Goal: Check status: Check status

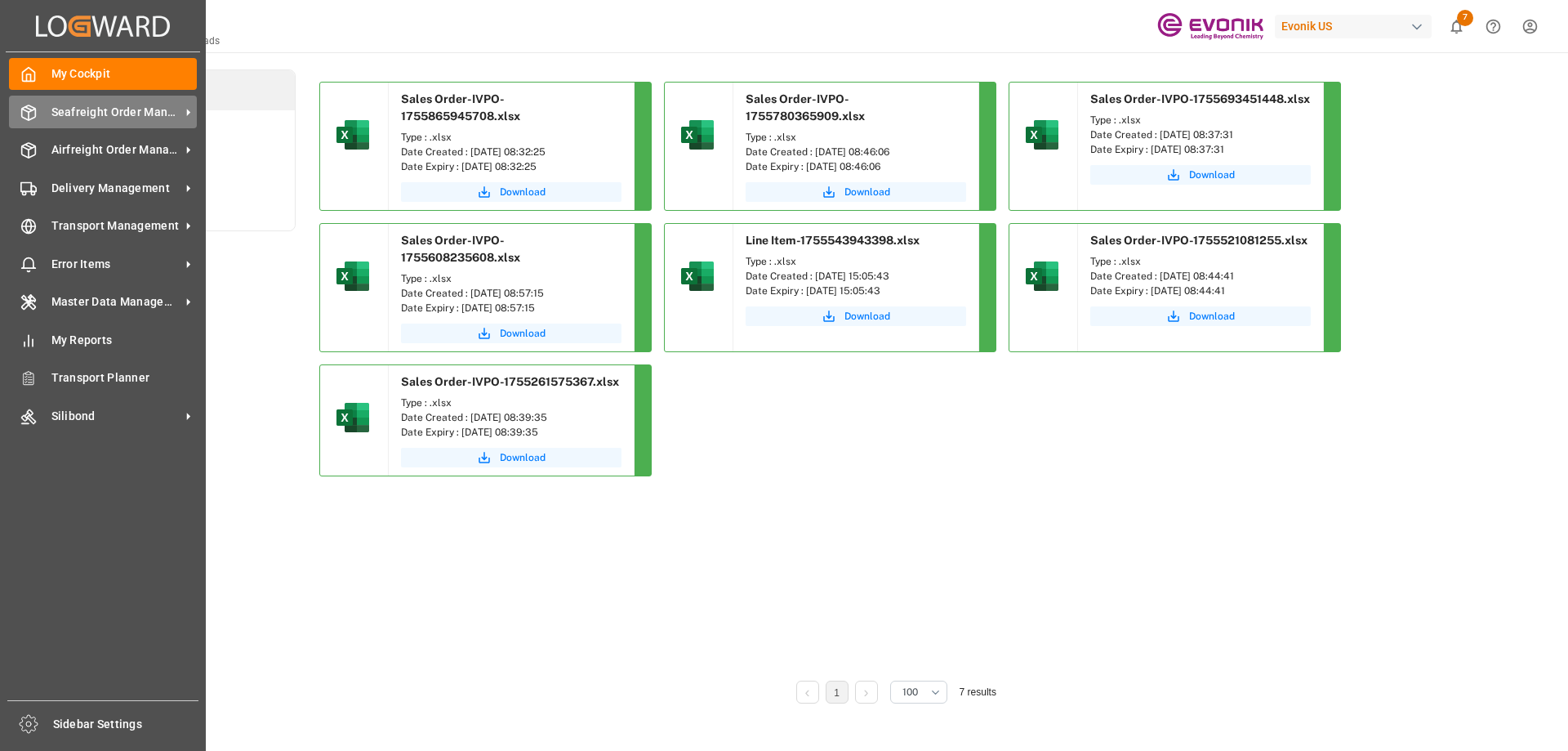
click at [19, 107] on div at bounding box center [22, 112] width 27 height 18
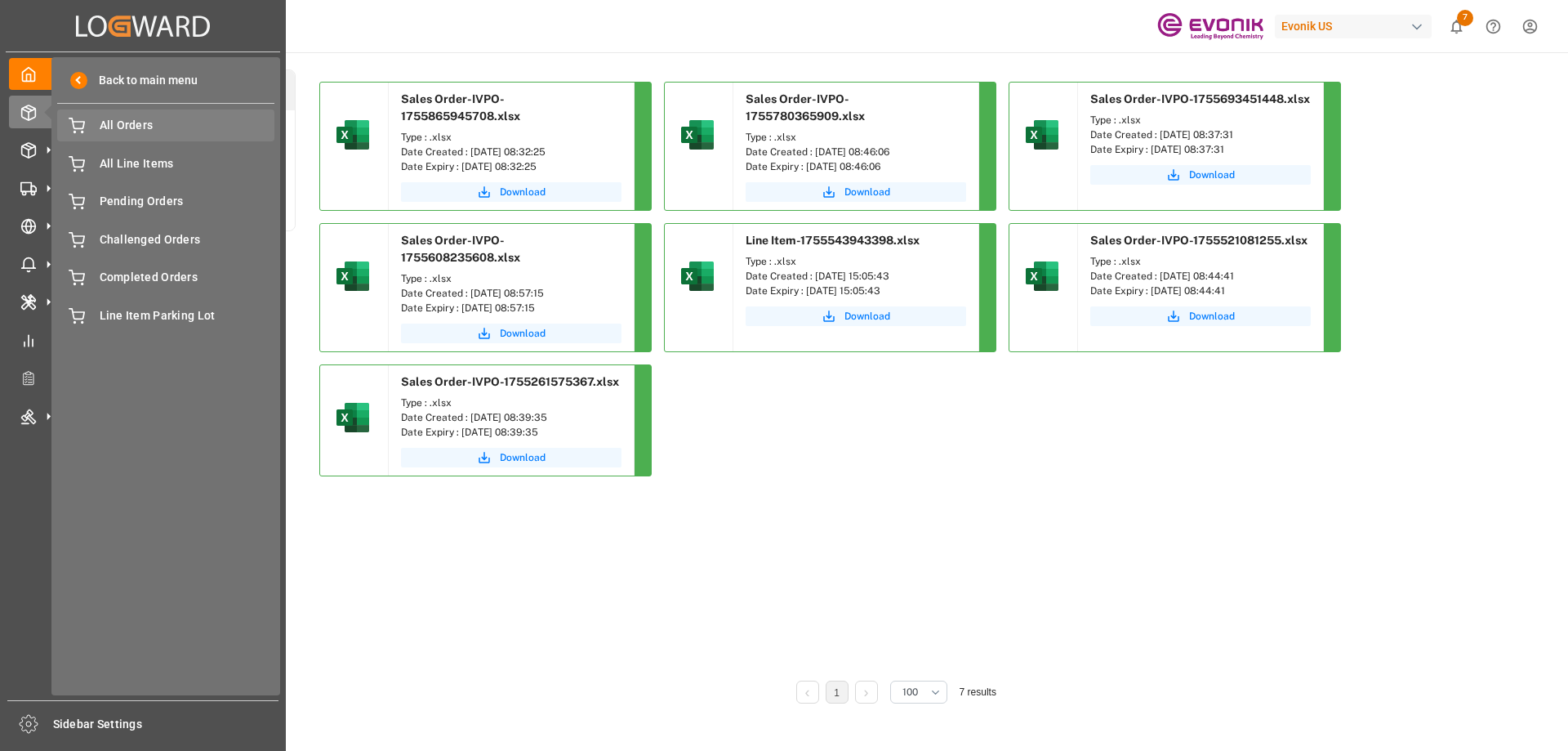
click at [143, 131] on span "All Orders" at bounding box center [187, 125] width 176 height 18
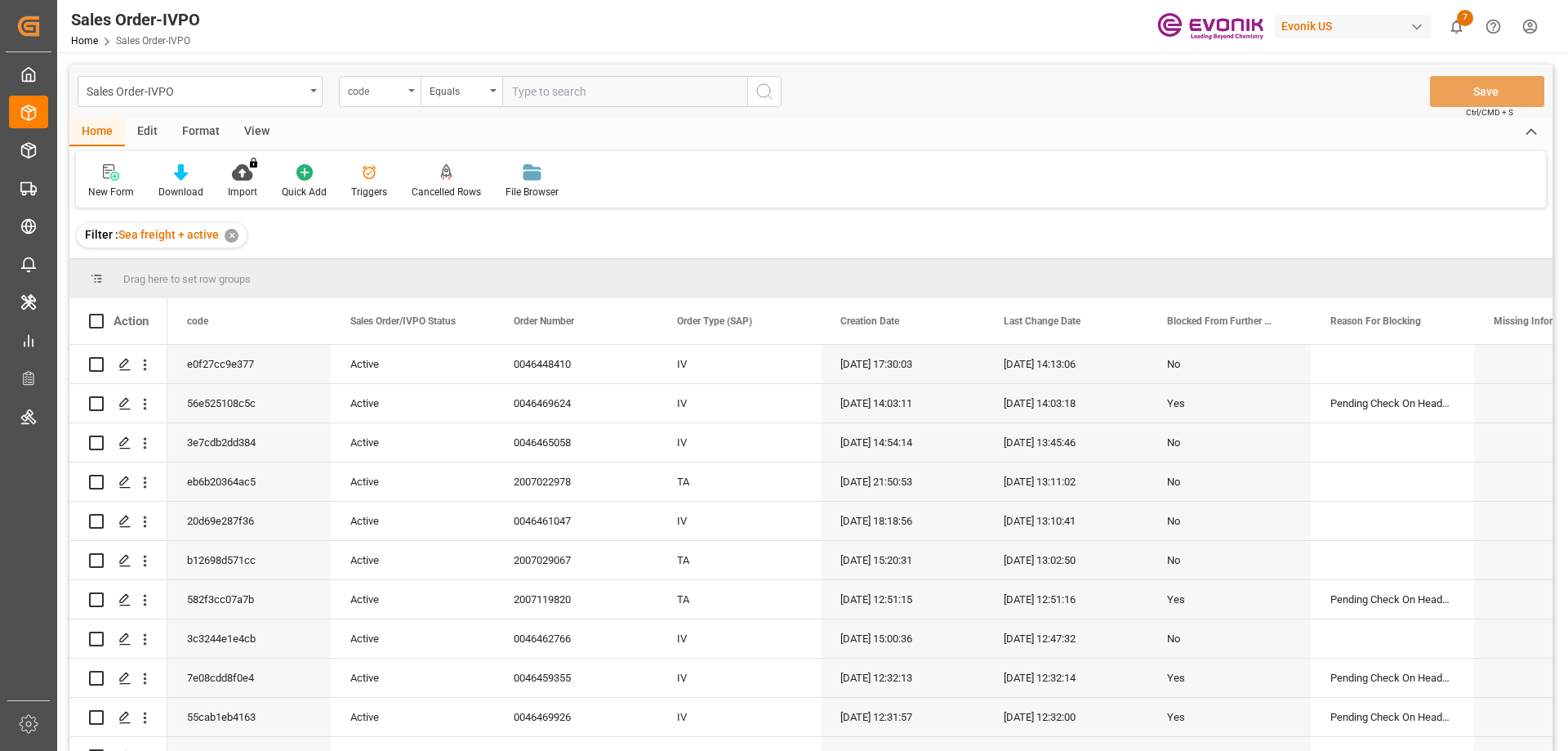
click at [380, 94] on div "code" at bounding box center [376, 89] width 56 height 19
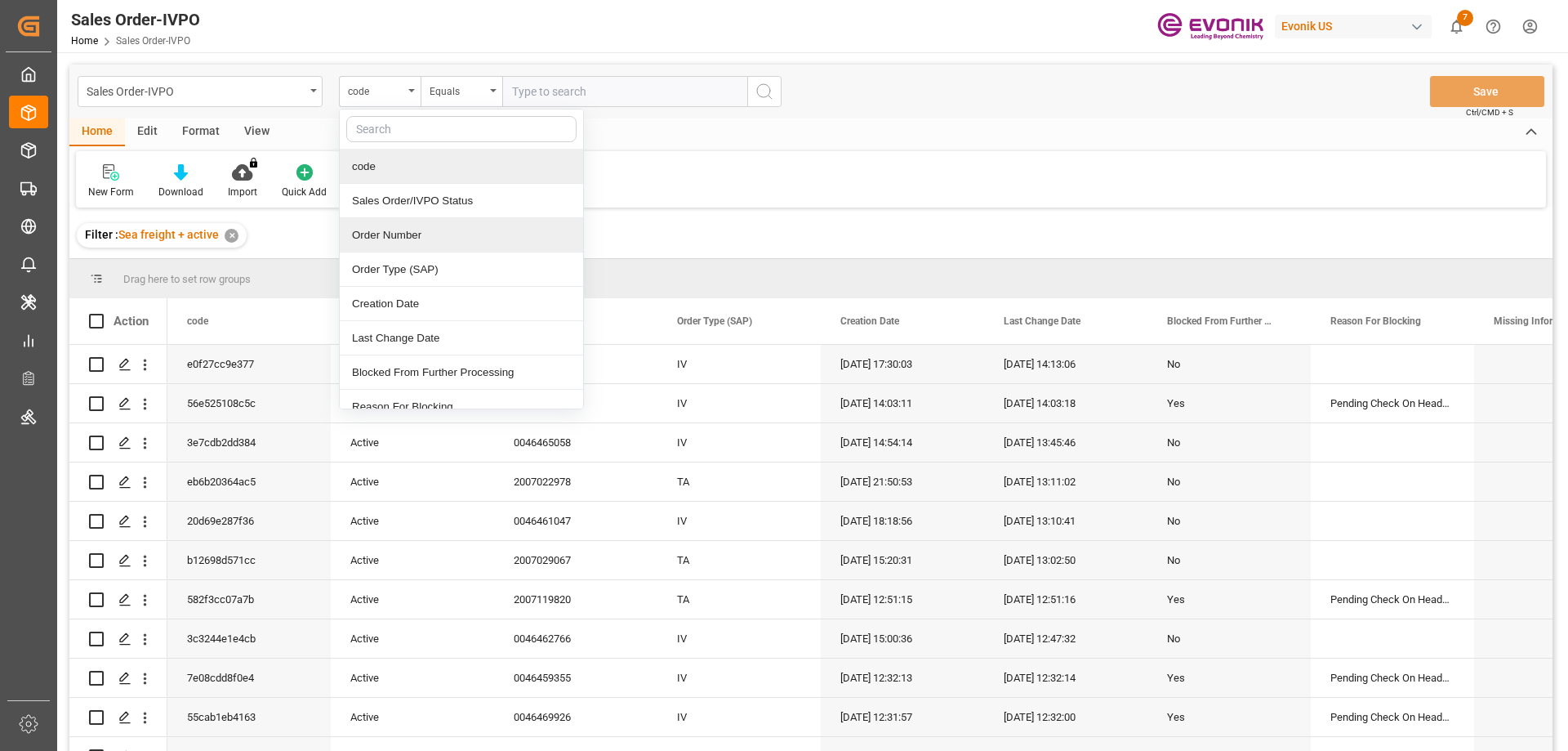
click at [400, 223] on div "Order Number" at bounding box center [462, 235] width 243 height 34
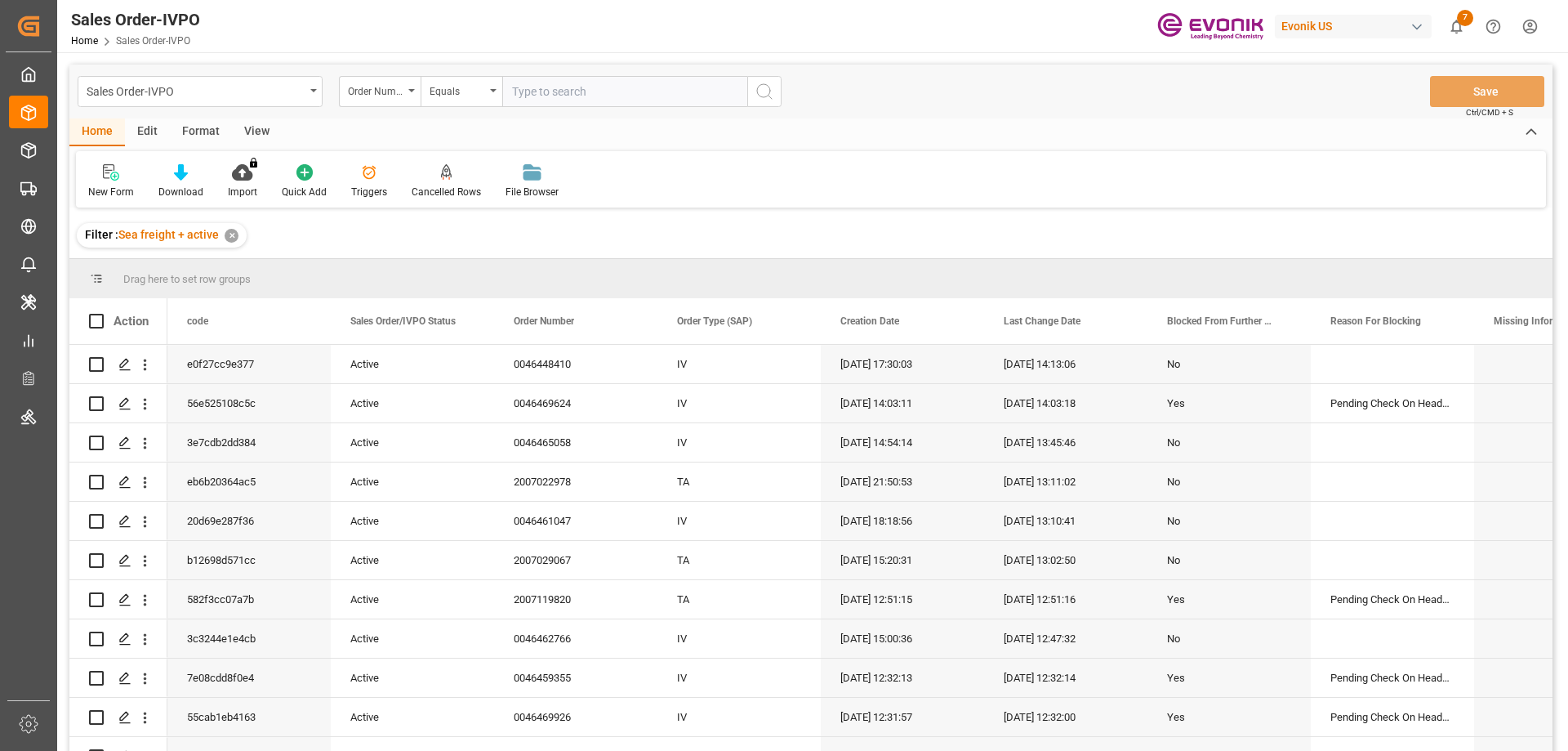
click at [573, 98] on input "text" at bounding box center [625, 91] width 245 height 31
paste input "2007097201"
type input "2007097201"
click at [763, 88] on icon "search button" at bounding box center [765, 92] width 20 height 20
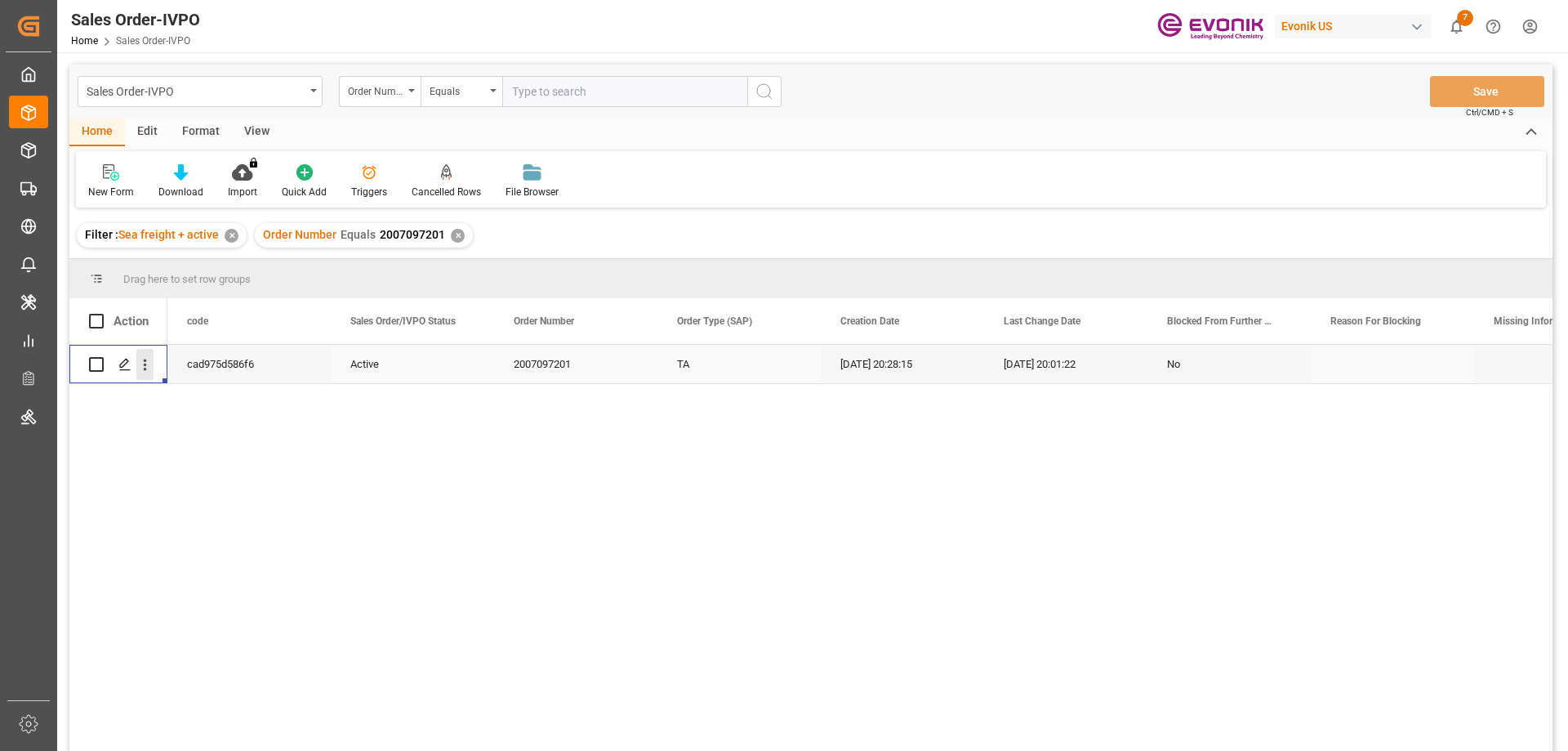
click at [144, 364] on icon "open menu" at bounding box center [146, 365] width 3 height 12
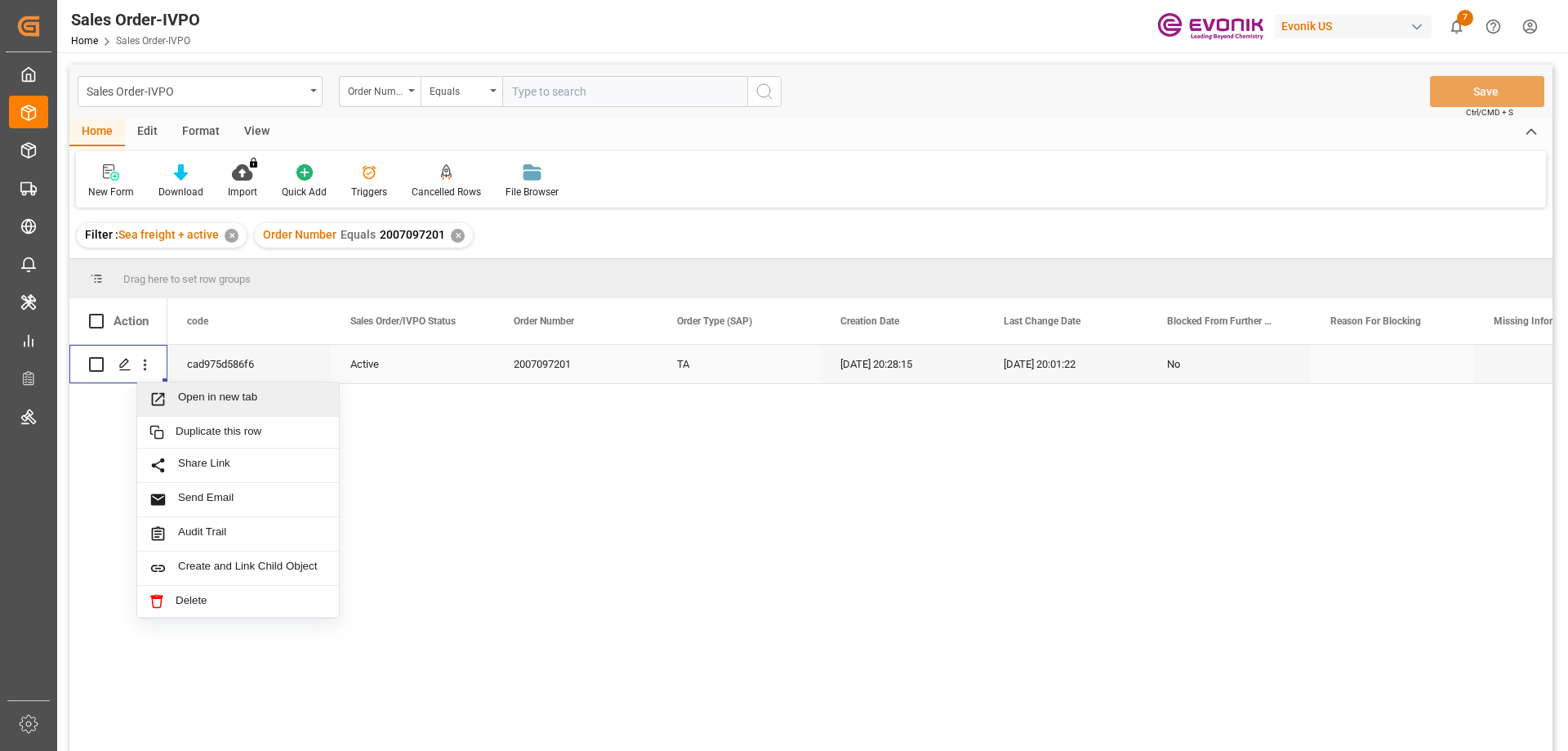
click at [201, 399] on span "Open in new tab" at bounding box center [252, 398] width 148 height 18
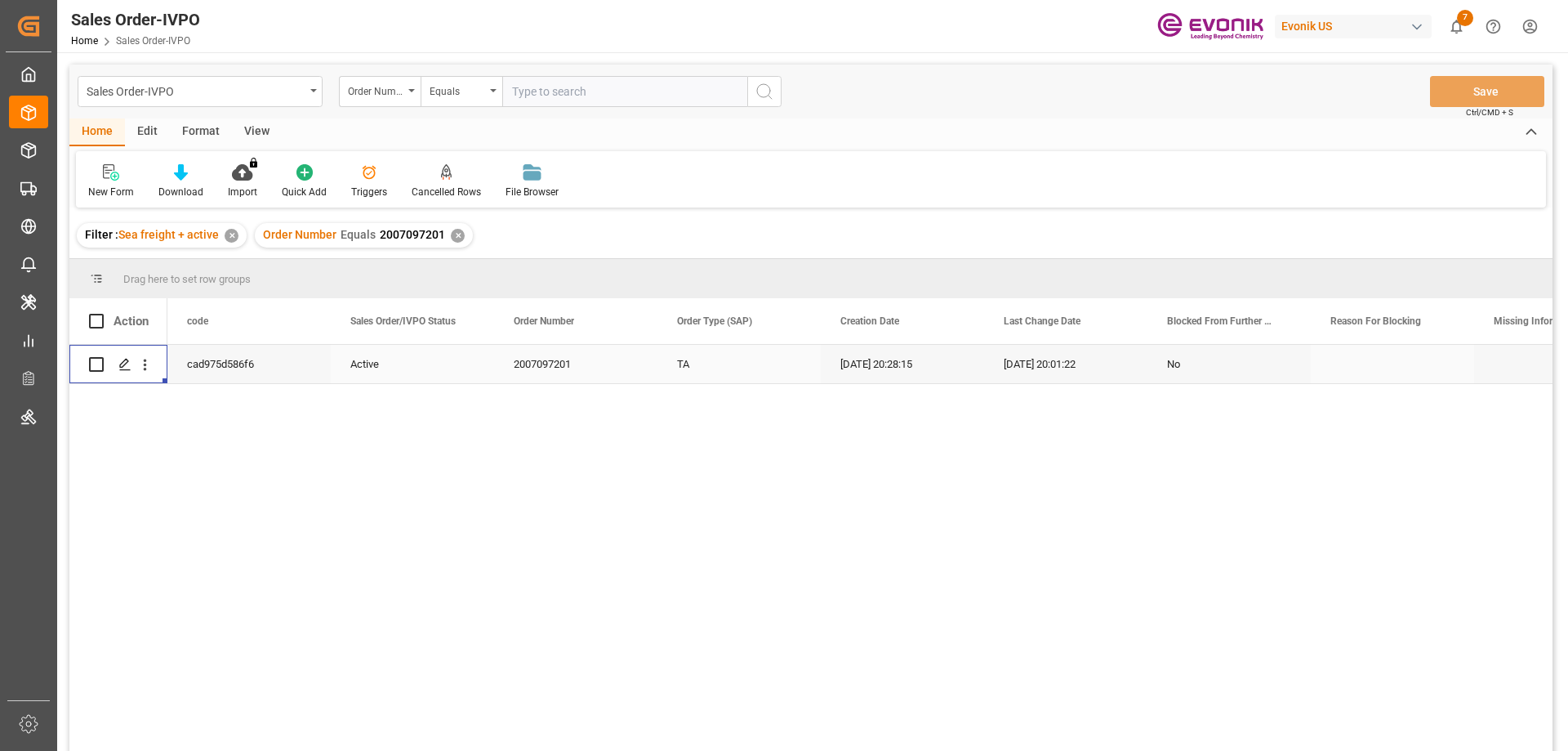
click at [575, 89] on input "text" at bounding box center [625, 91] width 245 height 31
paste input "2007064725"
type input "2007064725"
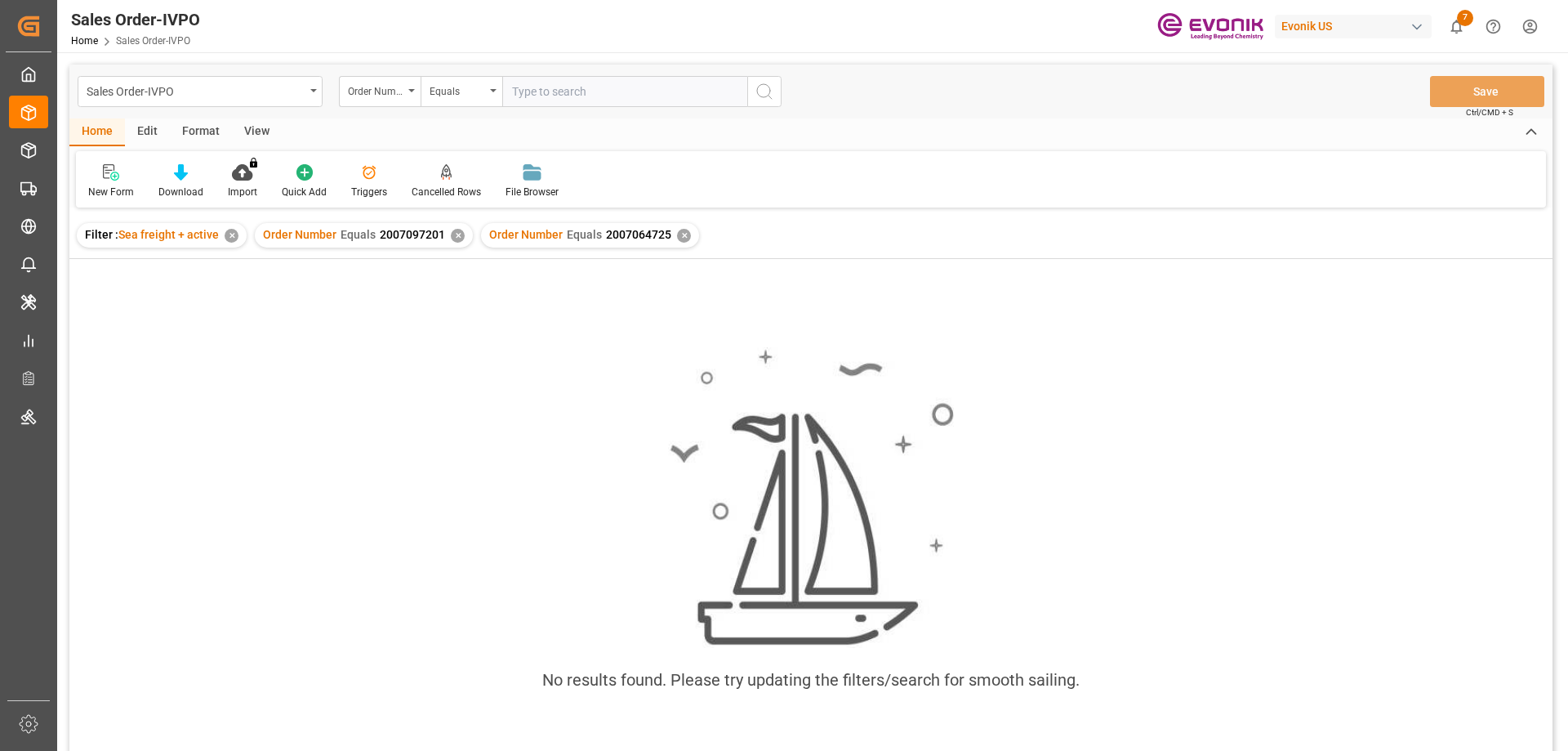
click at [454, 230] on div "✕" at bounding box center [457, 235] width 14 height 14
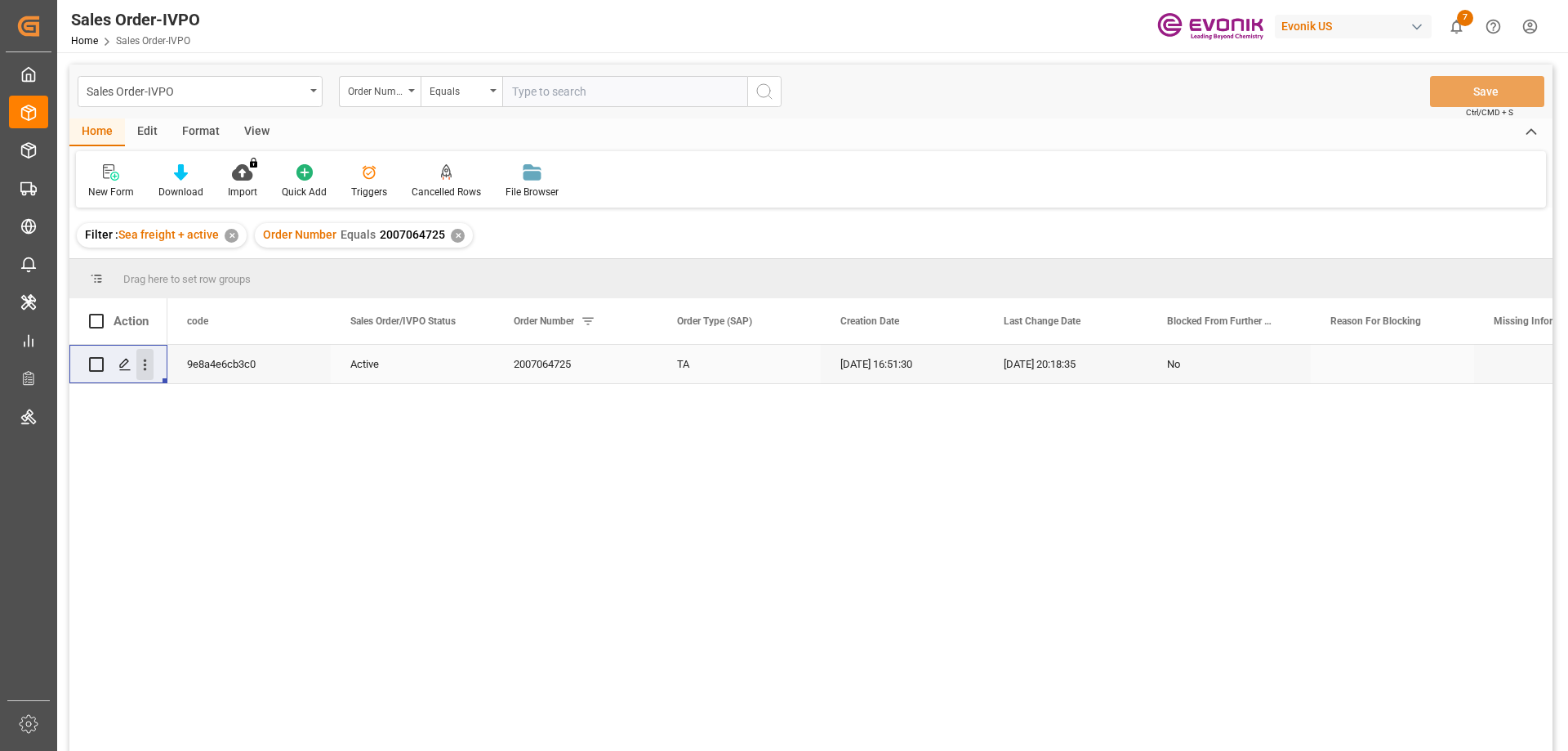
click at [149, 360] on icon "open menu" at bounding box center [145, 364] width 17 height 18
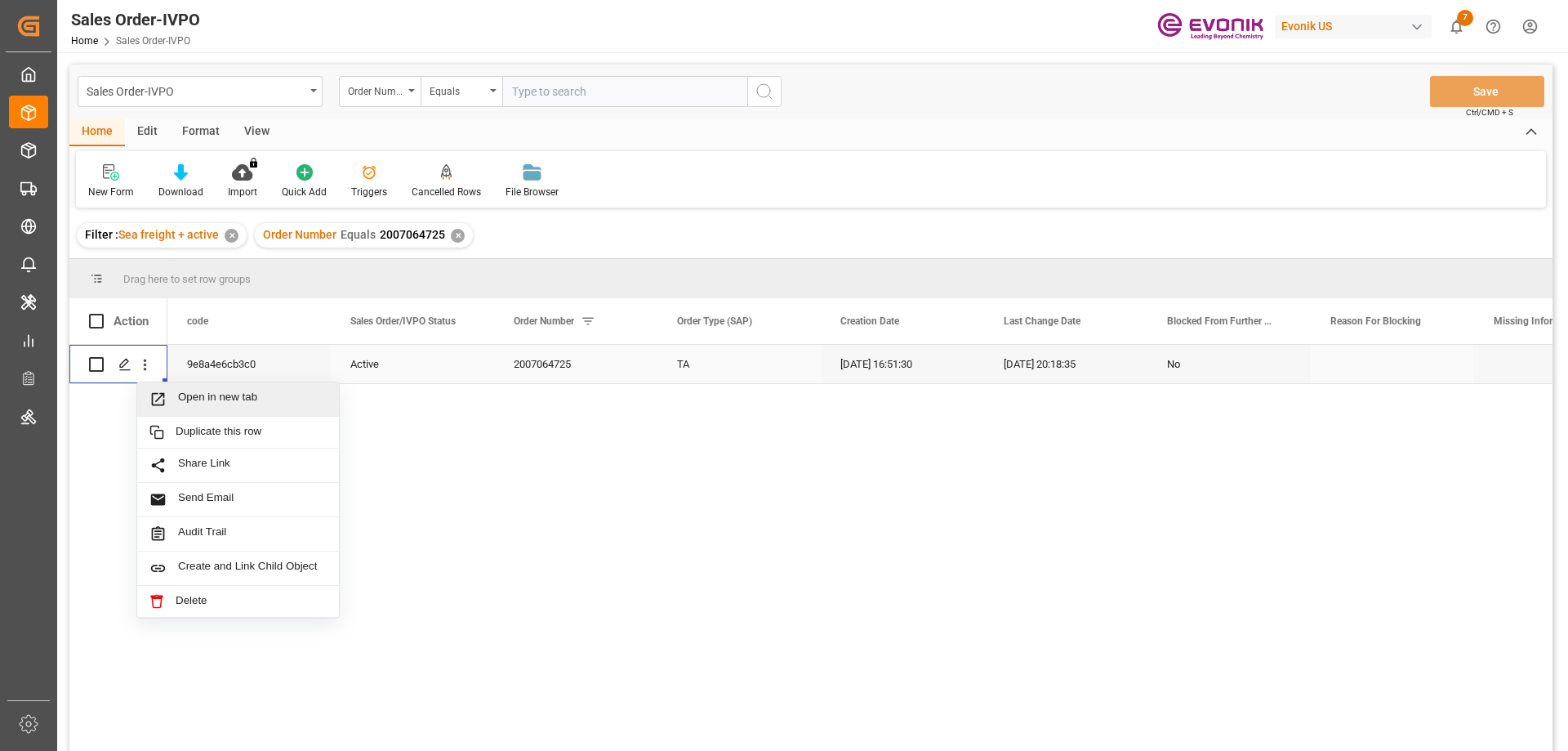
click at [199, 390] on span "Open in new tab" at bounding box center [252, 398] width 148 height 18
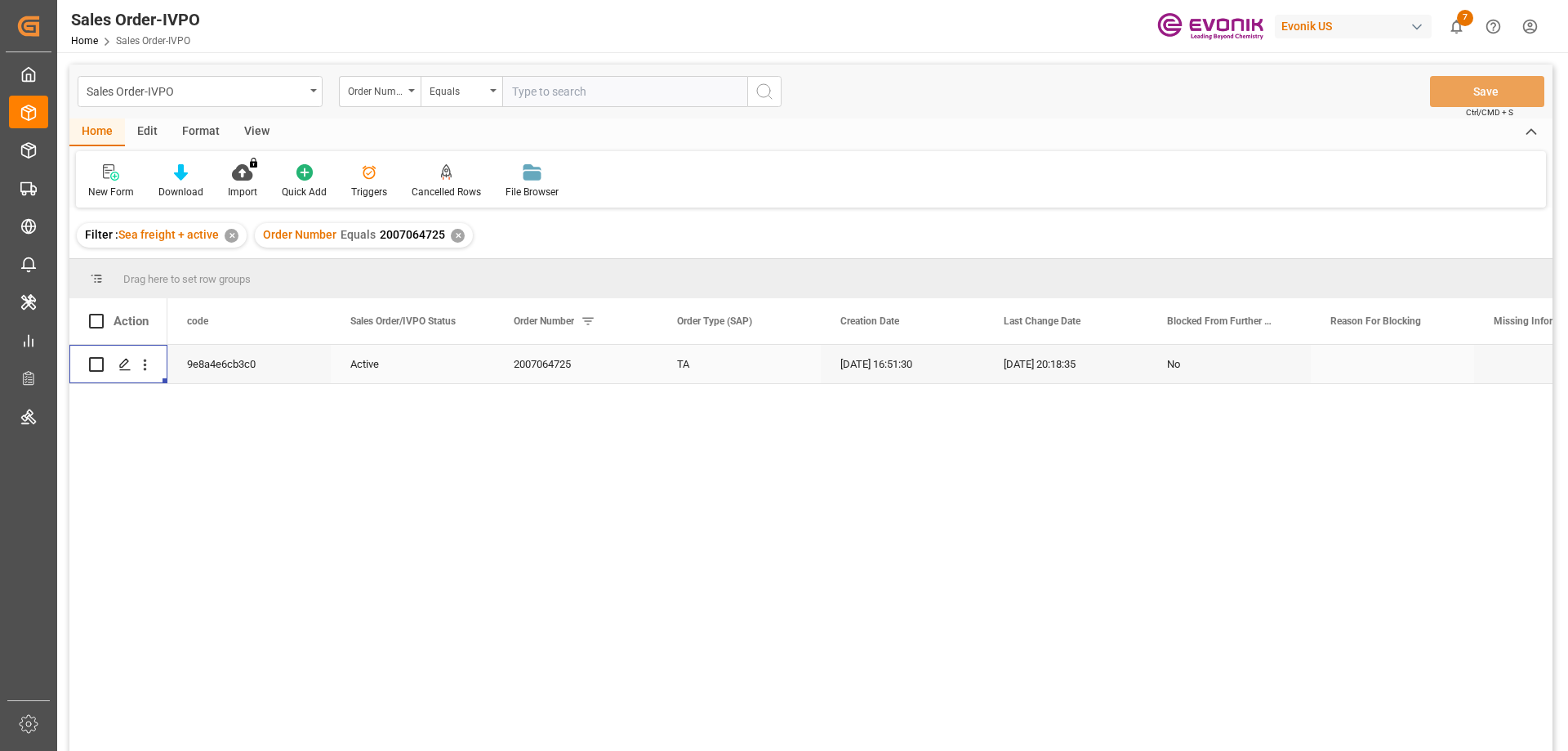
click at [565, 88] on input "text" at bounding box center [625, 91] width 245 height 31
paste input "0046453071"
type input "0046453071"
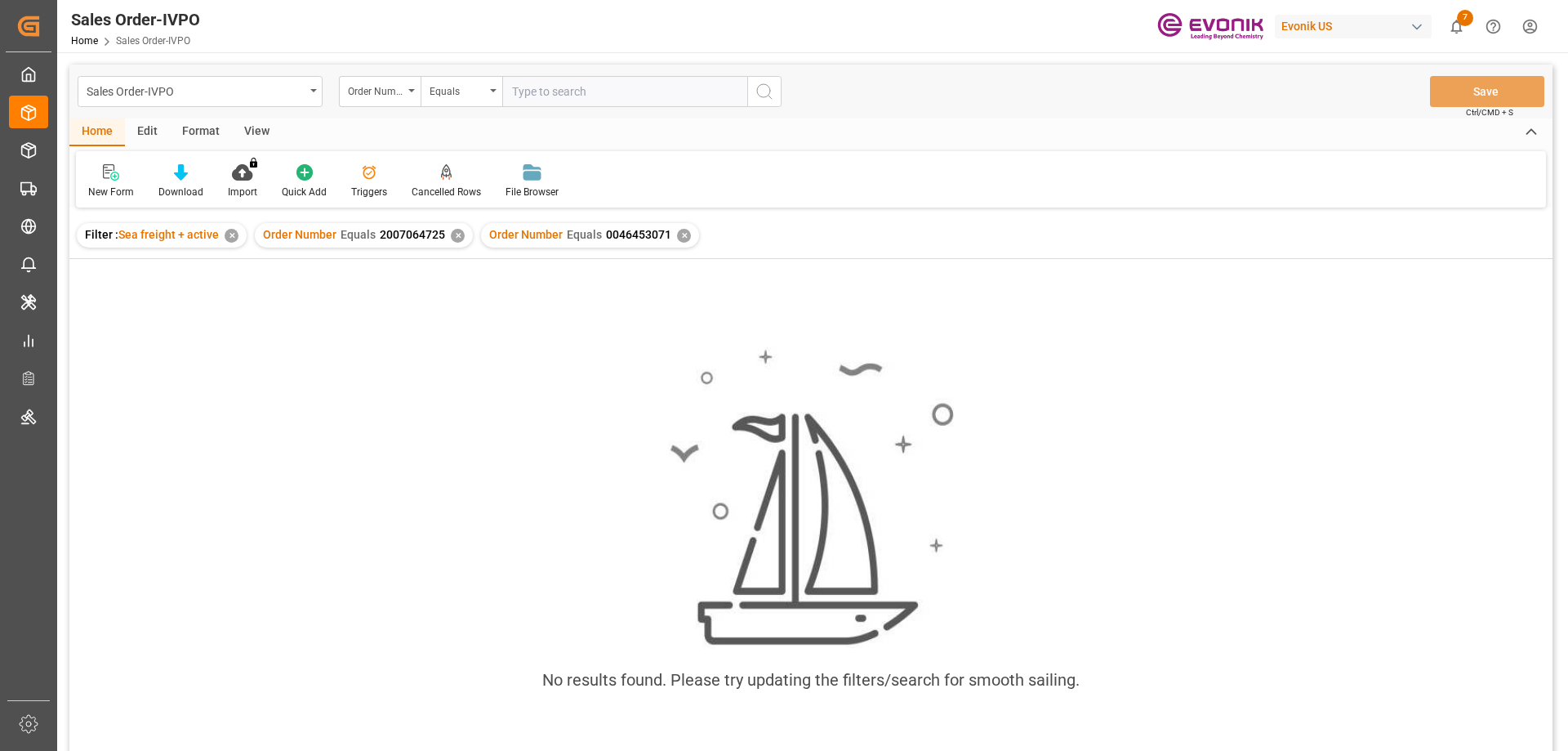
click at [458, 230] on div "✕" at bounding box center [457, 235] width 14 height 14
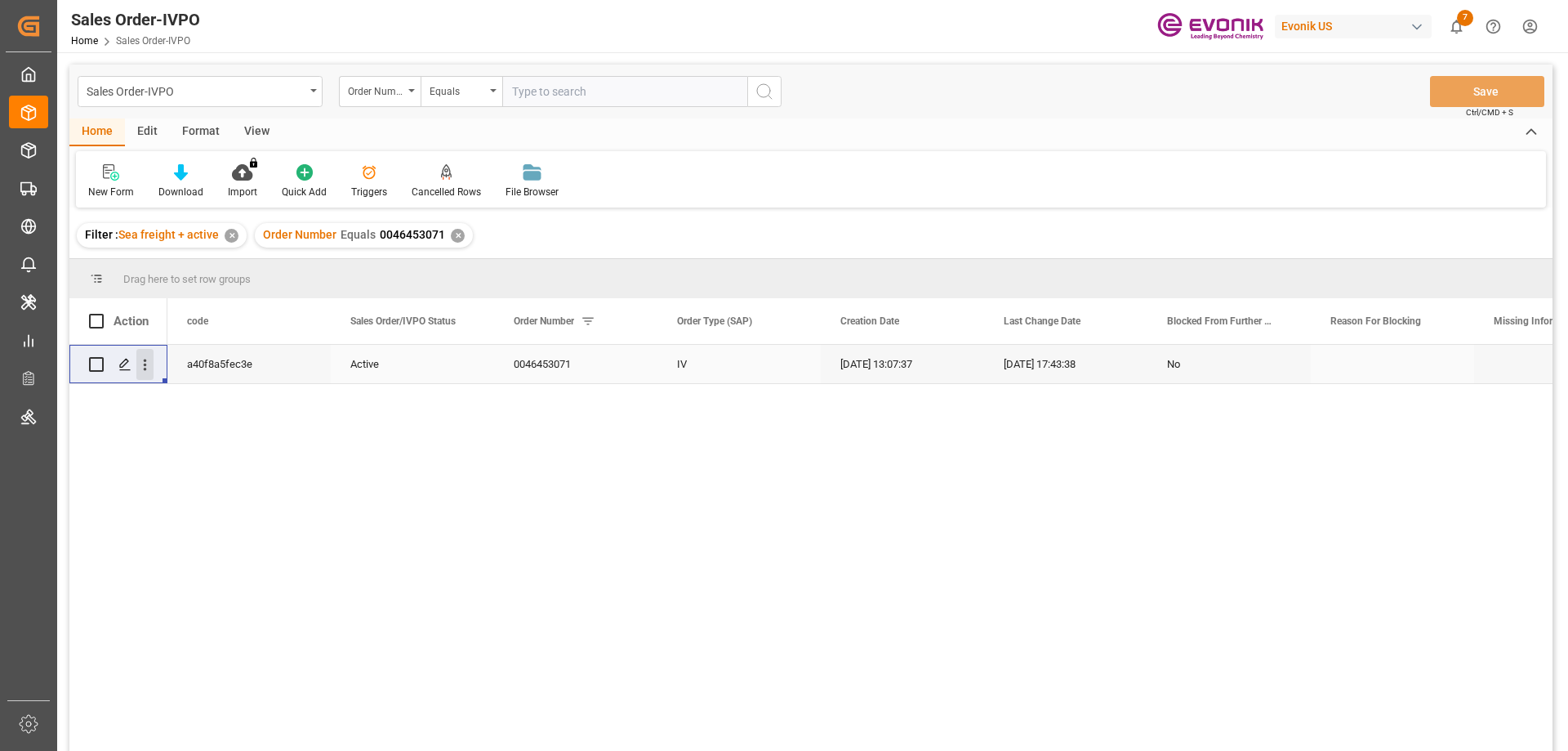
click at [148, 356] on icon "open menu" at bounding box center [145, 364] width 17 height 18
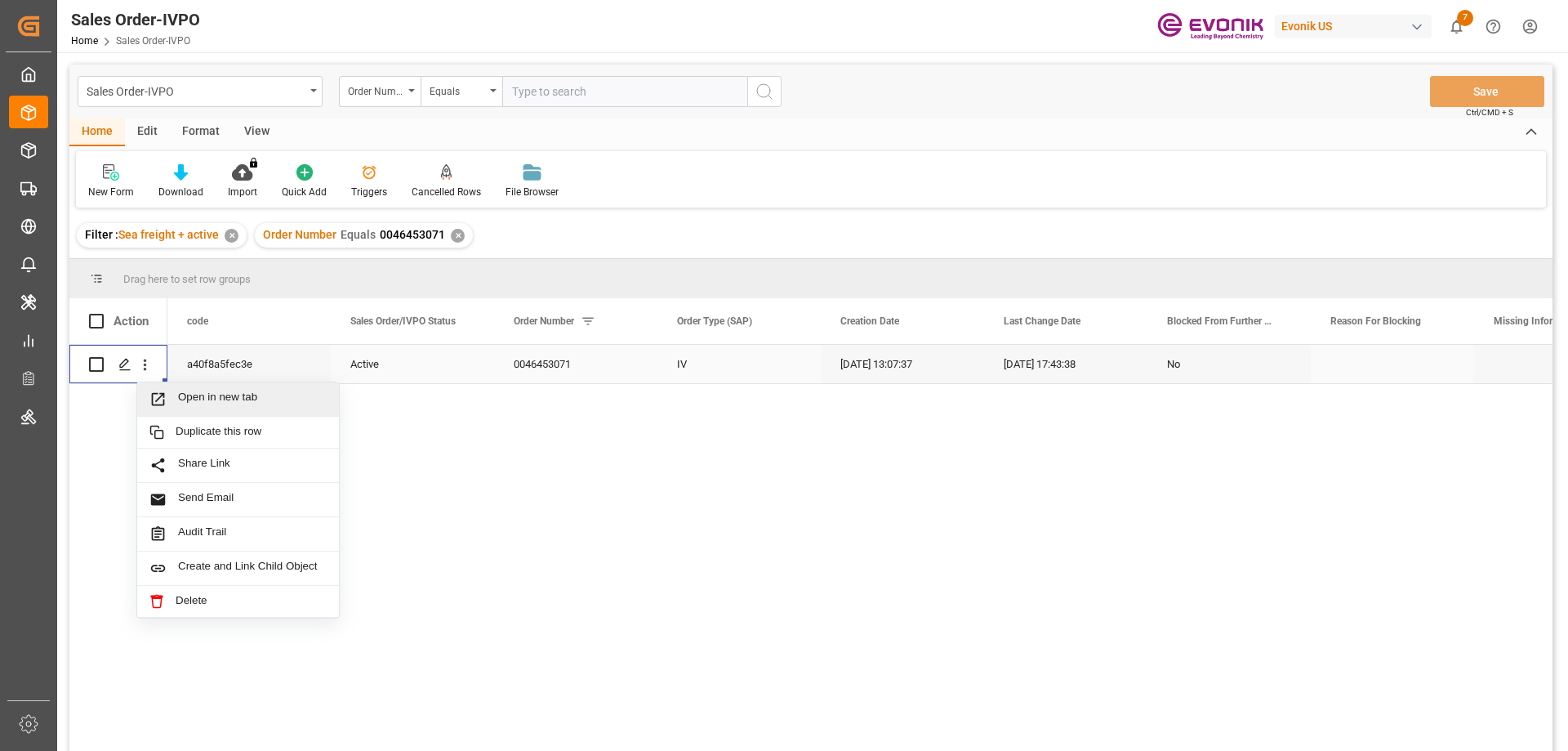
click at [193, 388] on div "Open in new tab" at bounding box center [238, 399] width 202 height 34
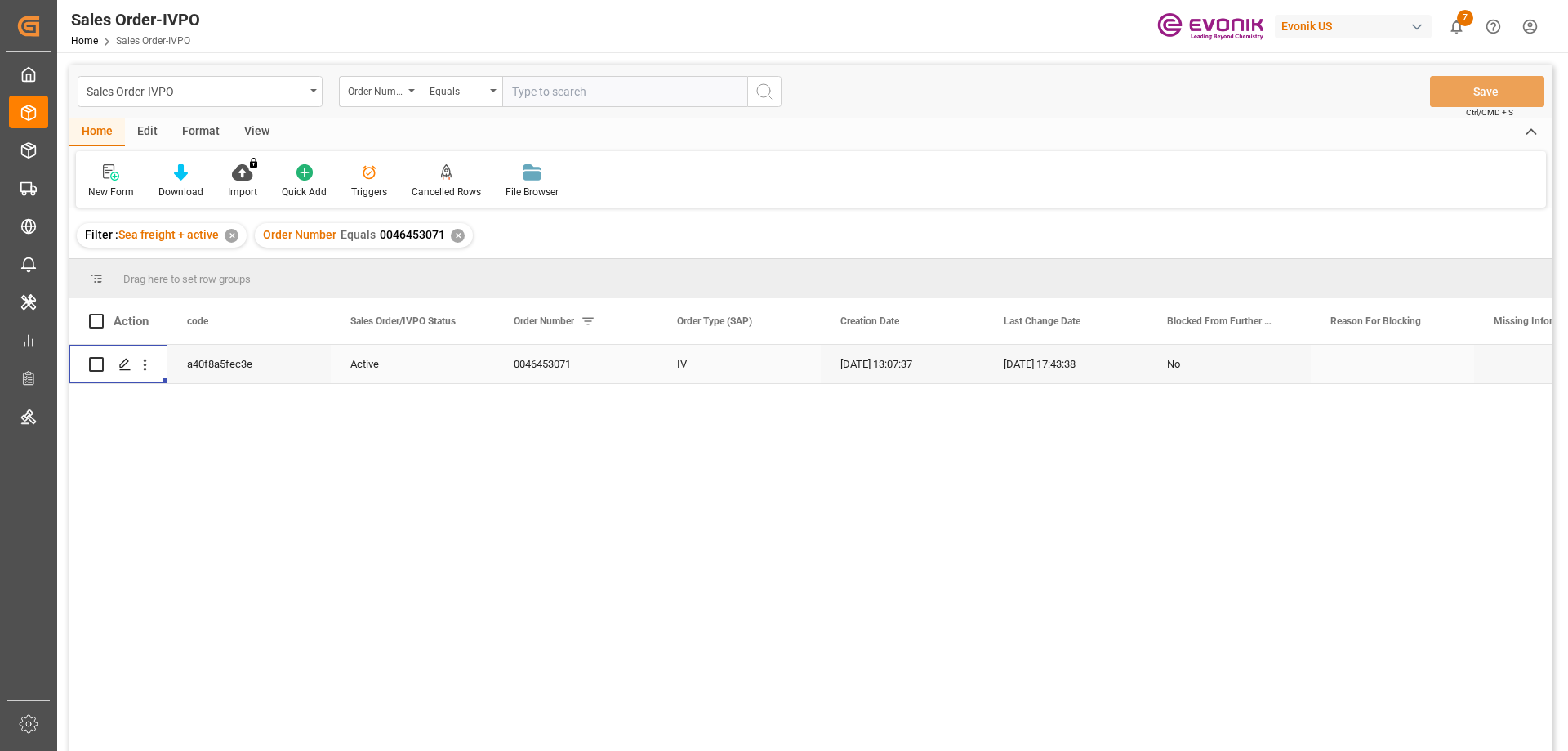
click at [539, 82] on input "text" at bounding box center [625, 91] width 245 height 31
paste input "0046462427"
type input "0046462427"
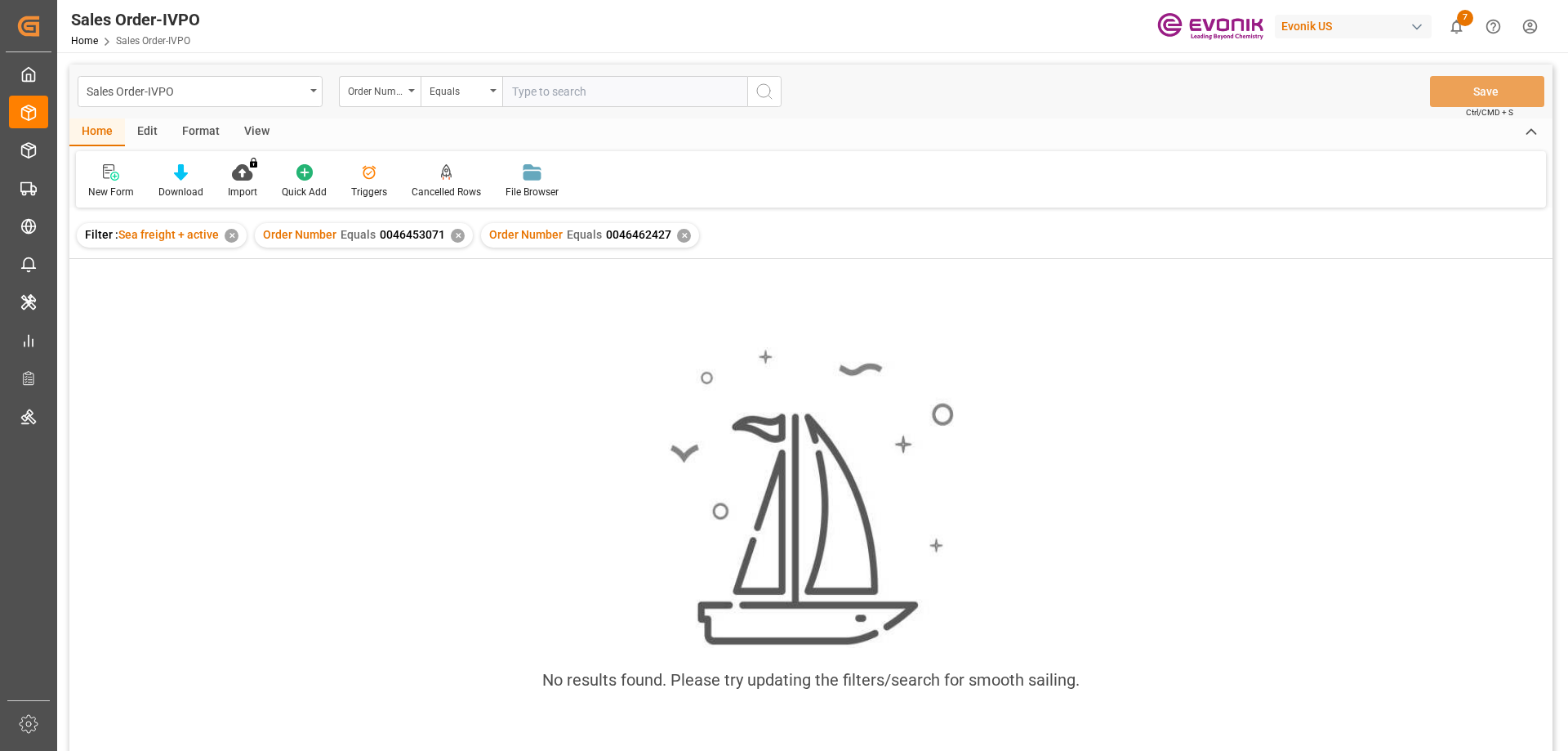
click at [457, 234] on div "✕" at bounding box center [457, 235] width 14 height 14
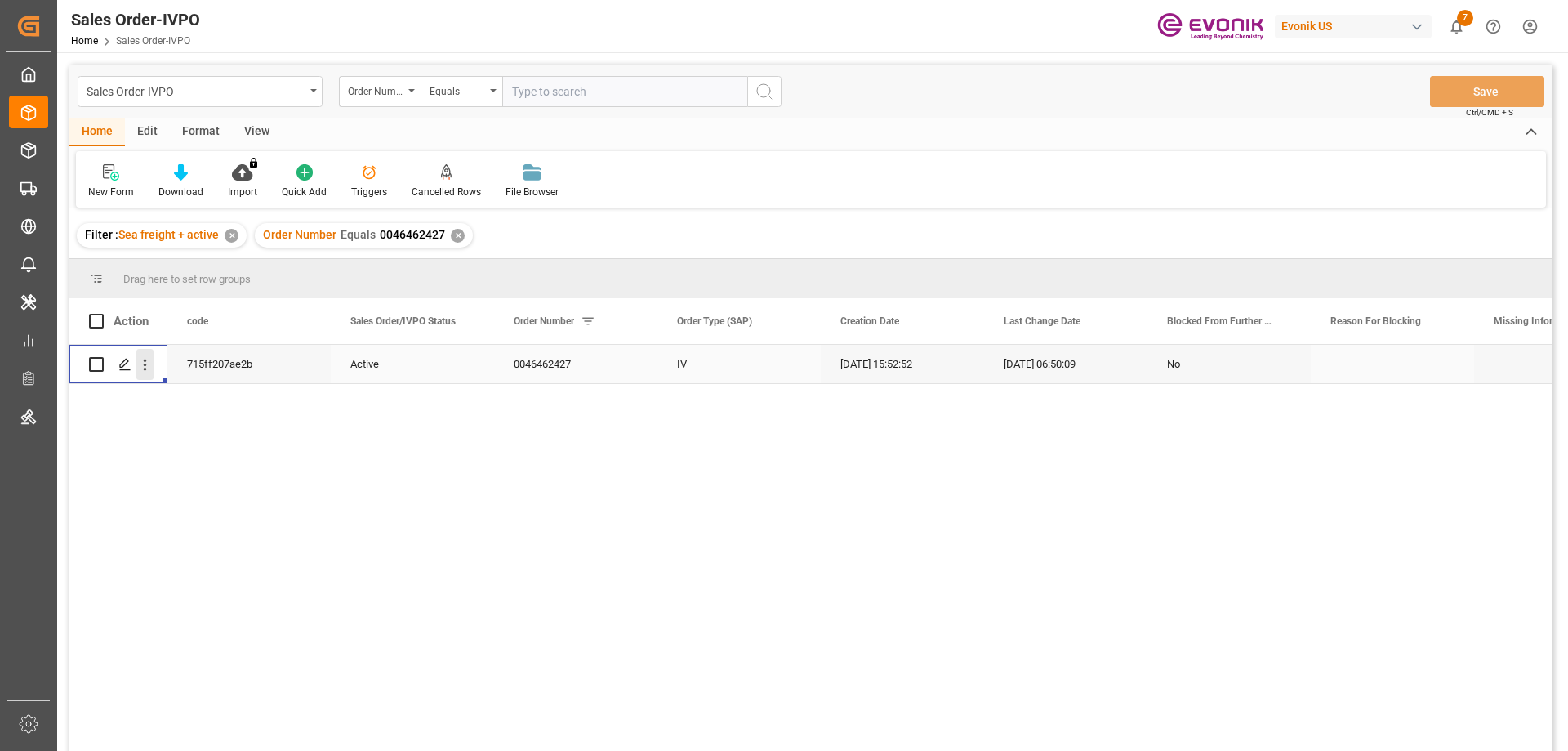
click at [145, 369] on icon "open menu" at bounding box center [146, 365] width 3 height 12
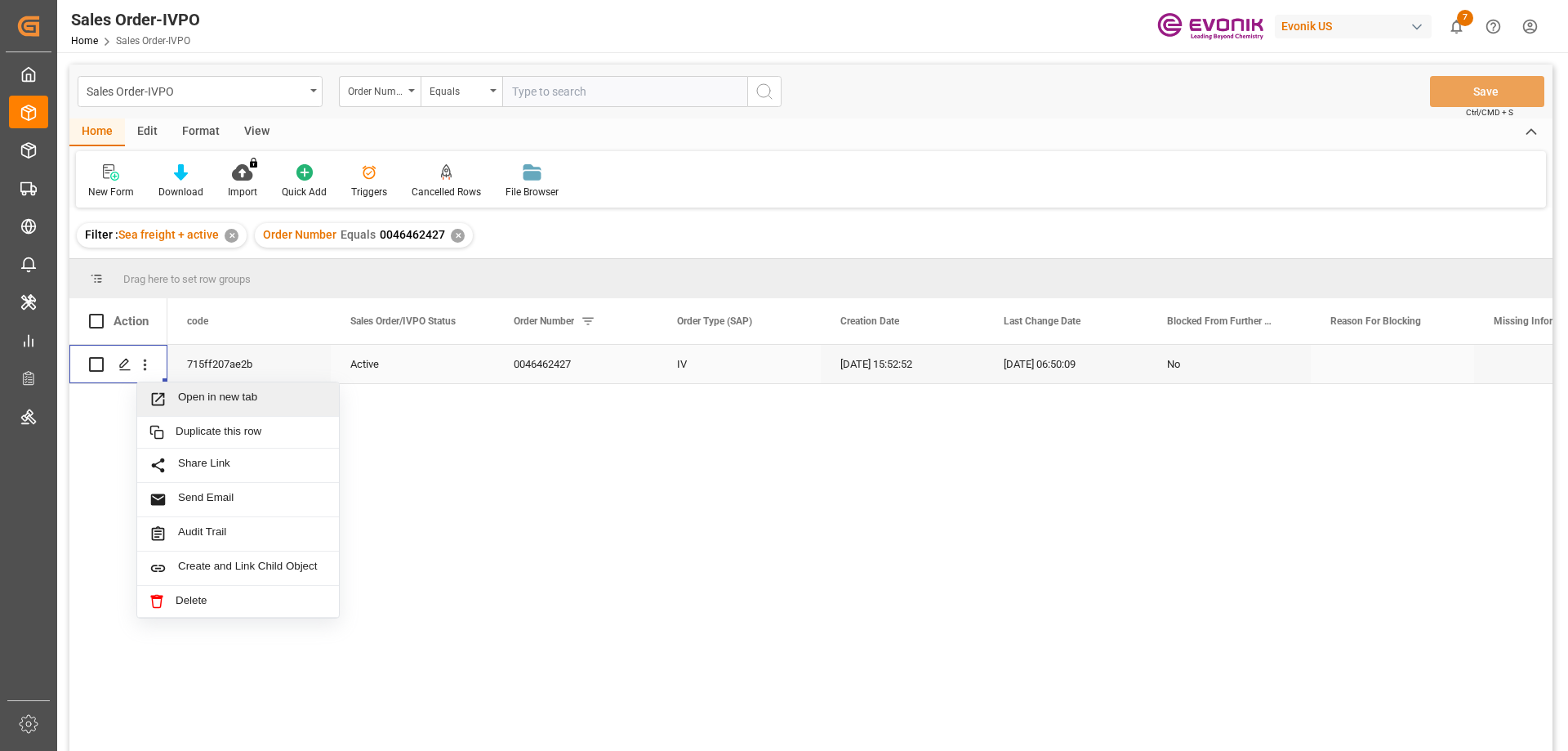
click at [201, 398] on span "Open in new tab" at bounding box center [252, 398] width 148 height 18
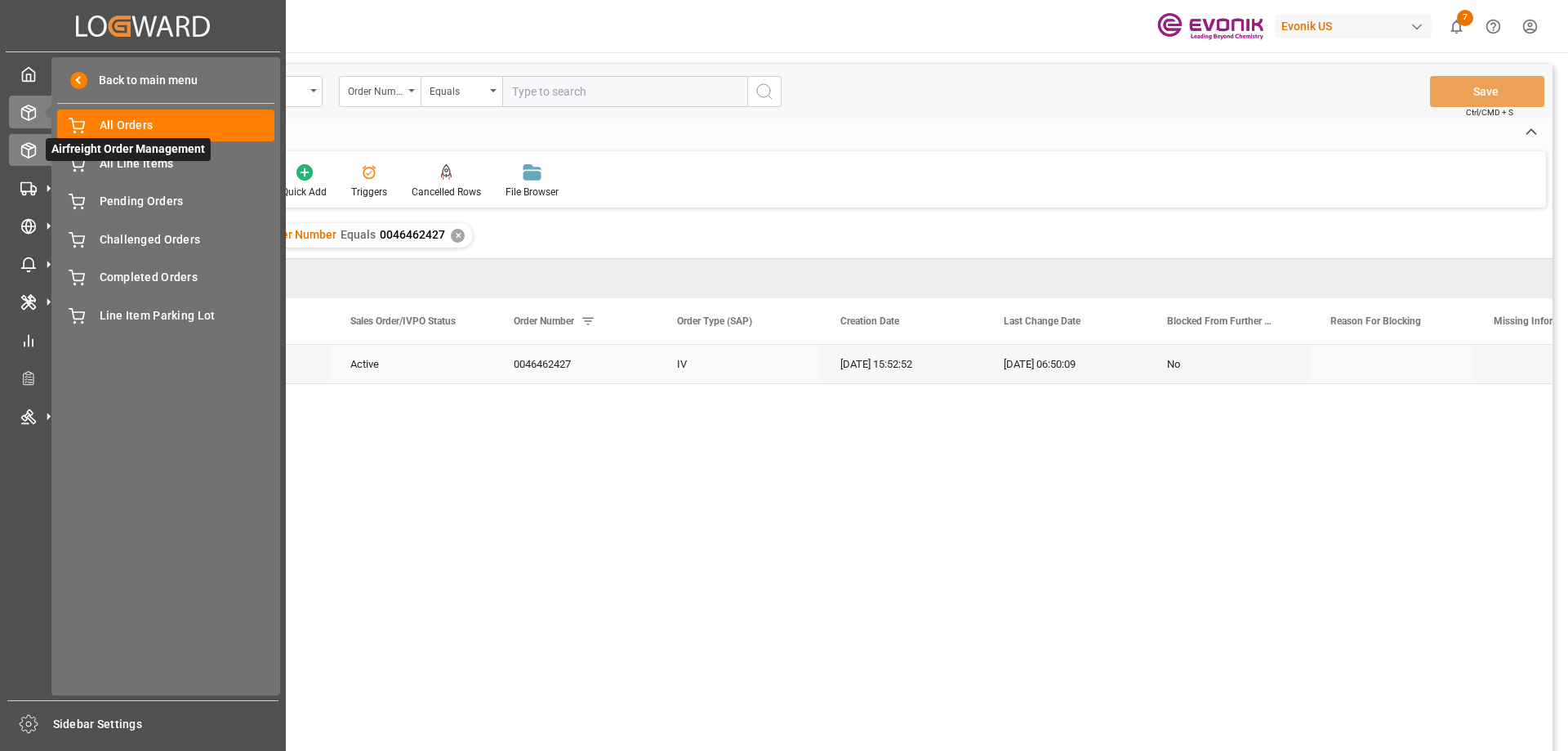
drag, startPoint x: 25, startPoint y: 141, endPoint x: 21, endPoint y: 148, distance: 8.1
click at [21, 148] on icon at bounding box center [29, 151] width 17 height 17
click at [42, 146] on icon at bounding box center [47, 150] width 34 height 34
click at [25, 146] on icon at bounding box center [29, 151] width 17 height 17
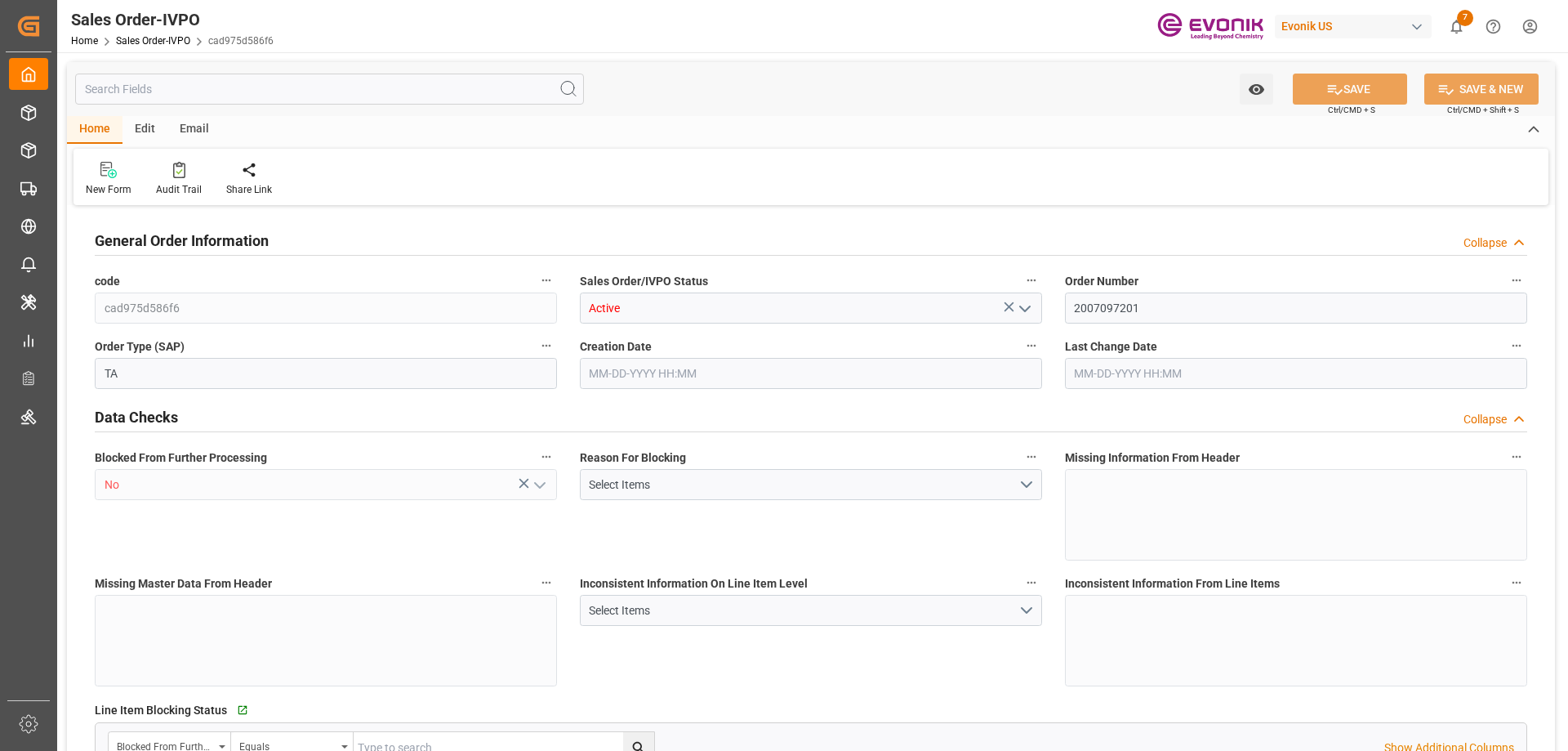
type input "IDJKT"
type input "0"
type input "1"
type input "1774.4"
type input "07-23-2025 20:28"
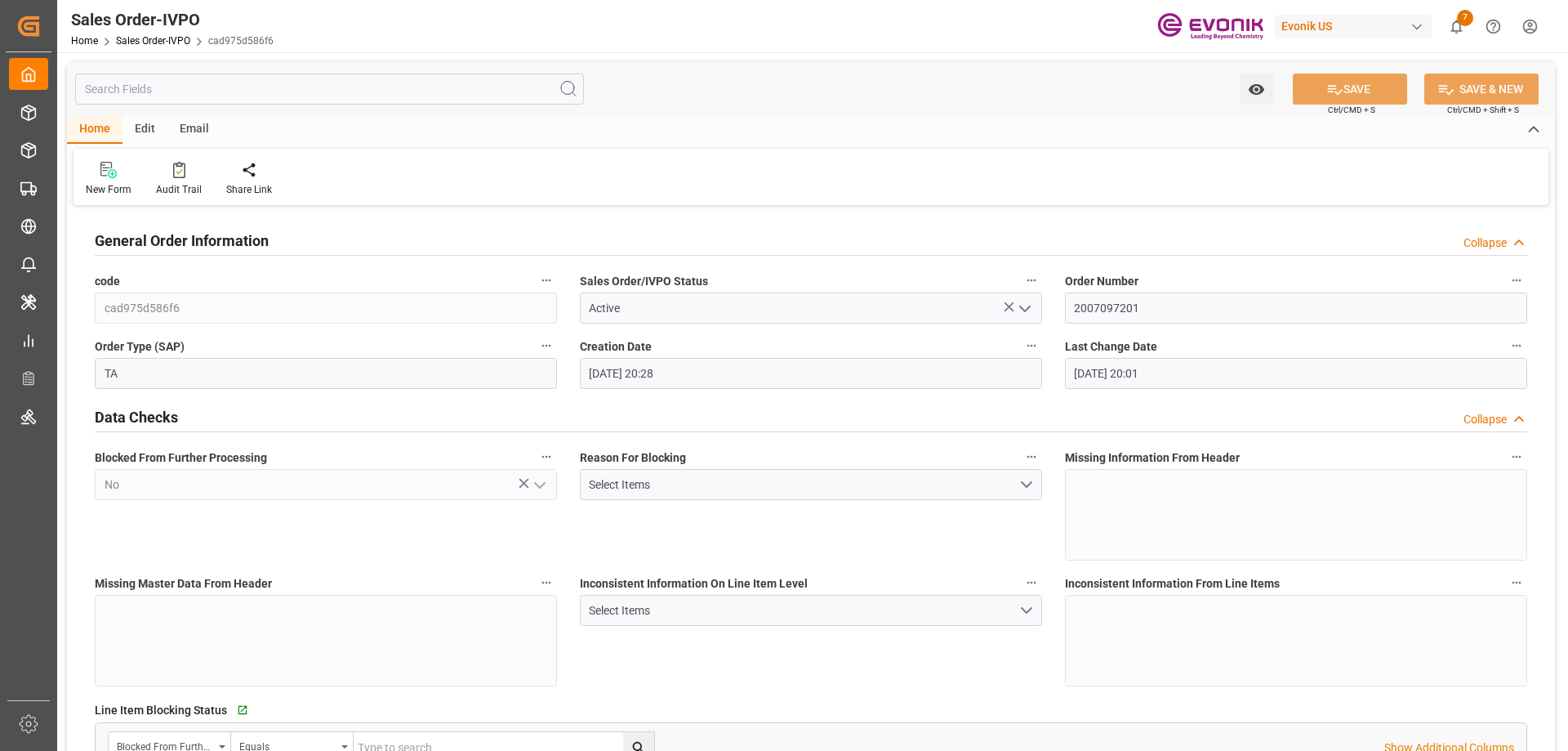
type input "08-21-2025 20:01"
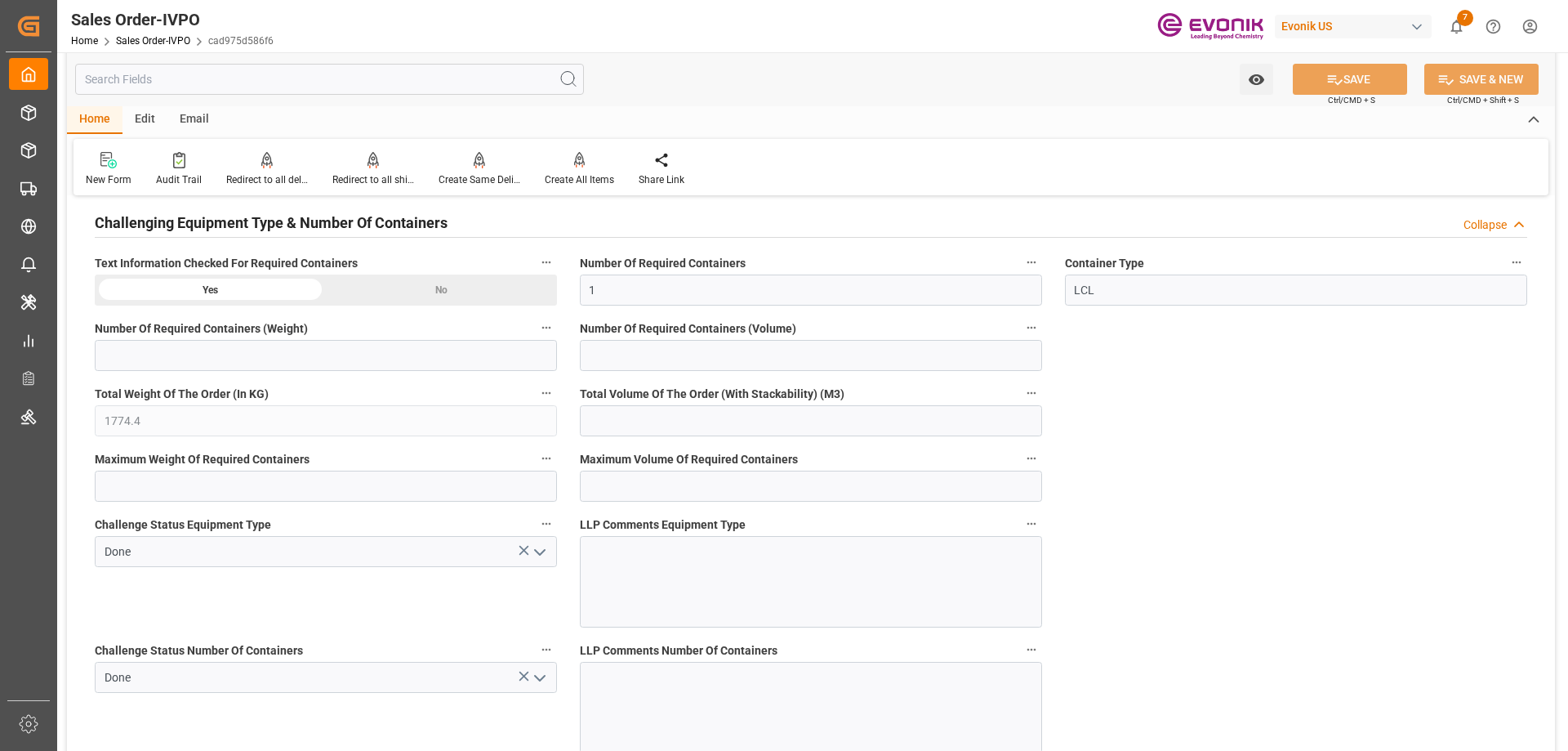
scroll to position [3349, 0]
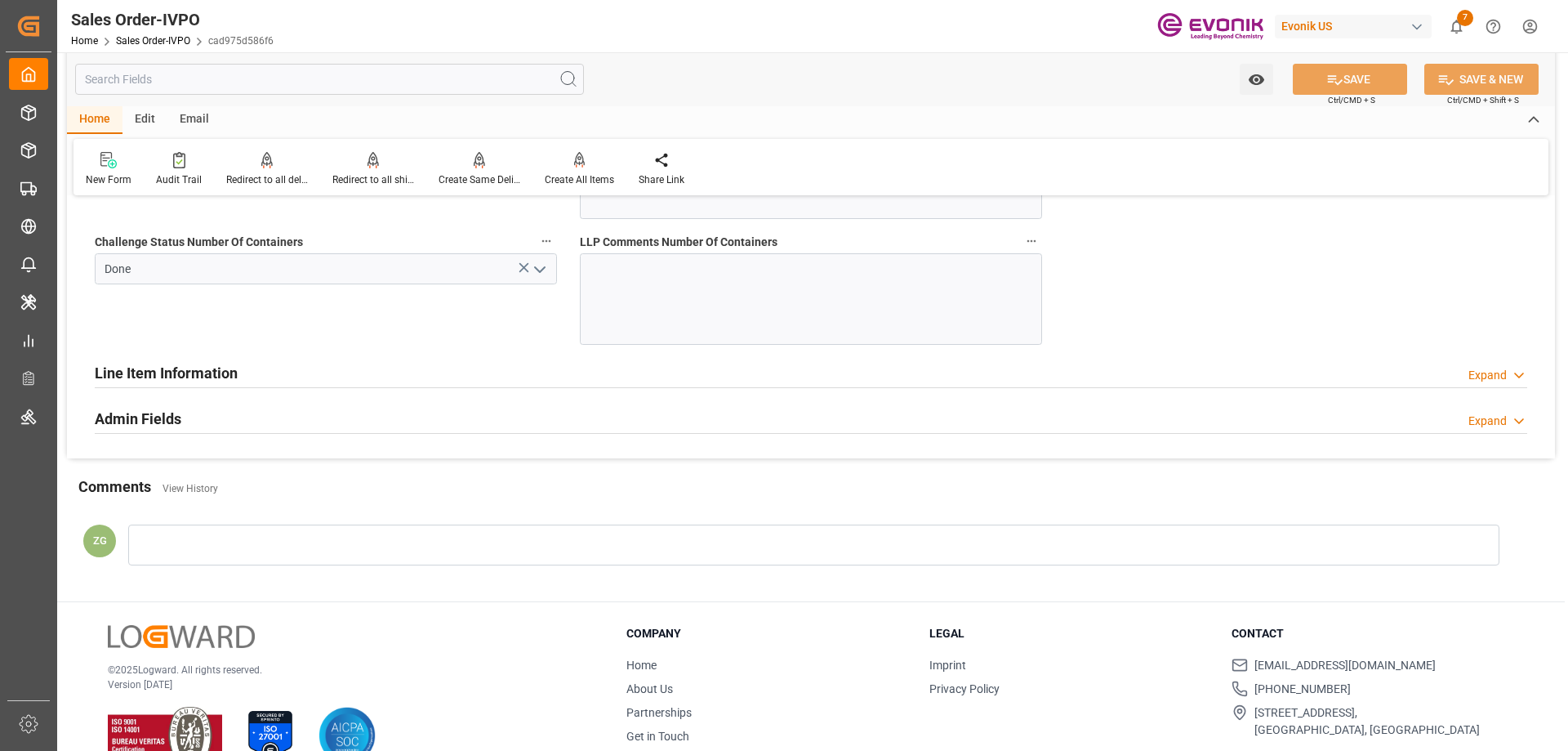
click at [144, 369] on h2 "Line Item Information" at bounding box center [167, 373] width 143 height 22
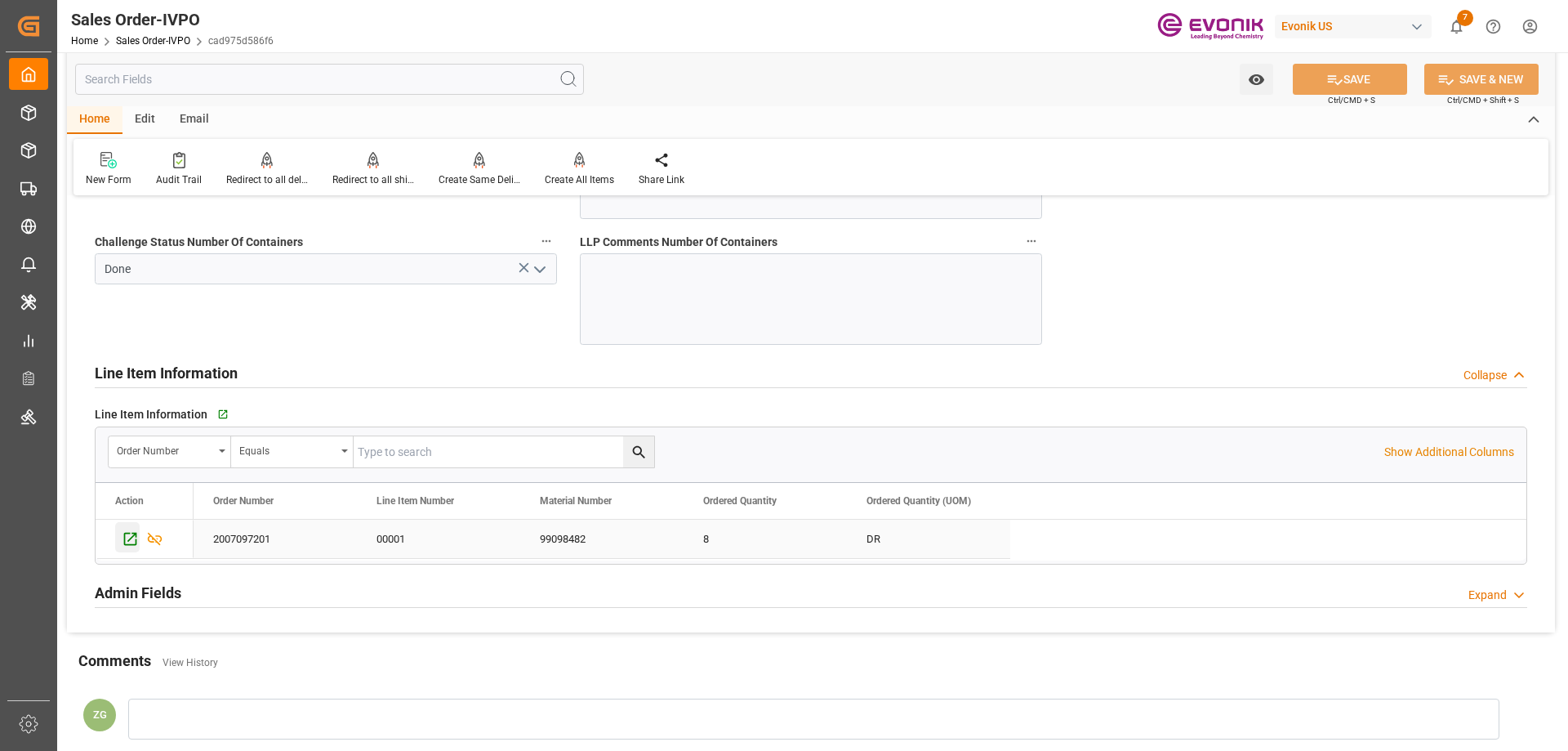
click at [135, 529] on div "Press SPACE to select this row." at bounding box center [127, 537] width 24 height 30
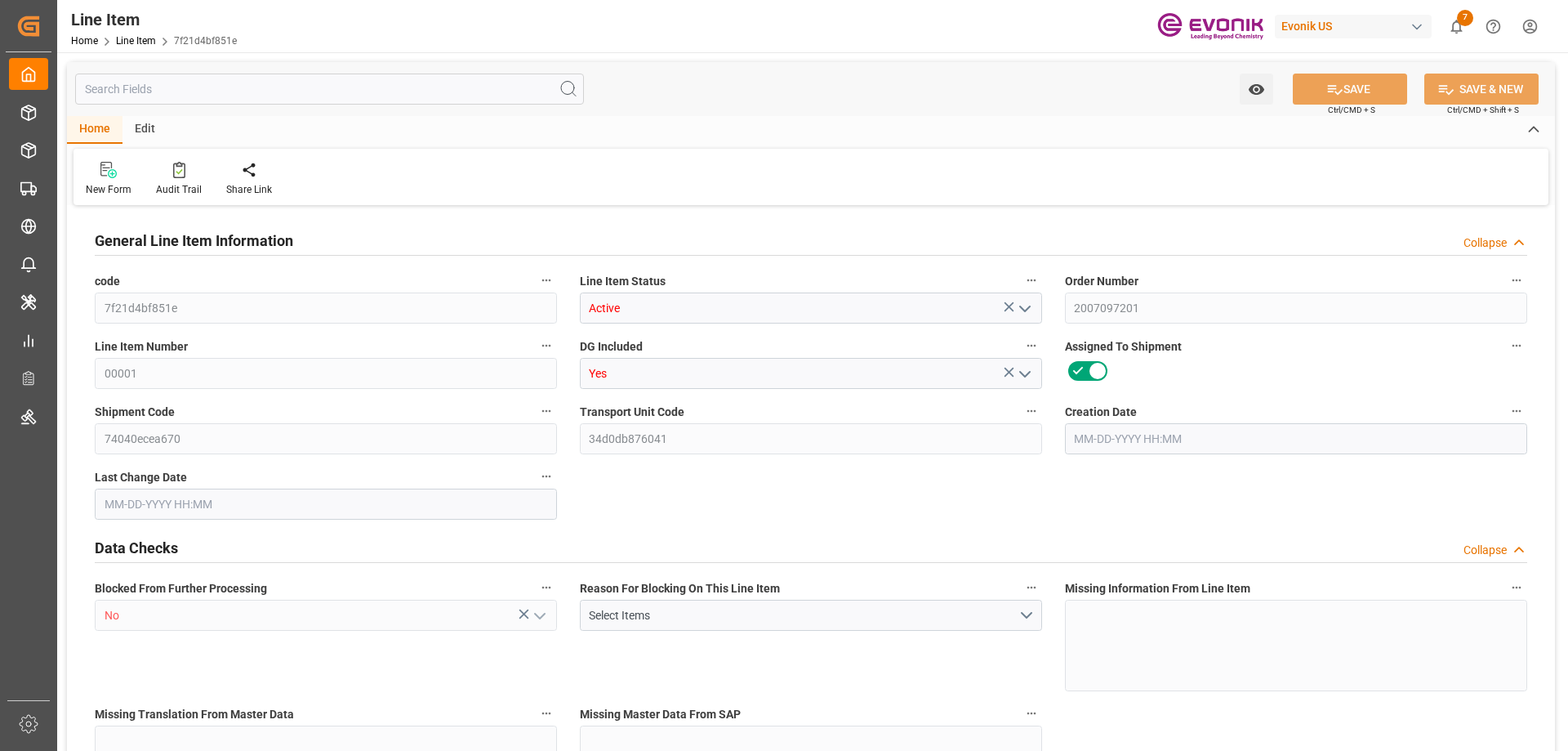
type input "2"
type input "1734.4"
type input "1600"
type input "2.2873"
type input "8"
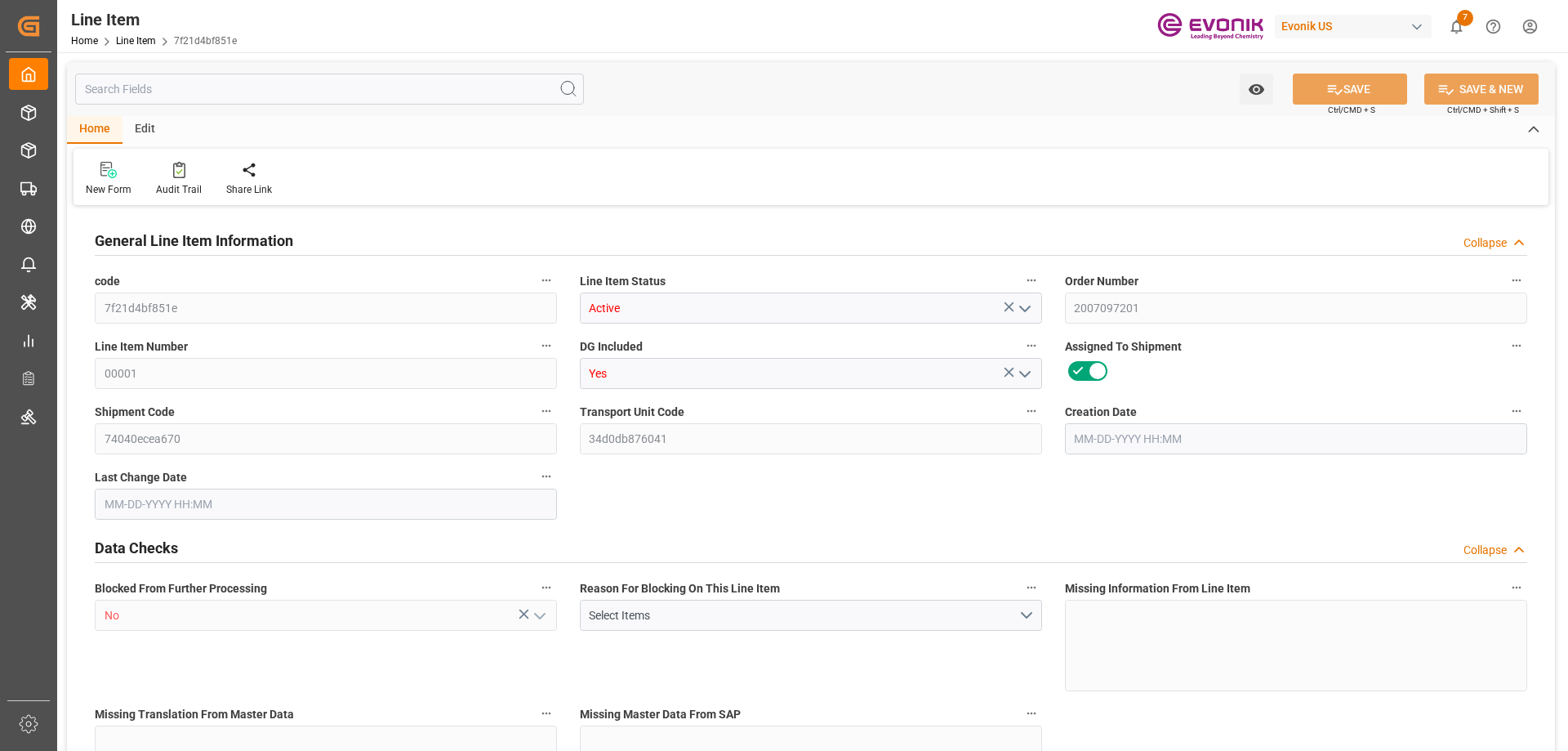
type input "23024"
type input "8"
type input "1734.4"
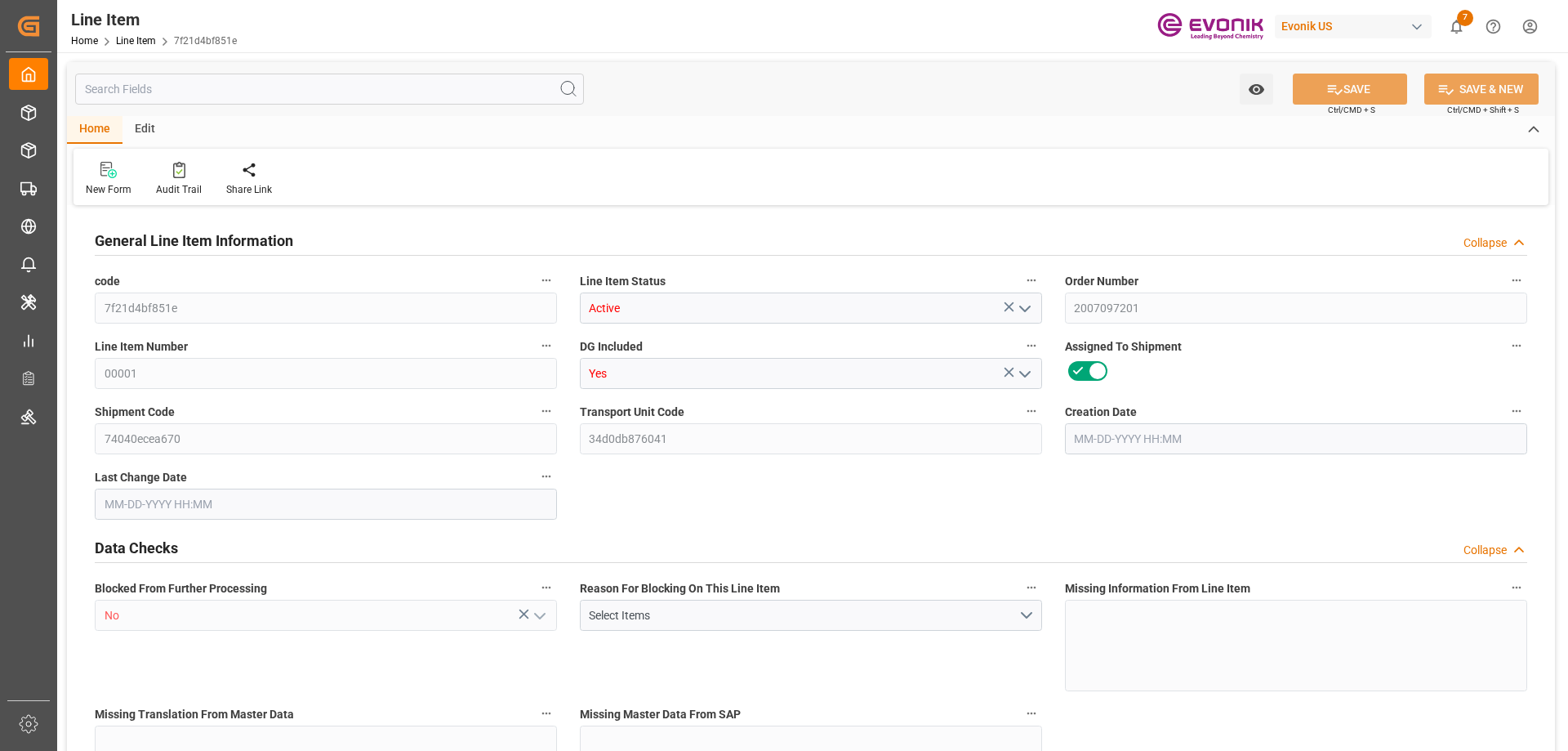
type input "1774.4"
type input "1600"
type input "2.2873"
type input "2287.296"
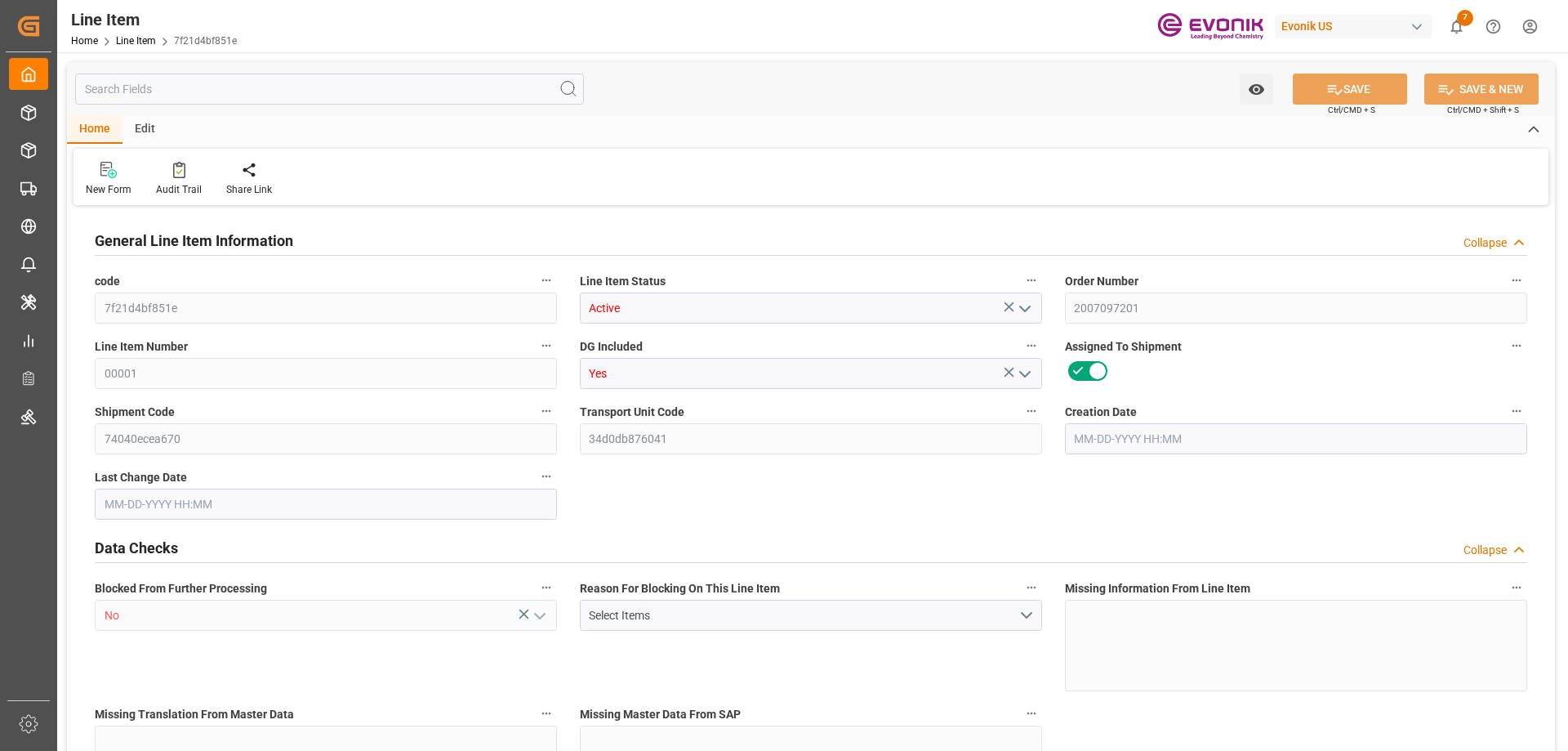
type input "8"
type input "1734.4"
type input "1600"
type input "2.2873"
type input "07-23-2025 20:28"
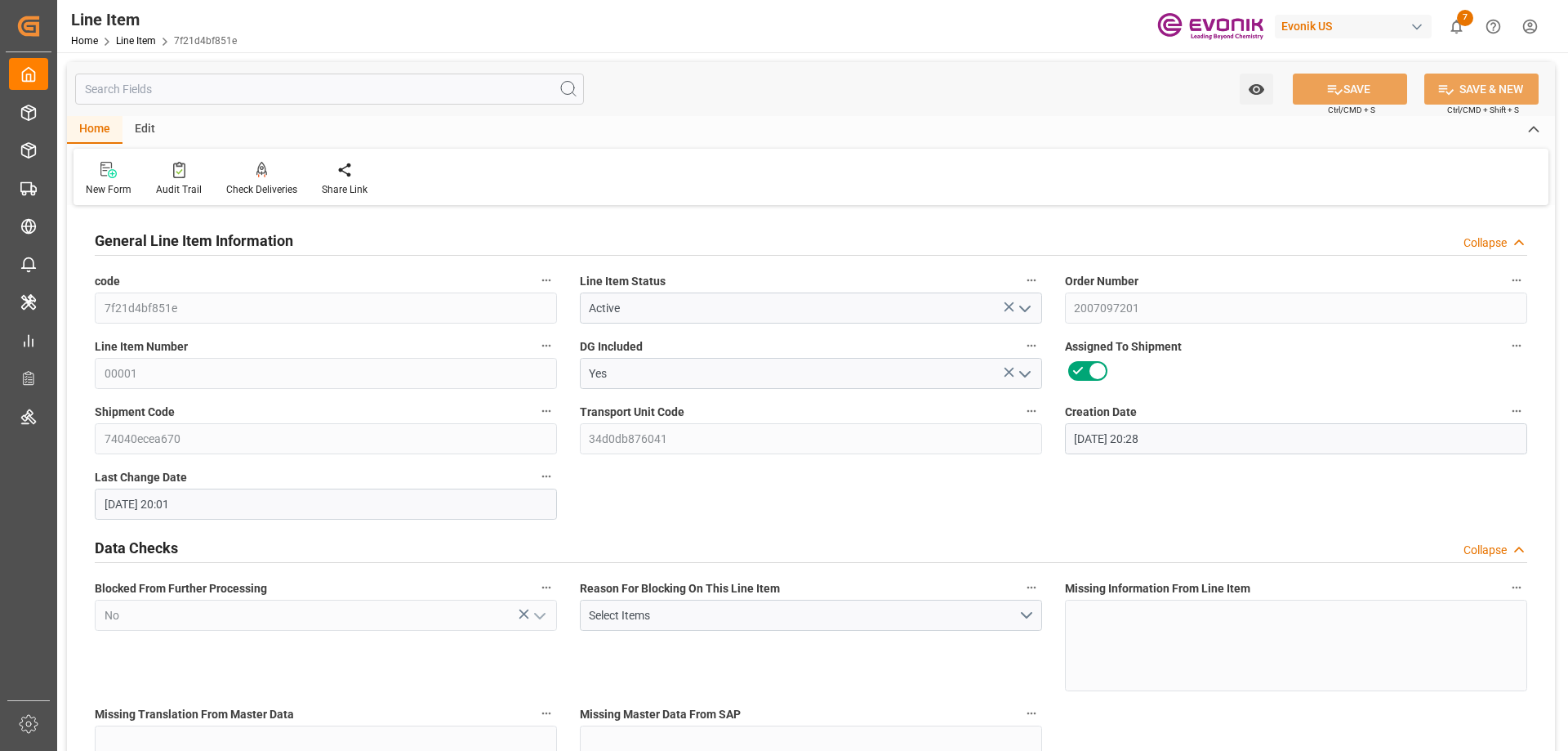
type input "08-21-2025 20:01"
type input "10-17-2025"
type input "08-27-2025"
type input "08-15-2025"
click at [245, 92] on input "text" at bounding box center [329, 88] width 509 height 31
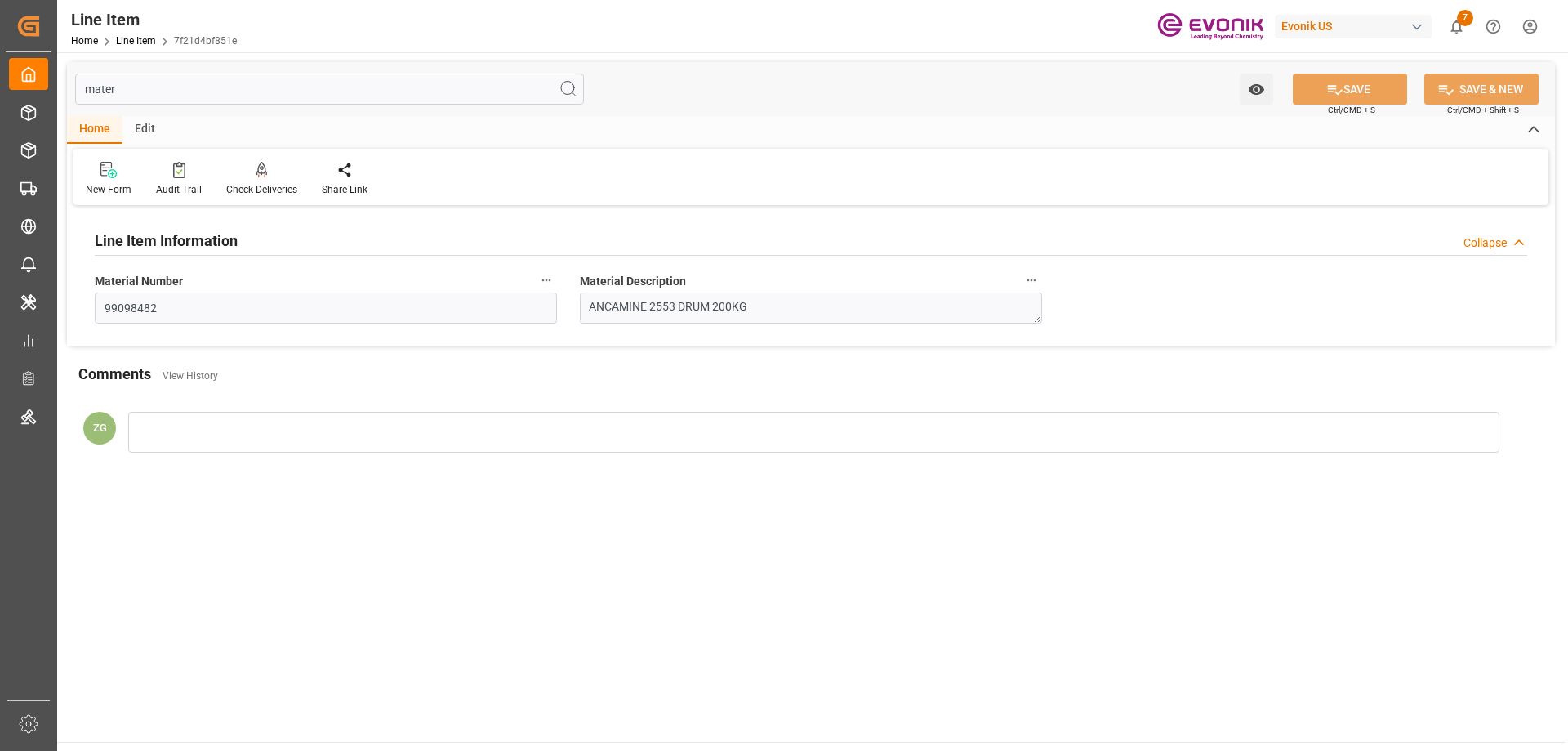
click at [209, 96] on input "mater" at bounding box center [329, 88] width 509 height 31
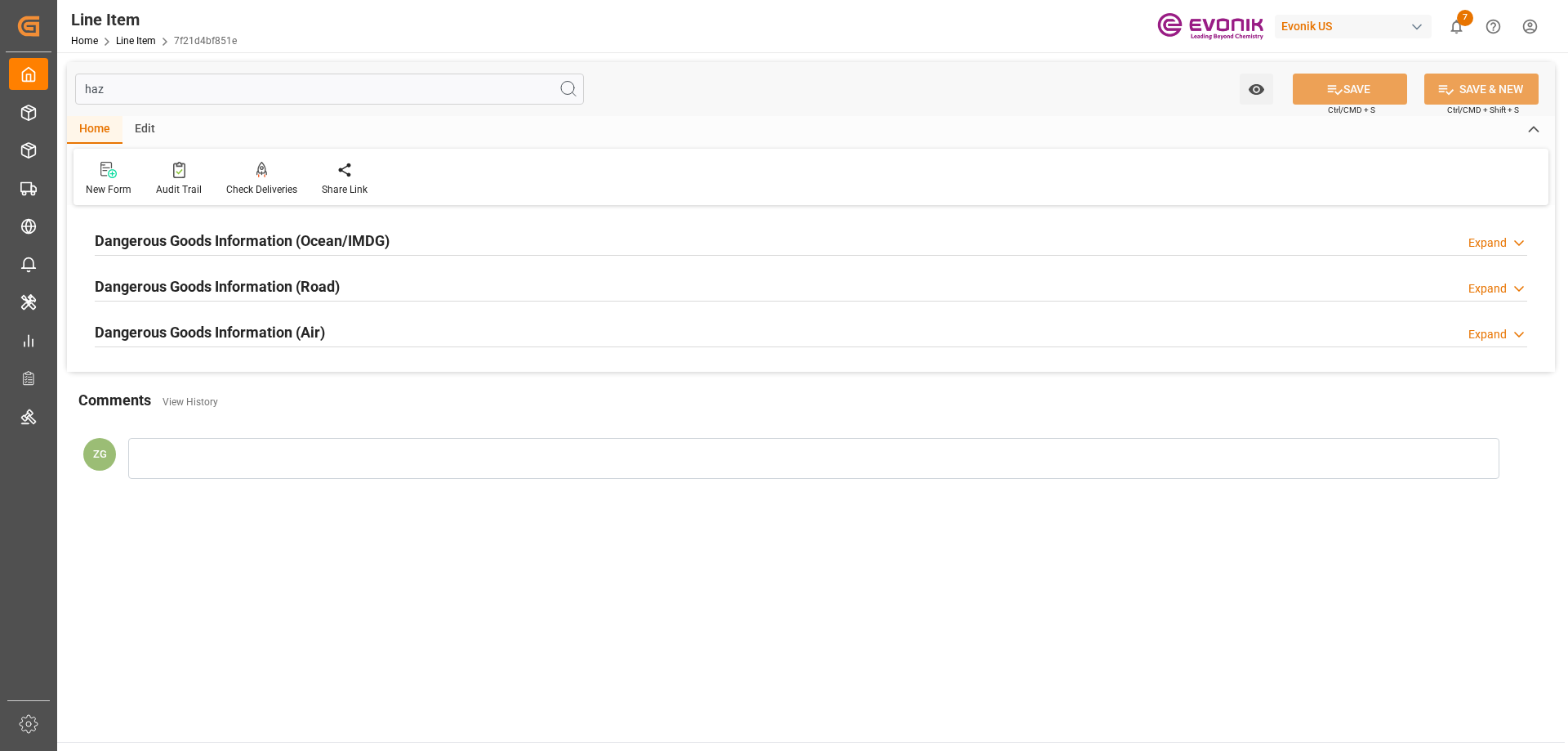
type input "haz"
click at [267, 253] on div "Dangerous Goods Information (Ocean/IMDG)" at bounding box center [242, 239] width 295 height 31
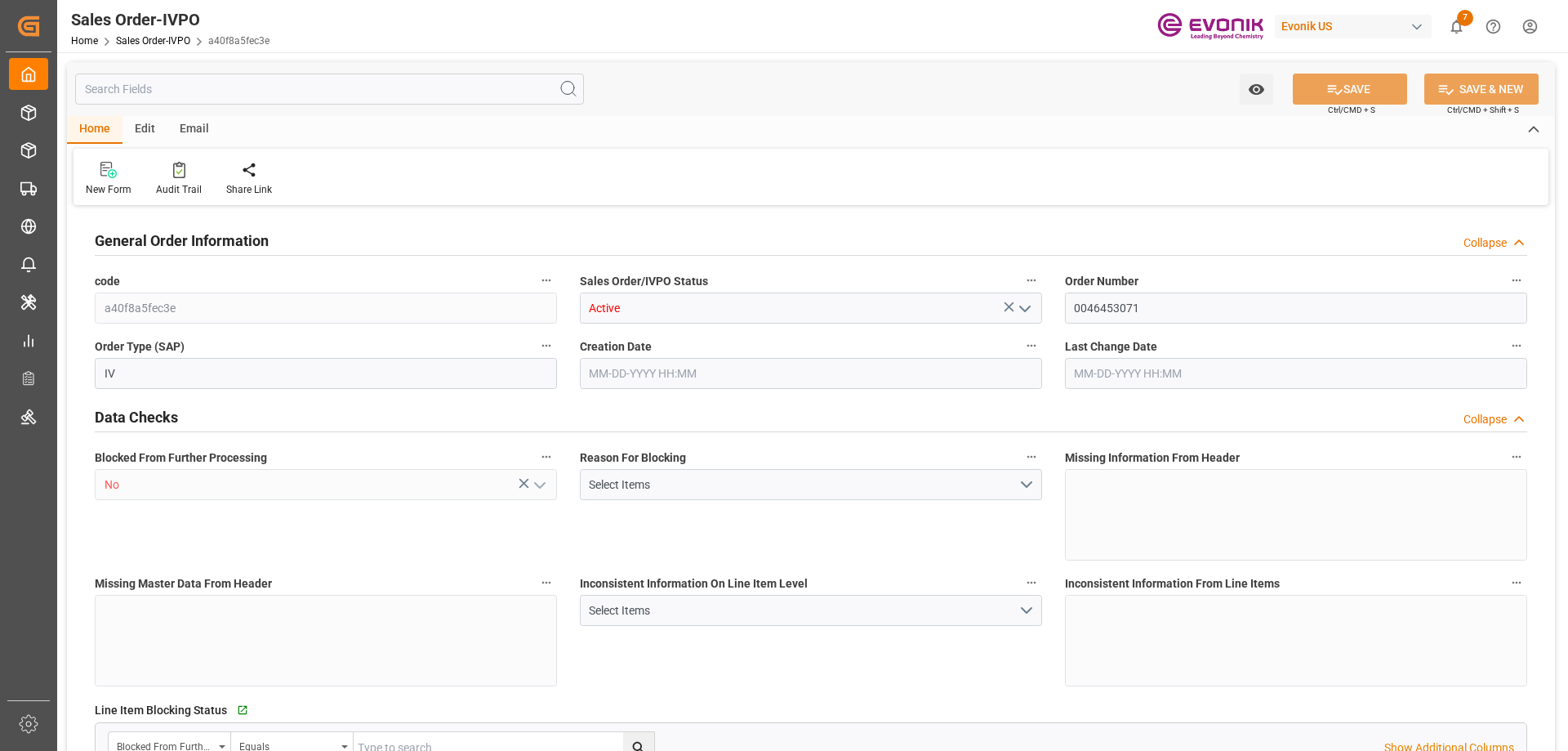
type input "JPYOK"
type input "0"
type input "1"
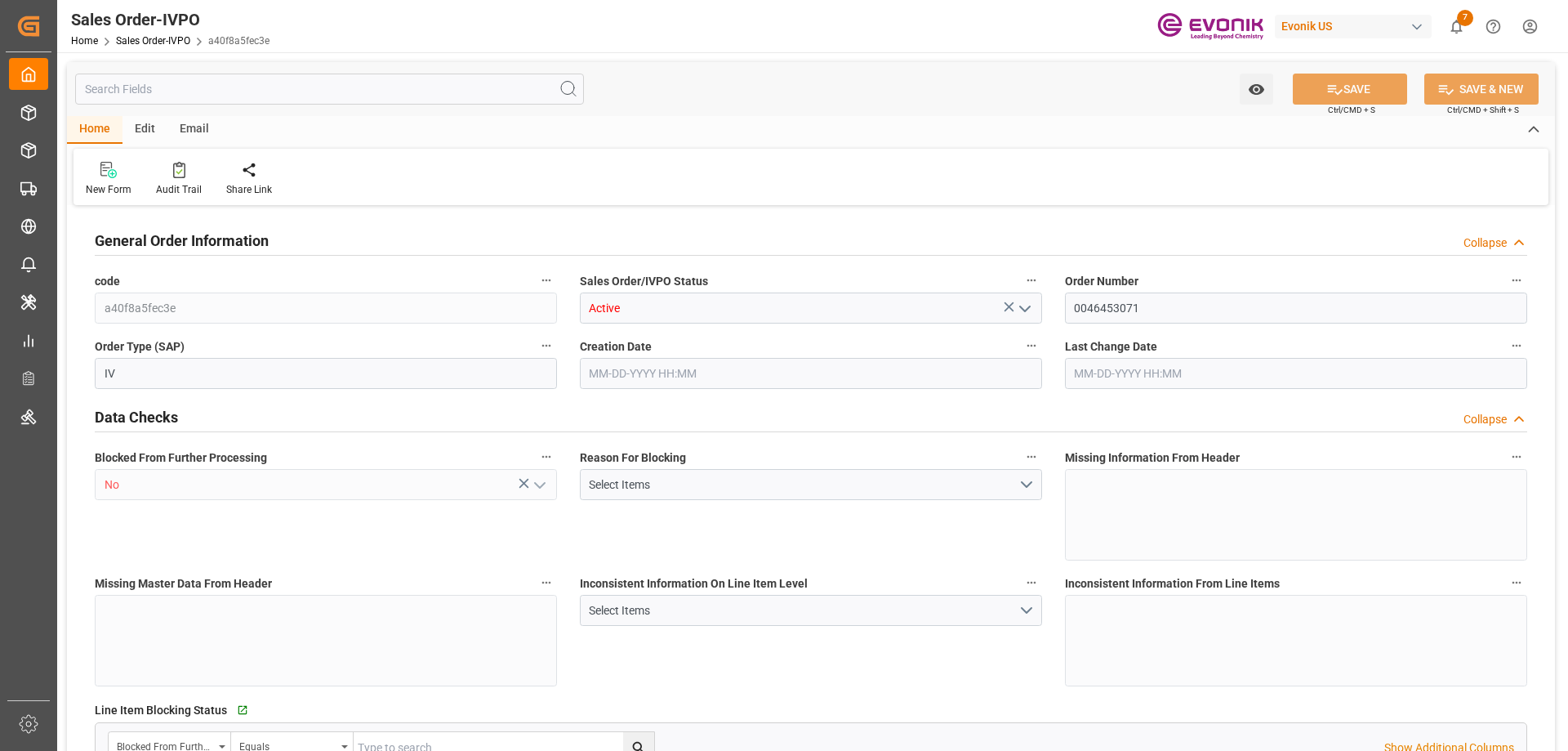
type input "16140"
type input "26.4204"
type input "17000"
type input "30"
type input "[DATE] 13:07"
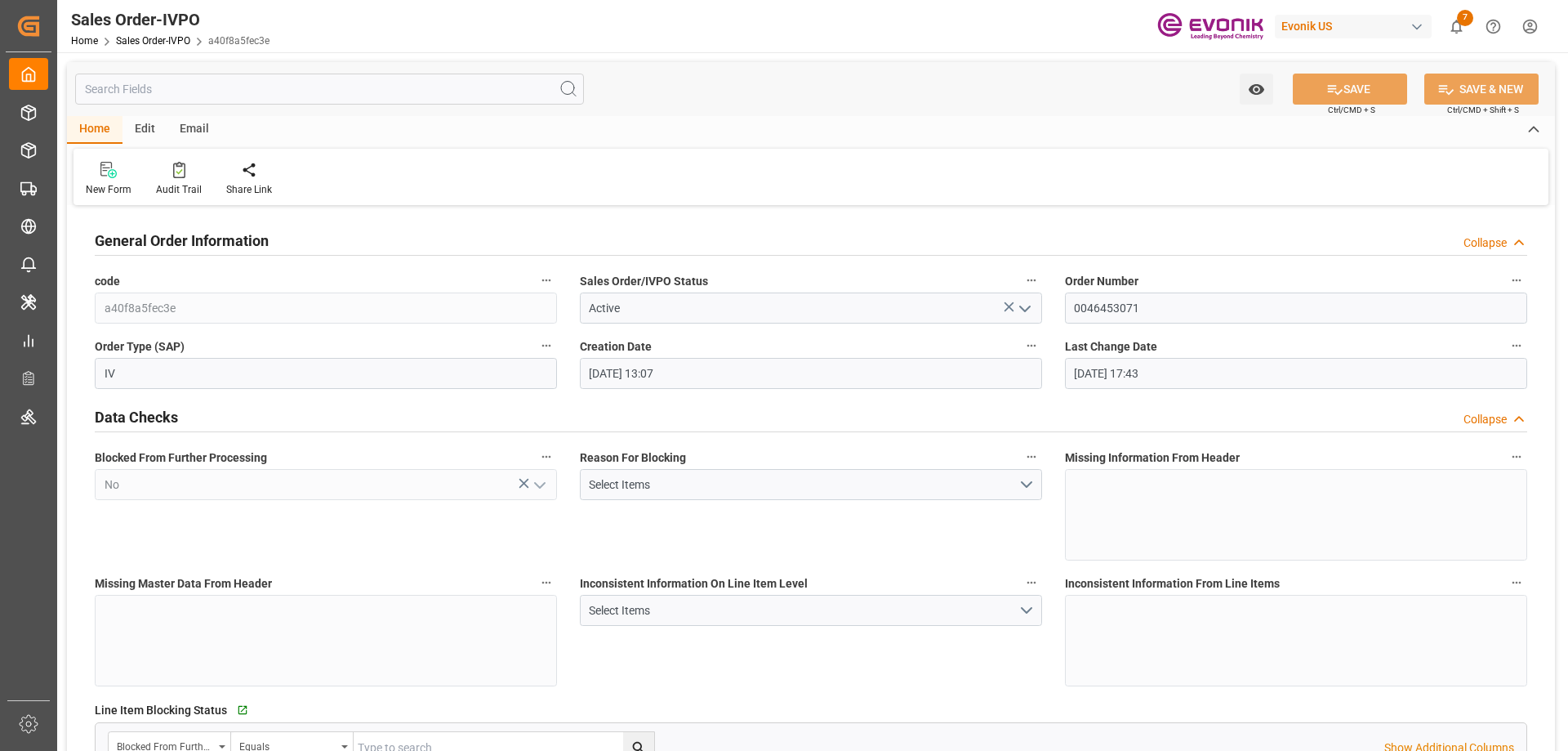
type input "06-30-2025 17:43"
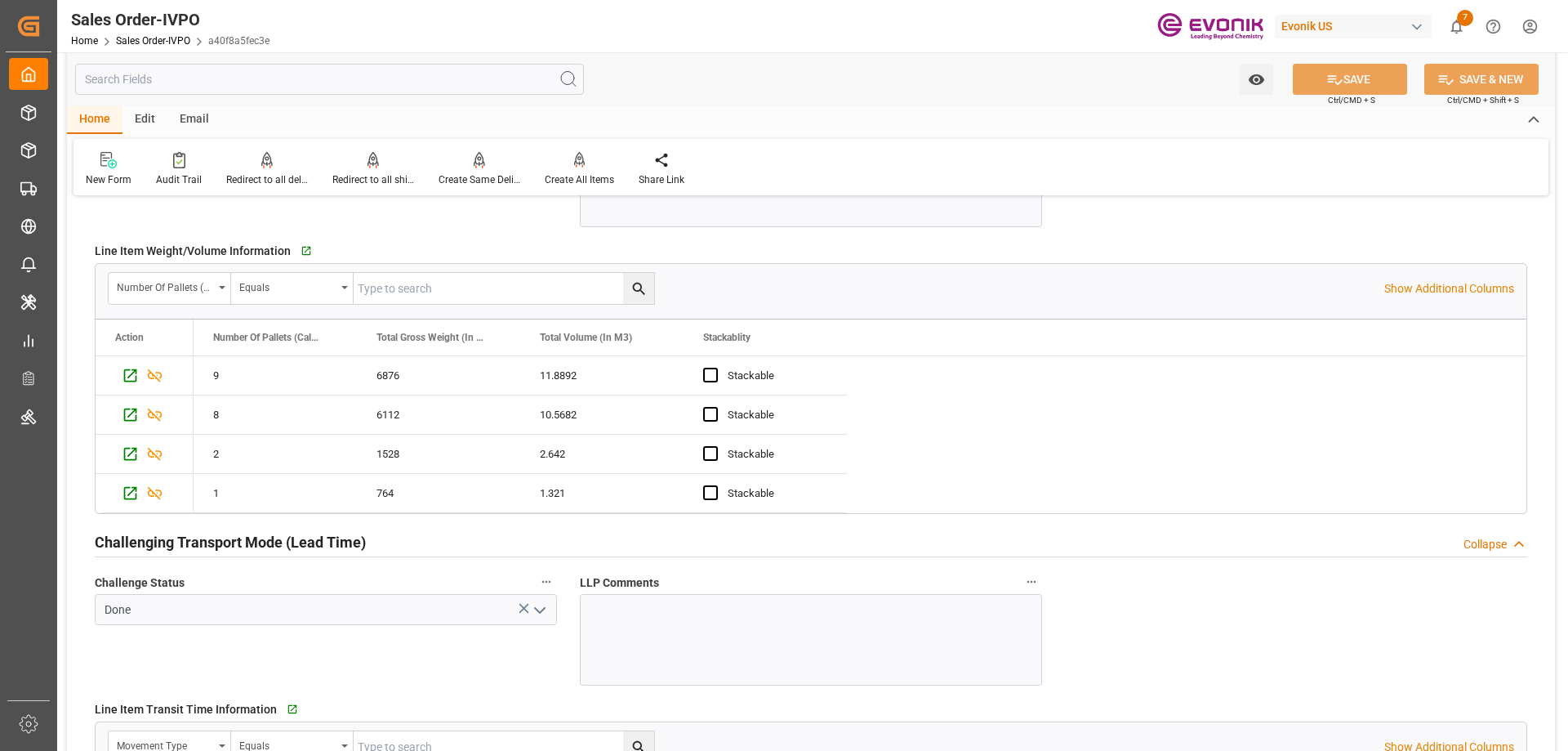
scroll to position [3022, 0]
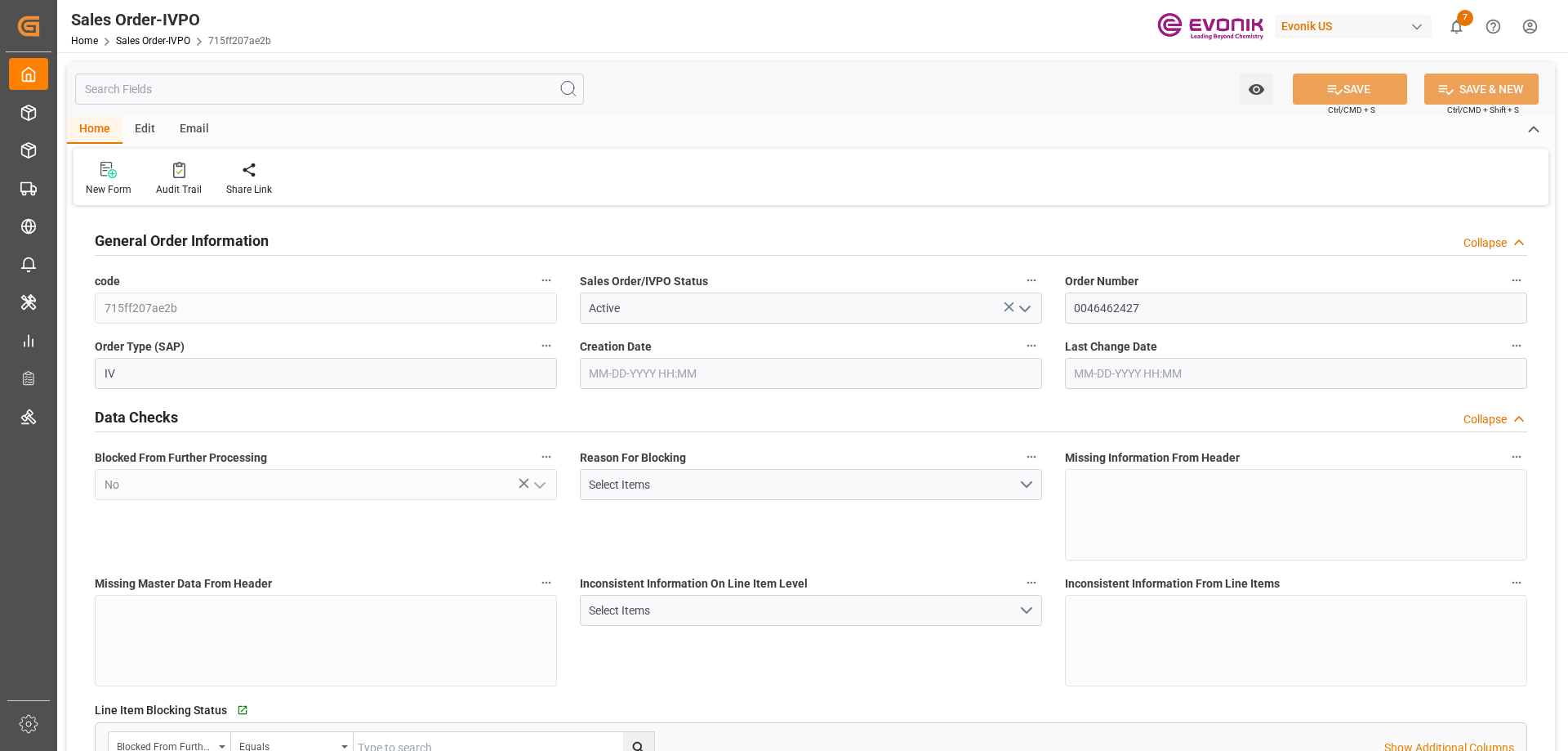
type input "JPYOK"
type input "0"
type input "1"
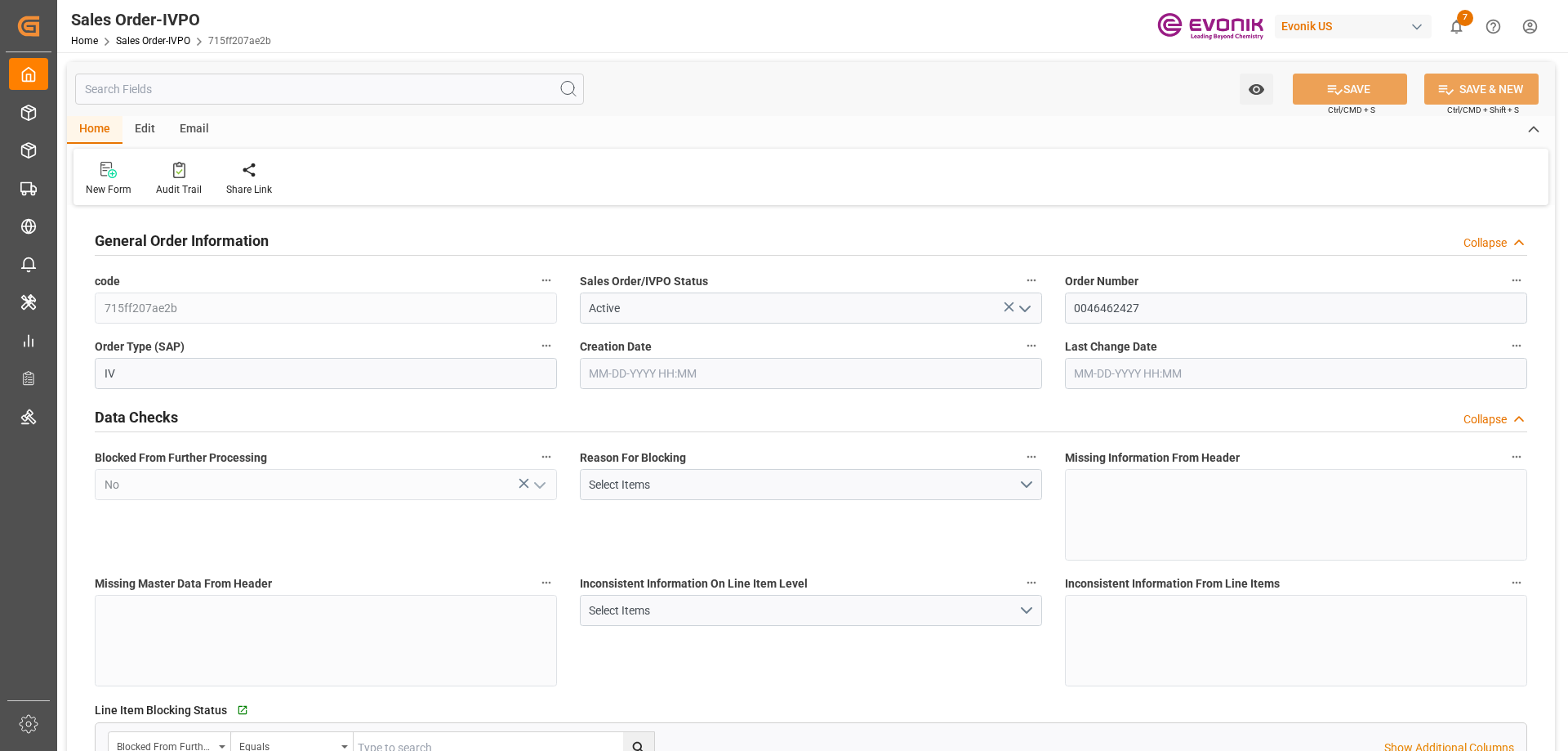
type input "16140"
type input "26.4204"
type input "17000"
type input "30"
type input "07-07-2025 15:52"
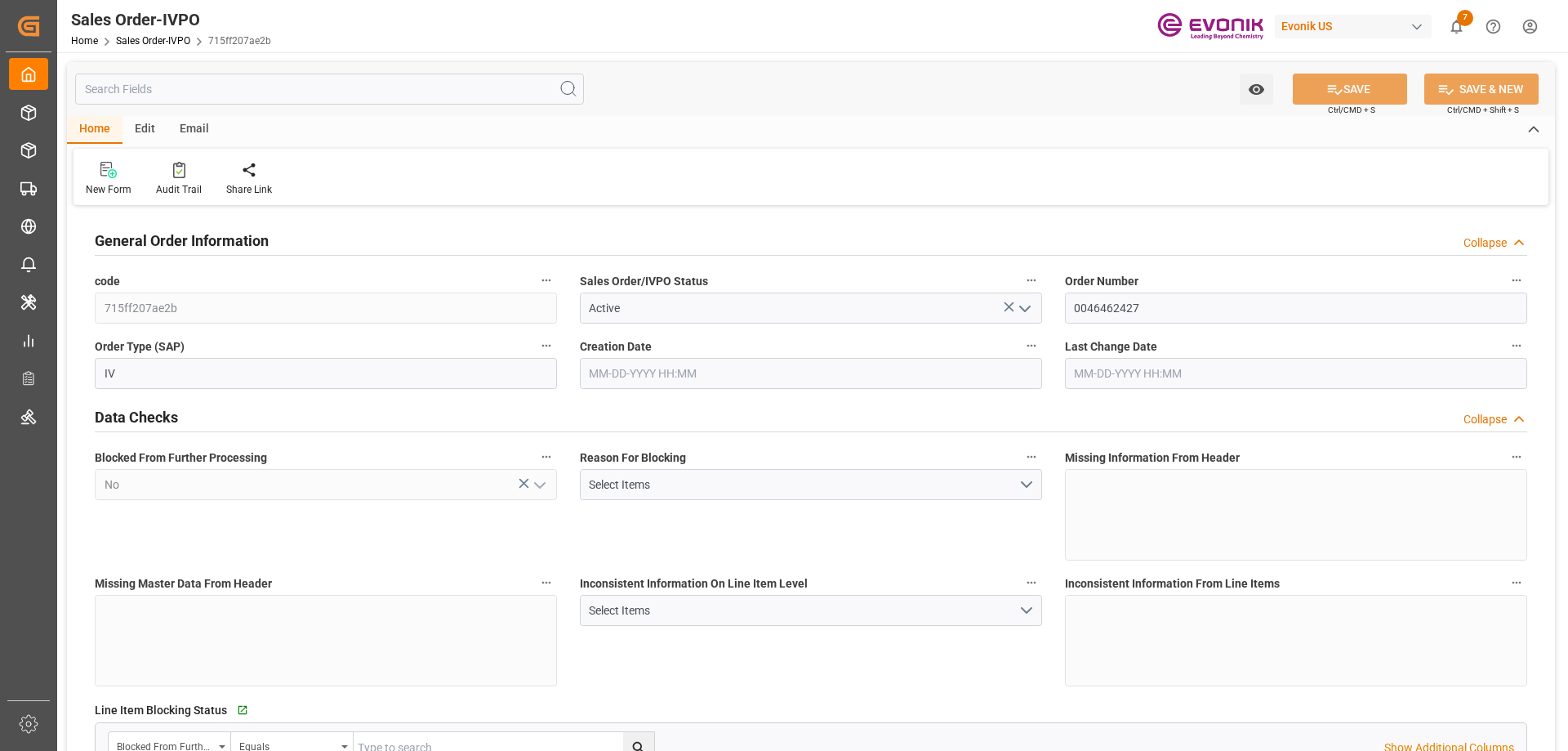
type input "08-20-2025 06:50"
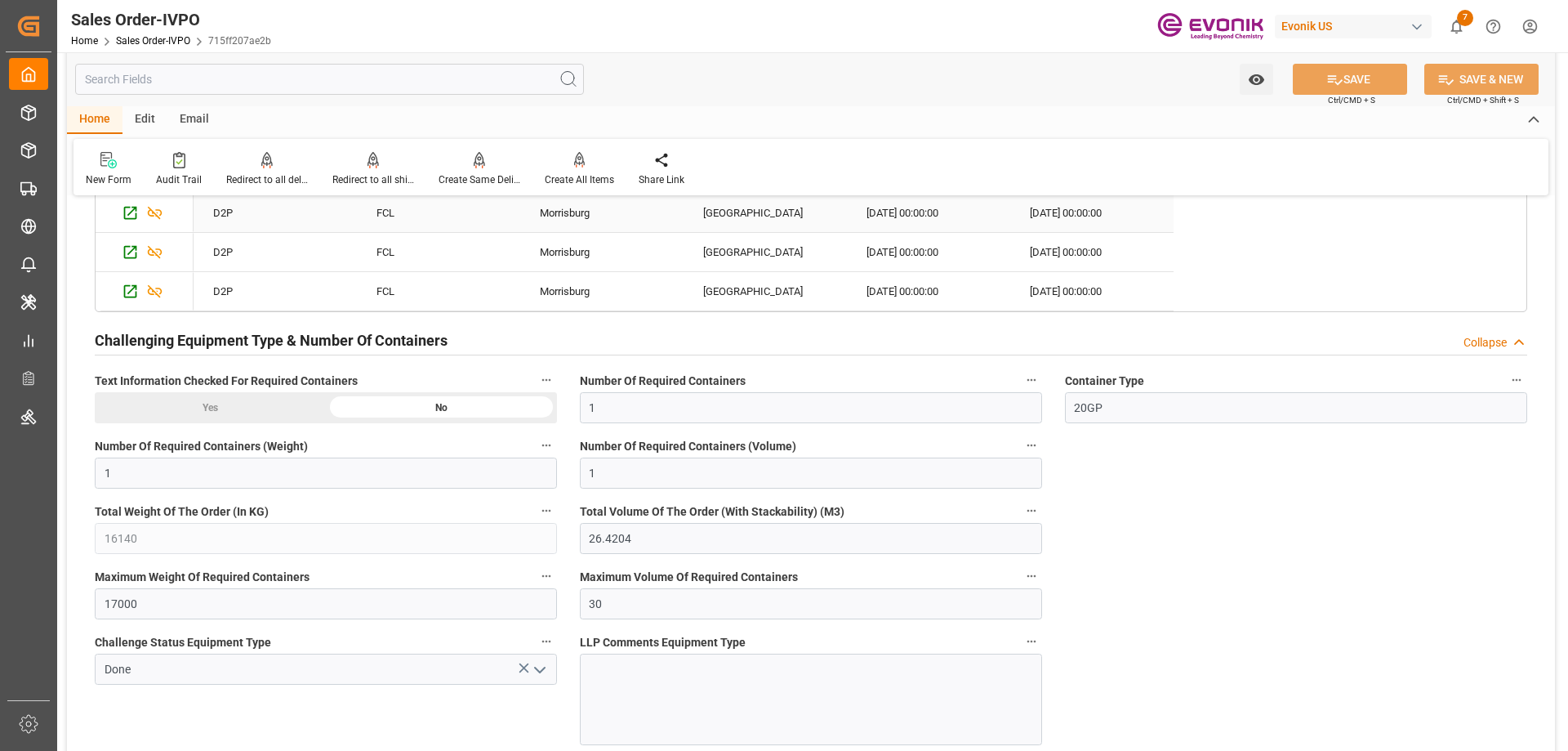
scroll to position [3267, 0]
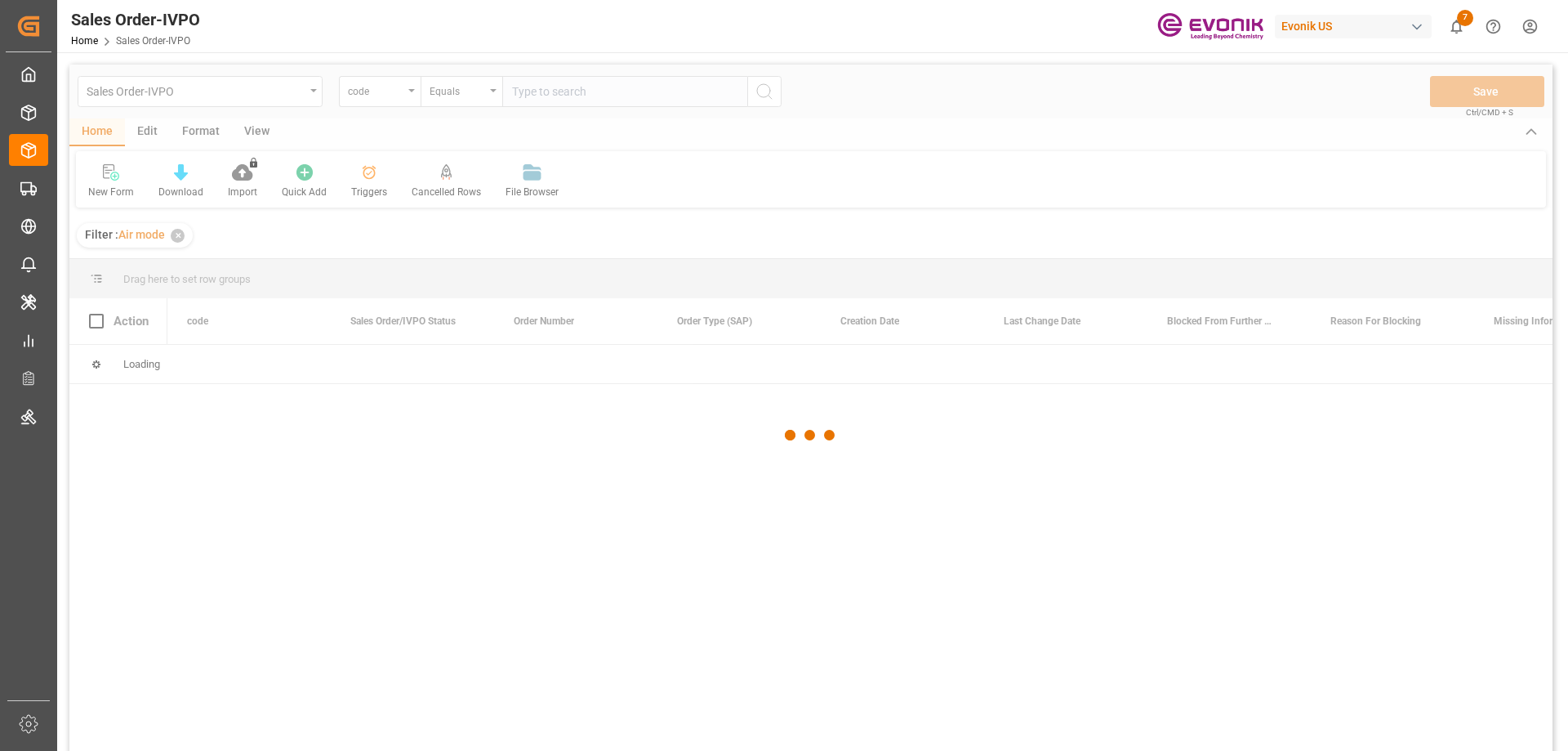
click at [1361, 594] on div at bounding box center [811, 434] width 1483 height 741
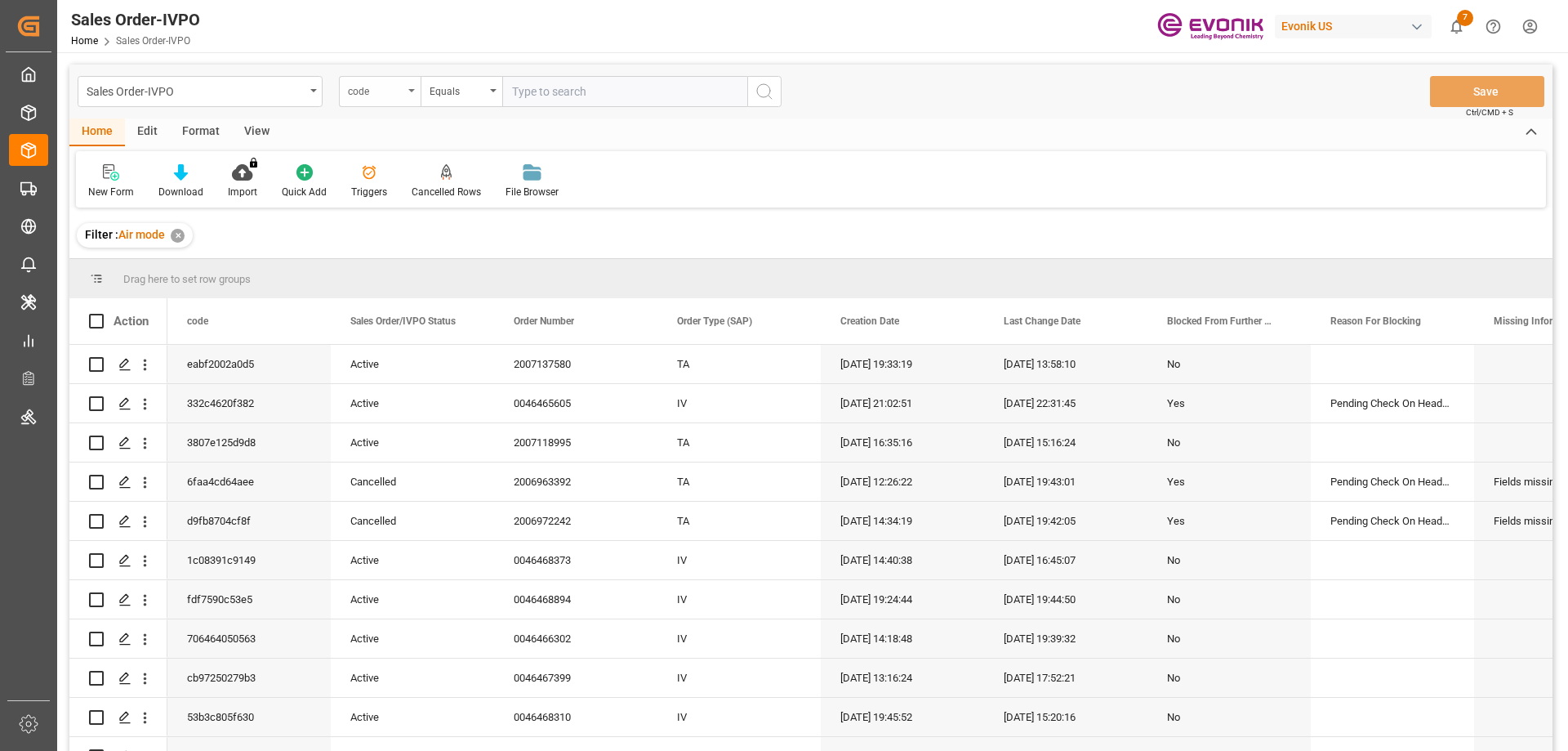
click at [402, 83] on div "code" at bounding box center [376, 89] width 56 height 19
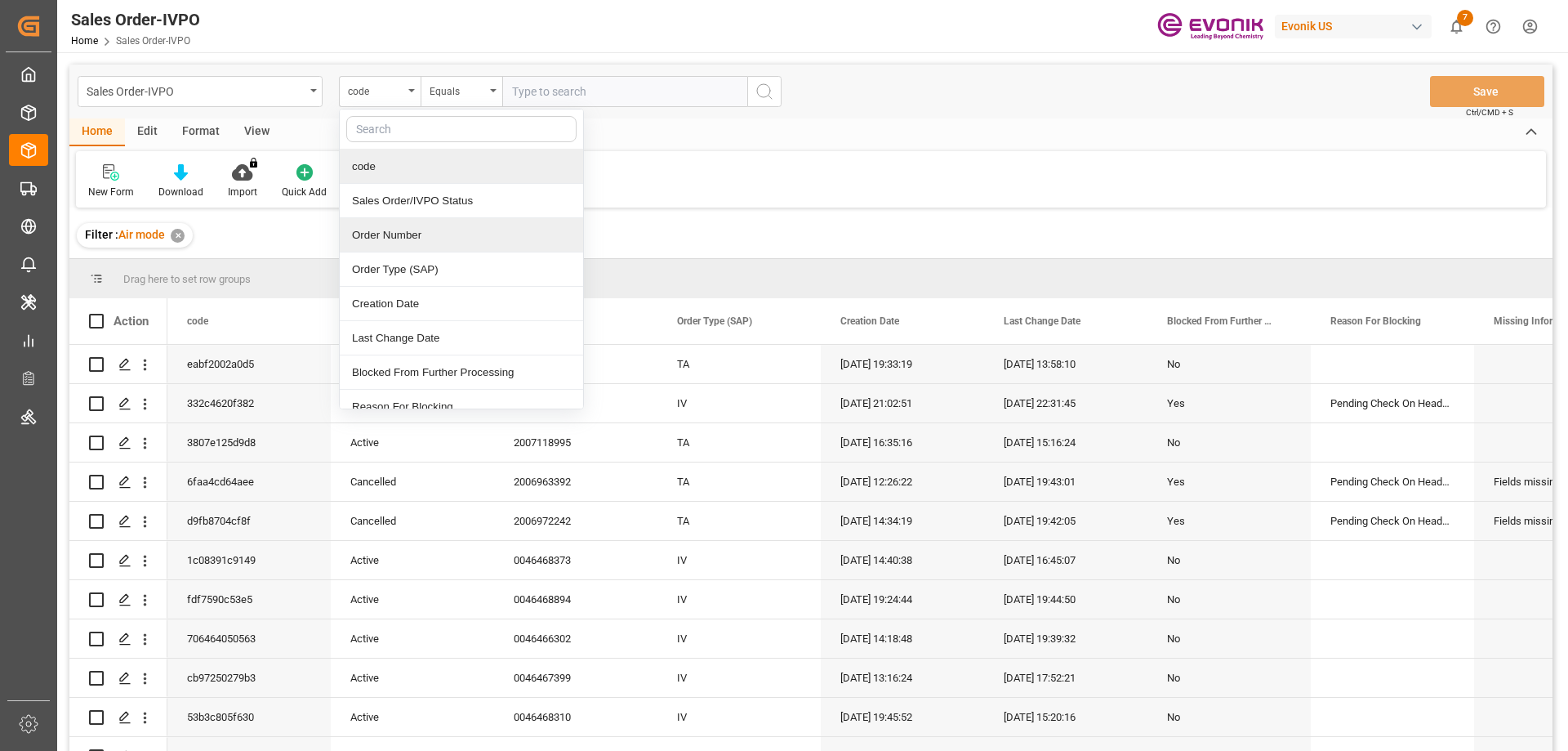
click at [402, 230] on div "Order Number" at bounding box center [462, 235] width 243 height 34
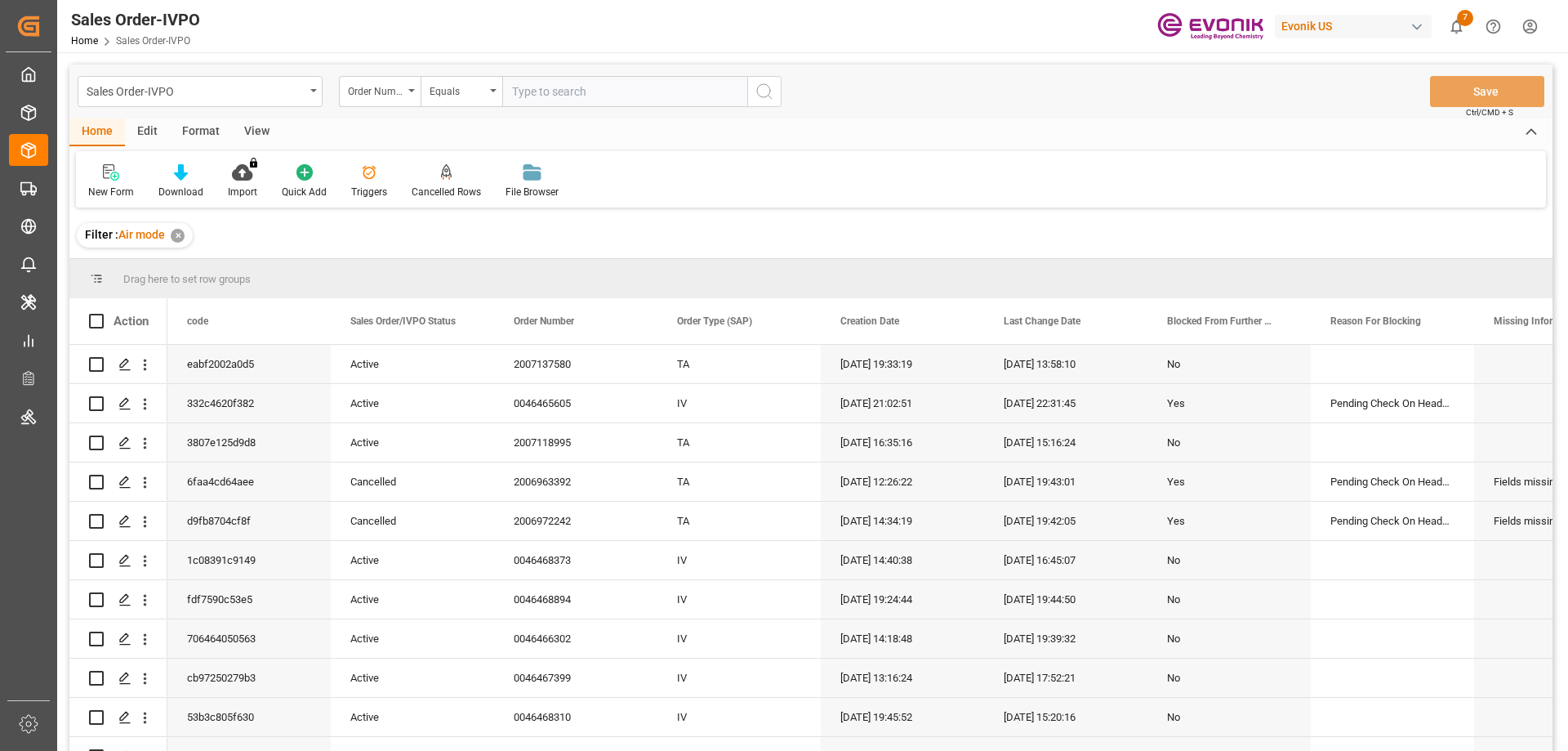
click at [532, 93] on input "text" at bounding box center [625, 91] width 245 height 31
paste input "46465605"
type input "46465605"
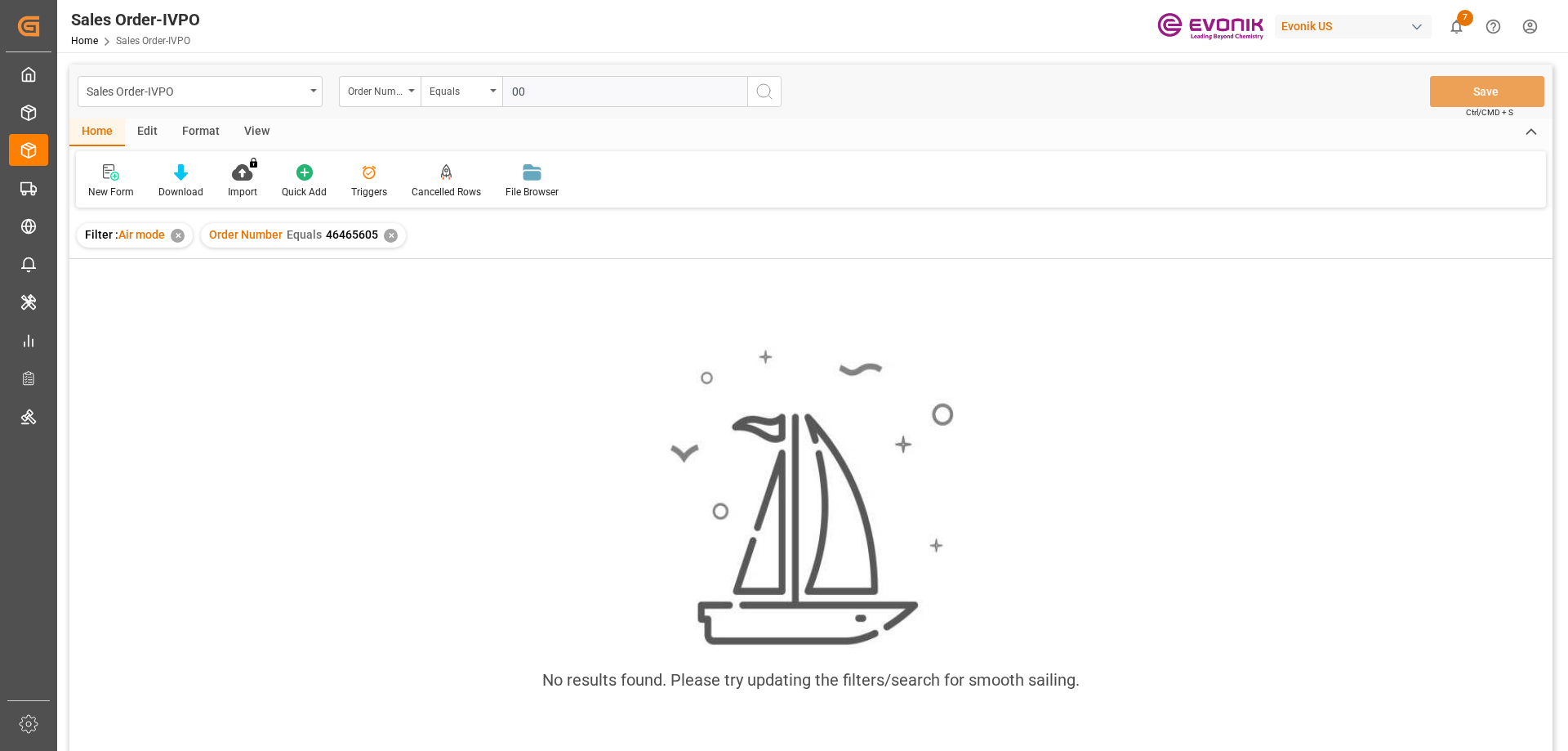
type input "0046465605"
click at [381, 237] on div "Order Number Equals 46465605 ✕" at bounding box center [303, 235] width 205 height 24
click at [384, 237] on div "✕" at bounding box center [391, 235] width 14 height 14
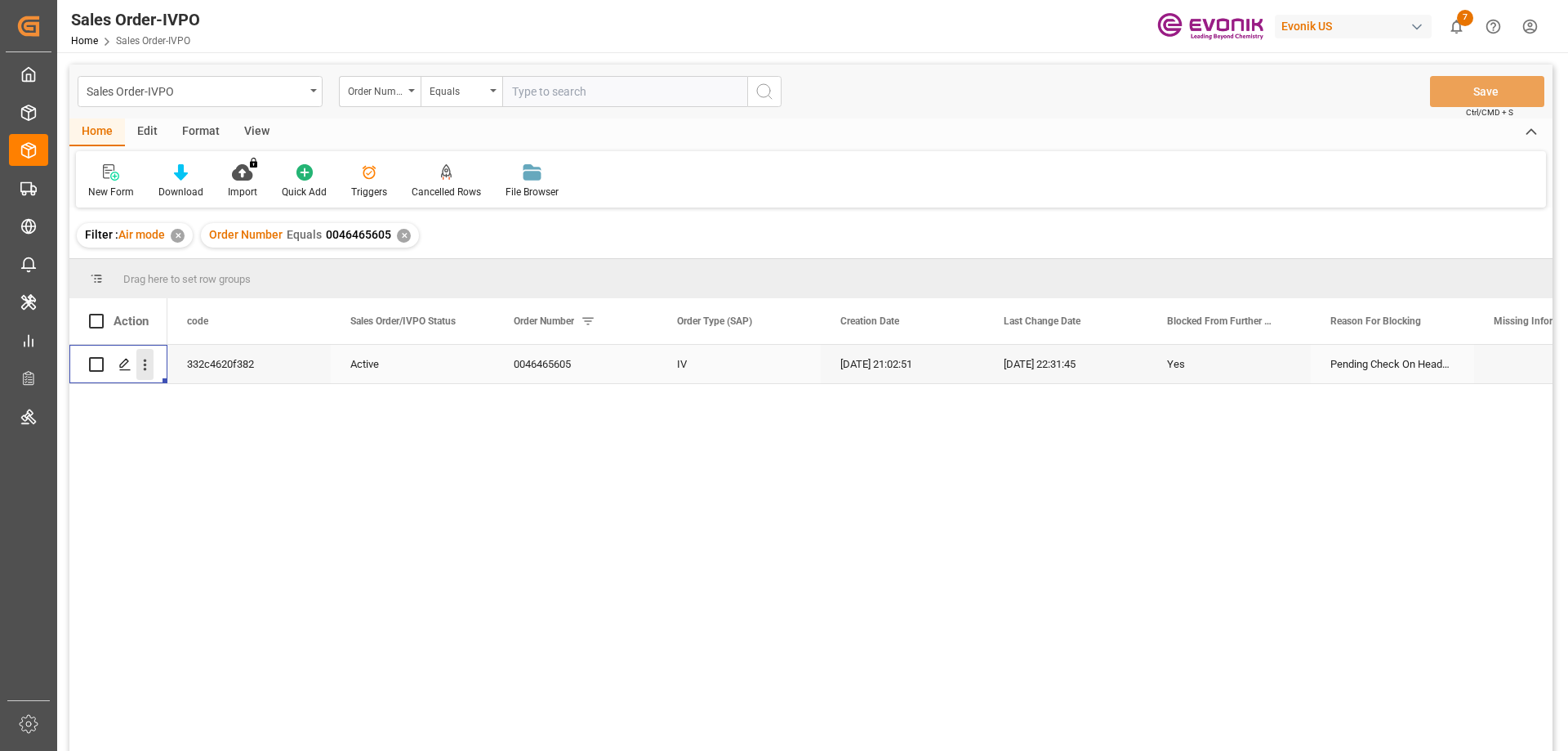
click at [142, 363] on icon "open menu" at bounding box center [145, 364] width 17 height 18
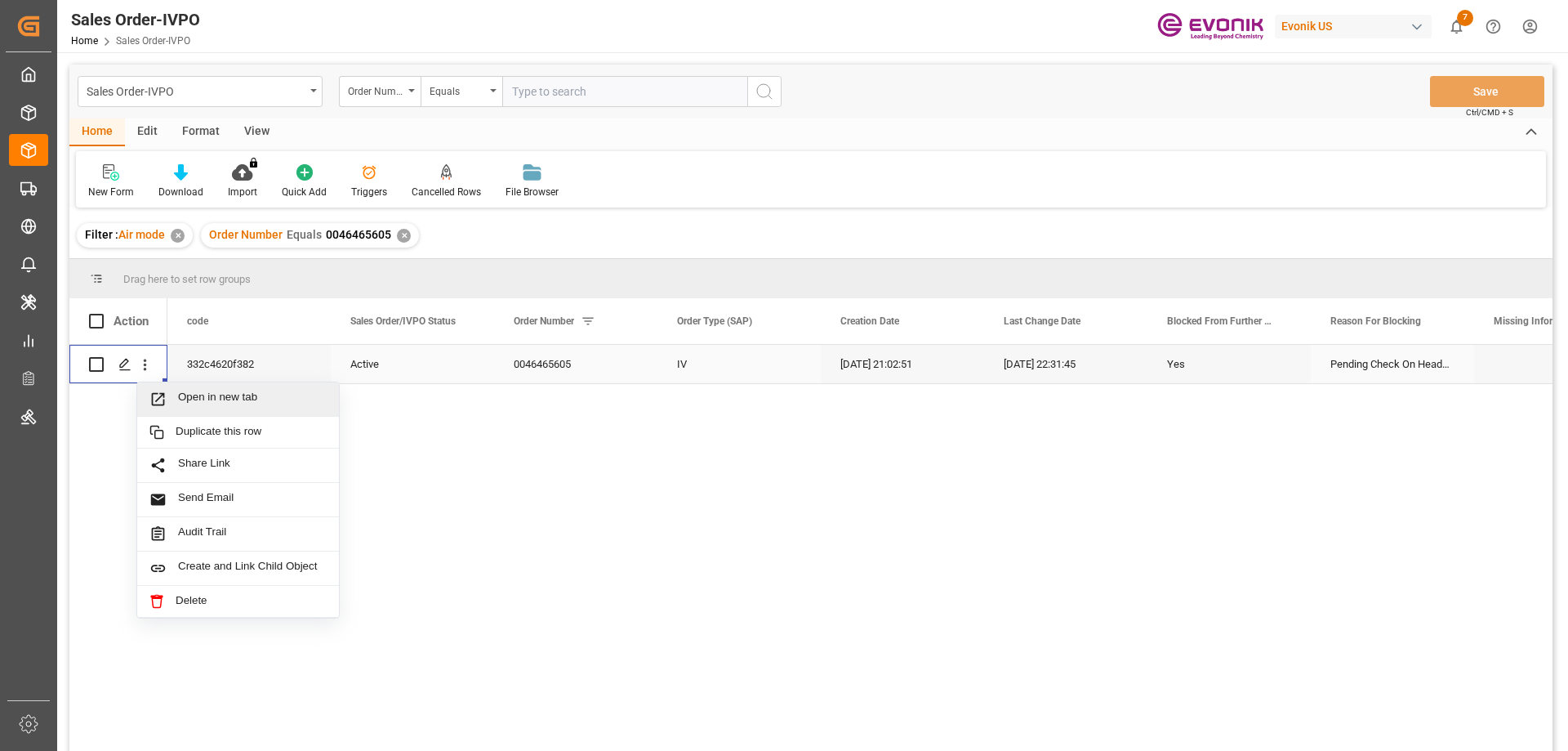
click at [192, 394] on span "Open in new tab" at bounding box center [252, 398] width 148 height 18
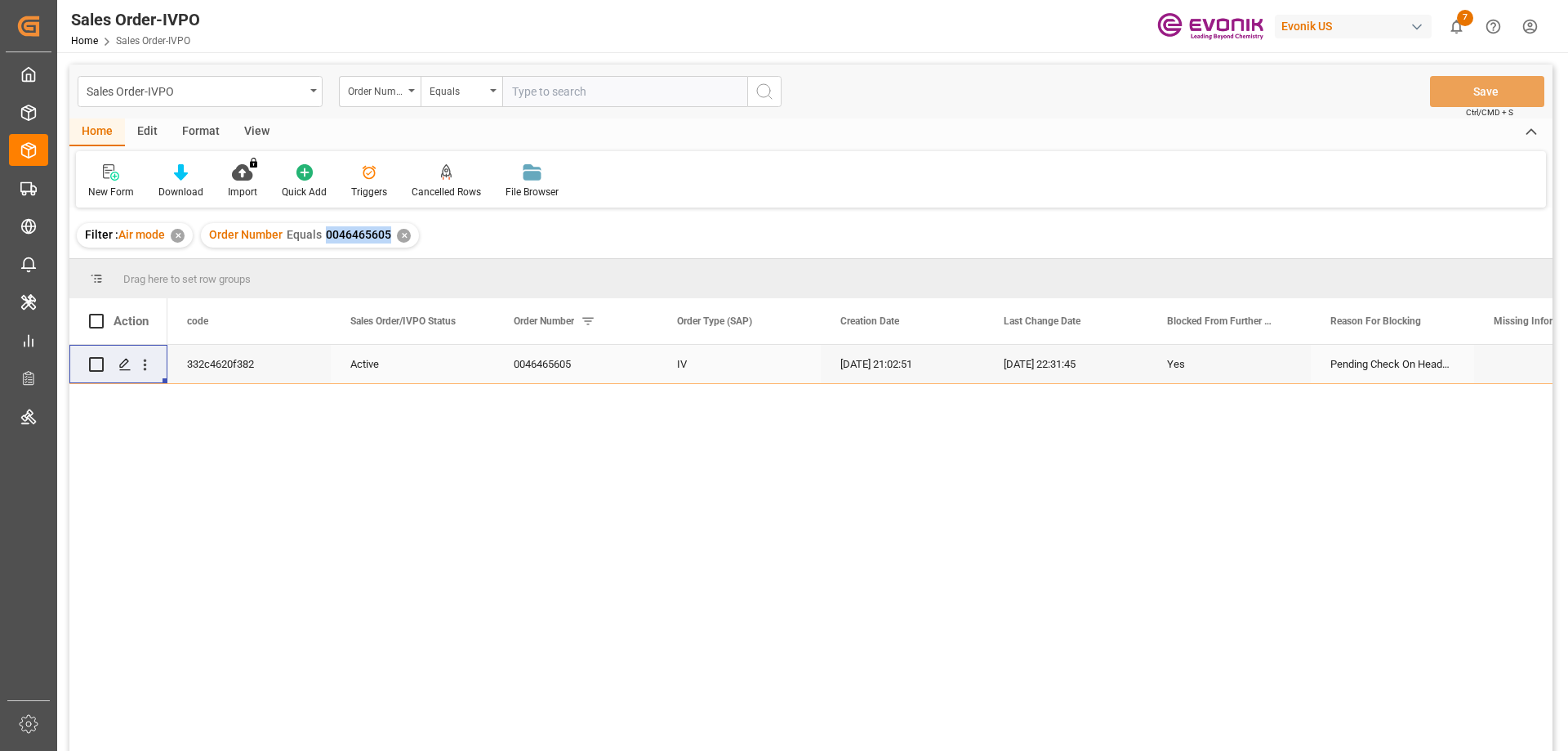
drag, startPoint x: 326, startPoint y: 234, endPoint x: 388, endPoint y: 235, distance: 62.0
click at [388, 235] on span "0046465605" at bounding box center [358, 234] width 65 height 13
copy span "0046465605"
click at [1046, 62] on div "Sales Order-IVPO Order Number Equals Save Ctrl/CMD + S Home Edit Format View Ne…" at bounding box center [811, 523] width 1507 height 940
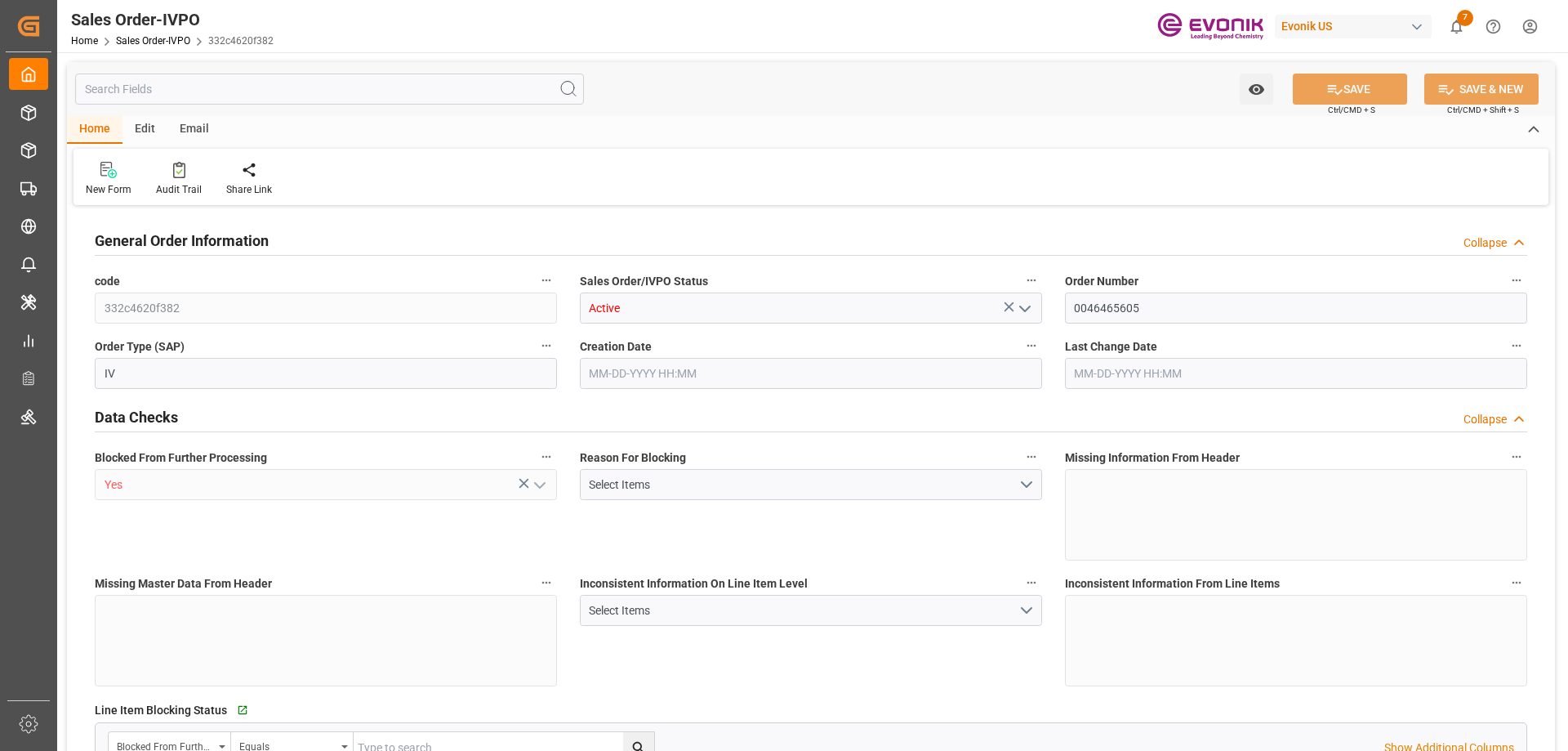
type input "ARBUE"
type input "12006.95"
type input "1"
type input "2621.496"
type input "[DATE] 21:02"
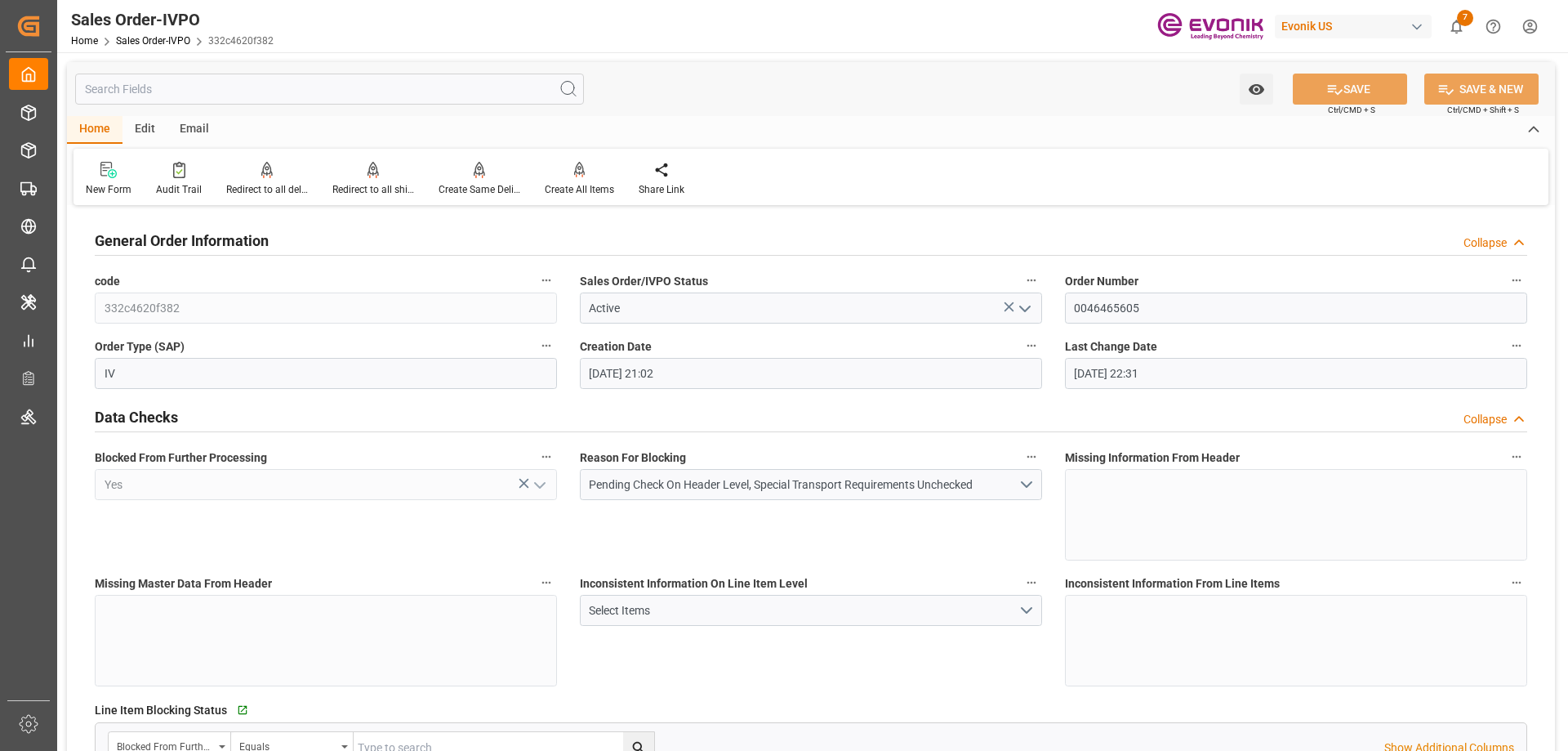
type input "[DATE] 22:31"
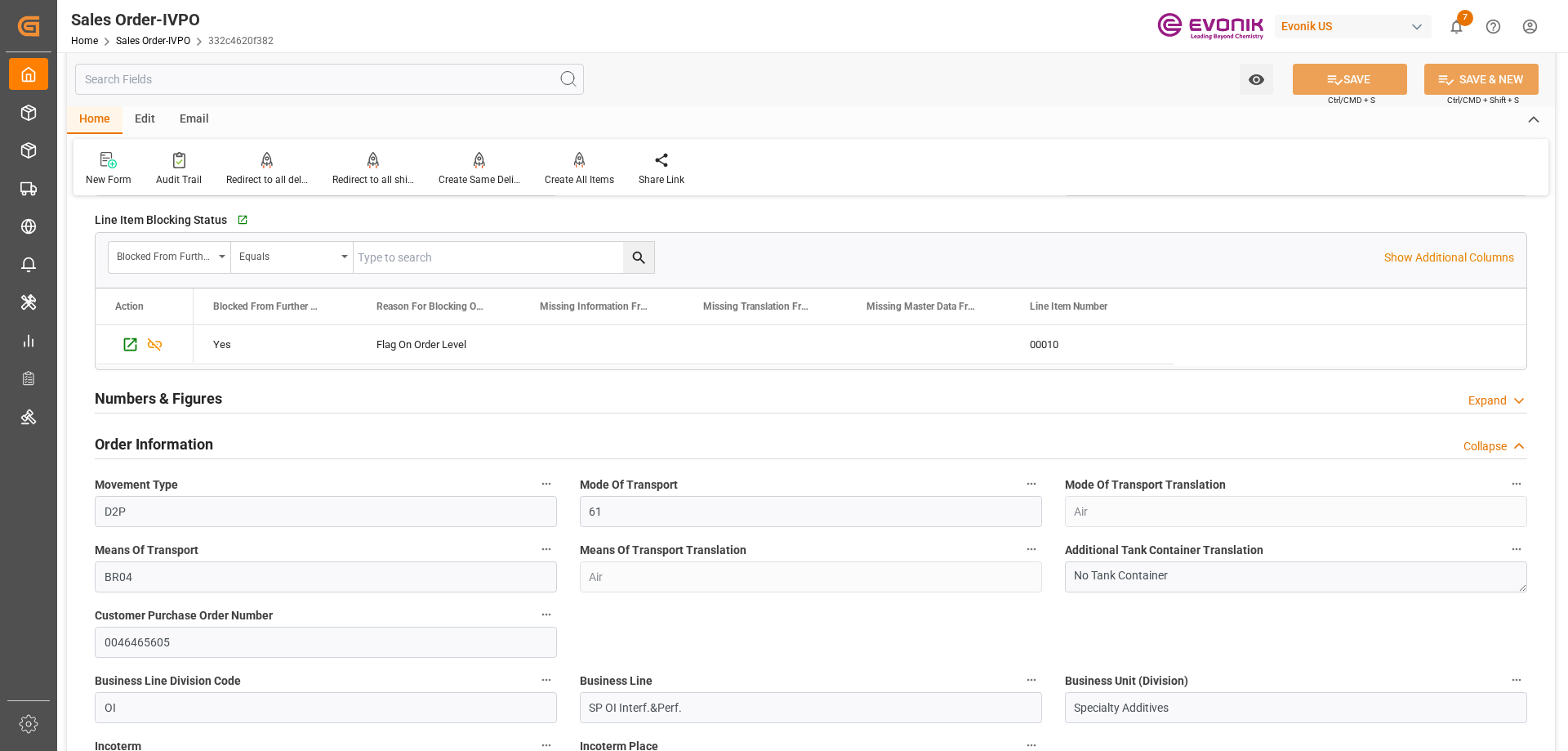
scroll to position [245, 0]
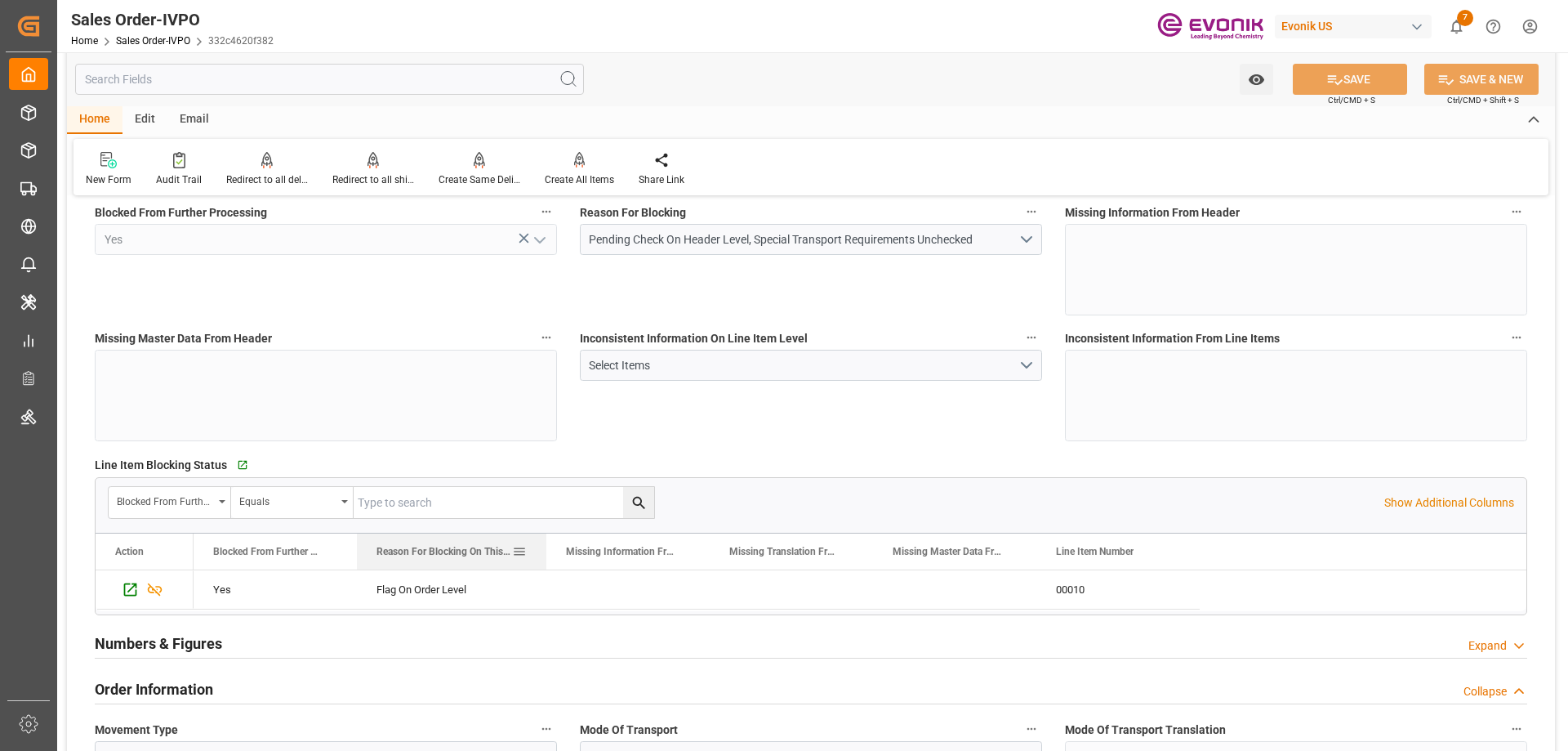
drag, startPoint x: 519, startPoint y: 548, endPoint x: 572, endPoint y: 524, distance: 58.2
click at [543, 549] on div at bounding box center [547, 551] width 7 height 36
click at [1024, 363] on button "Select Items" at bounding box center [811, 364] width 462 height 31
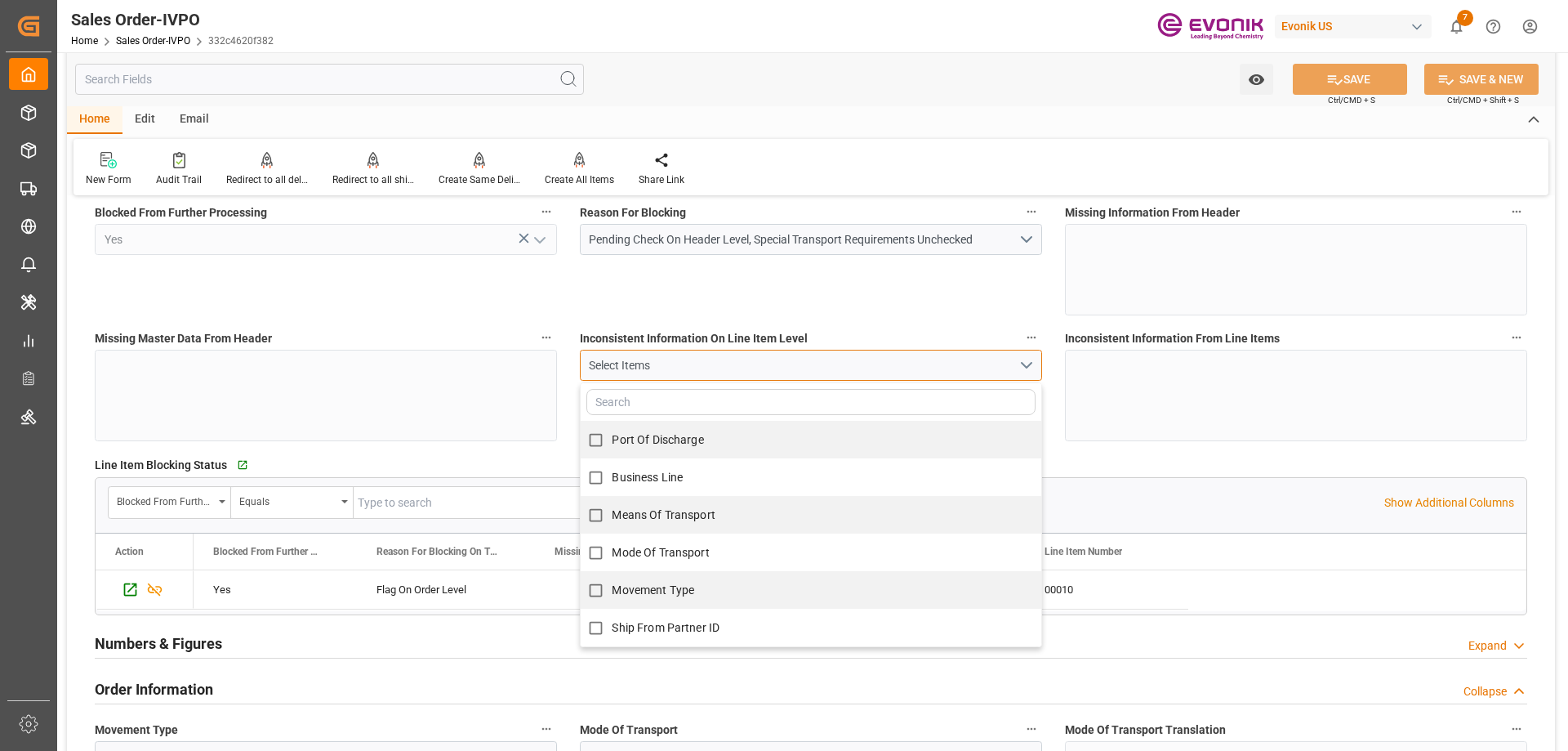
click at [1024, 363] on button "Select Items" at bounding box center [811, 364] width 462 height 31
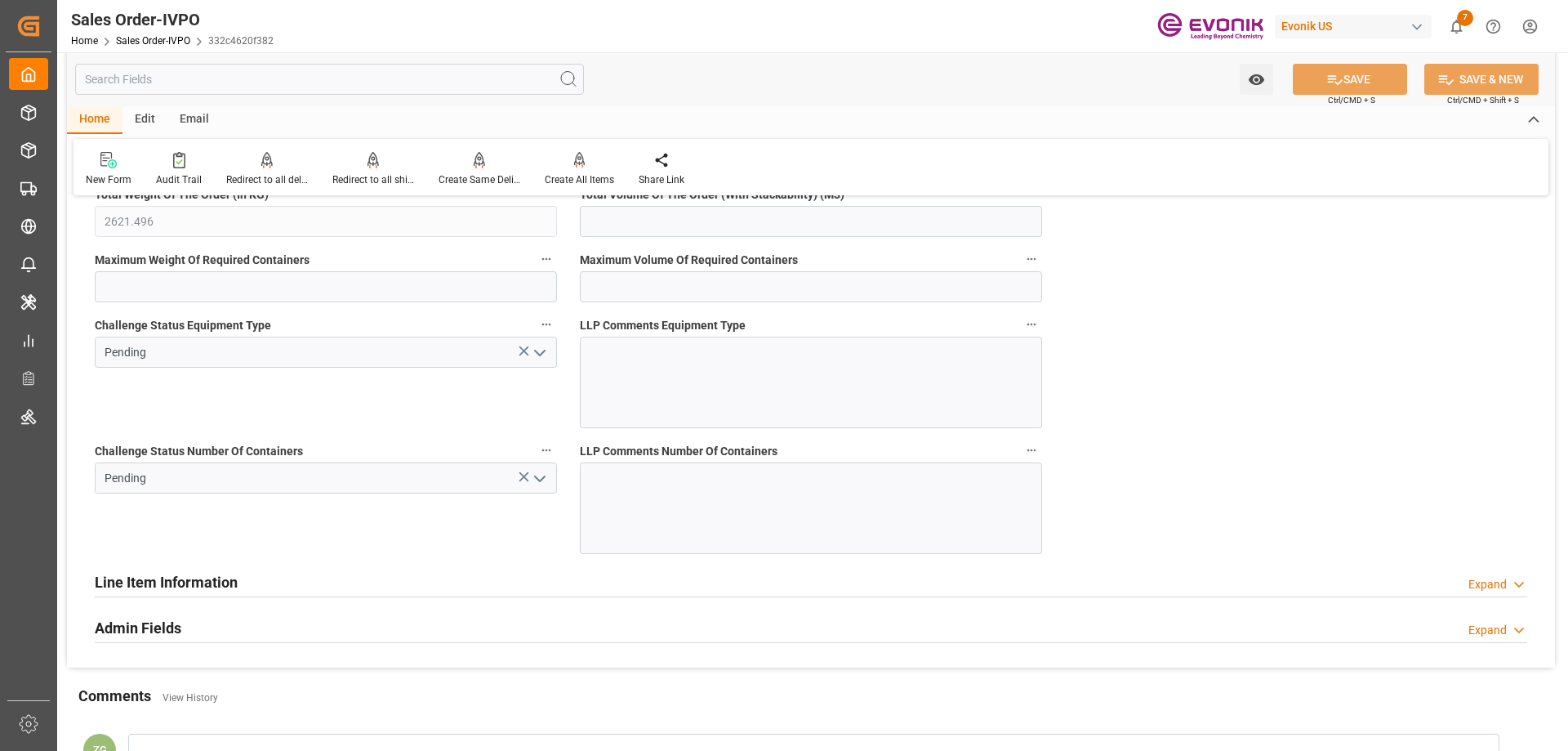
scroll to position [3059, 0]
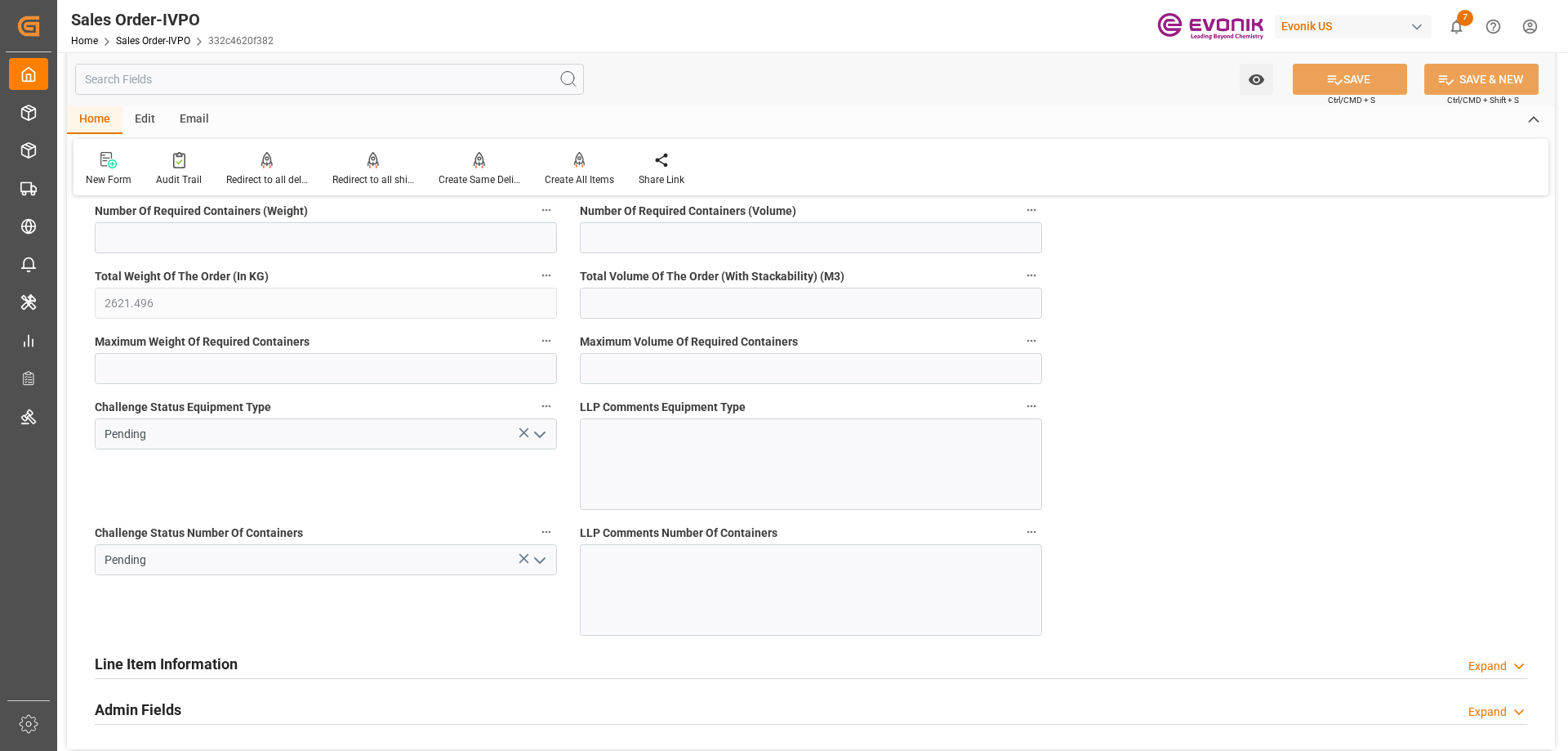
click at [545, 566] on icon "open menu" at bounding box center [540, 561] width 20 height 20
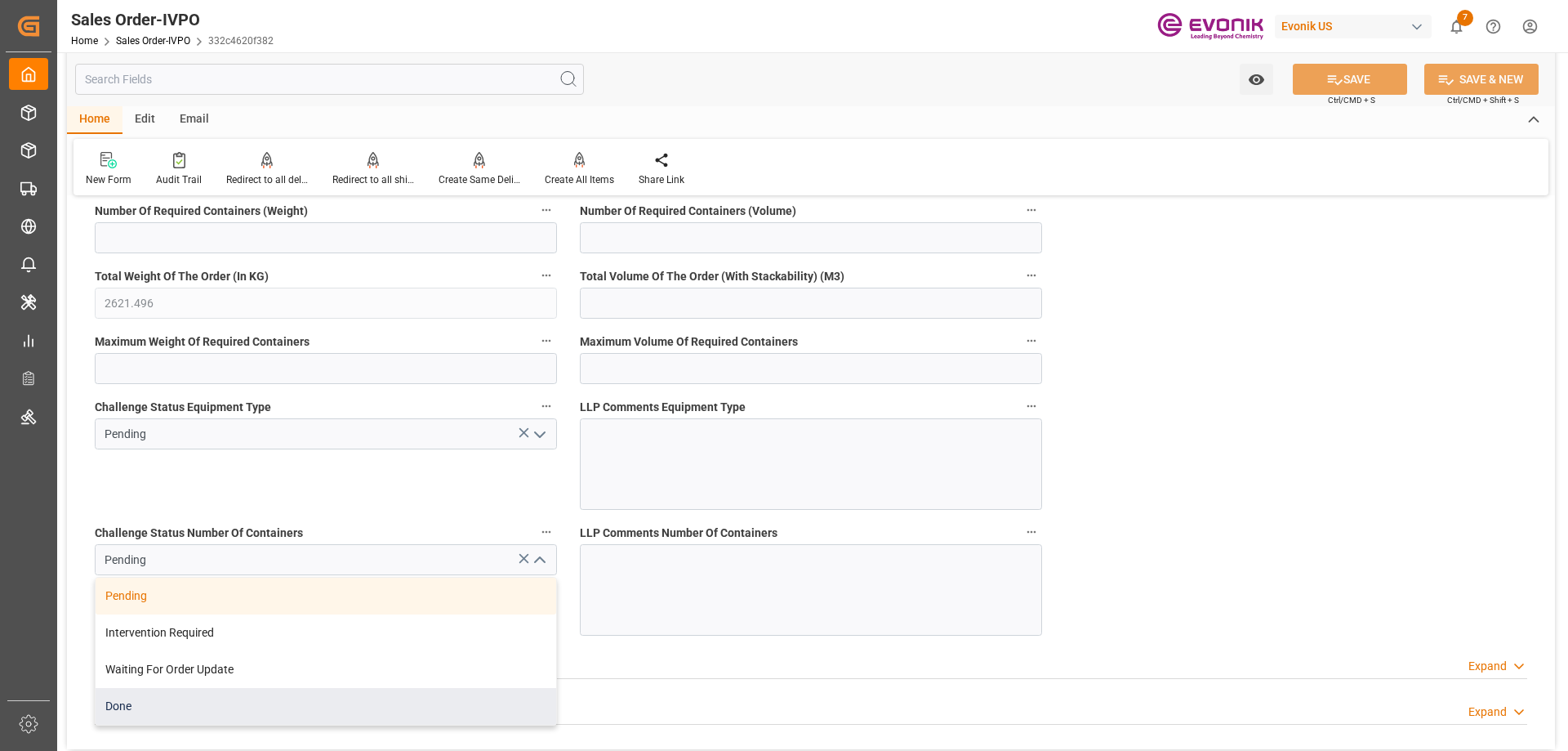
click at [122, 707] on div "Done" at bounding box center [326, 706] width 461 height 37
type input "Done"
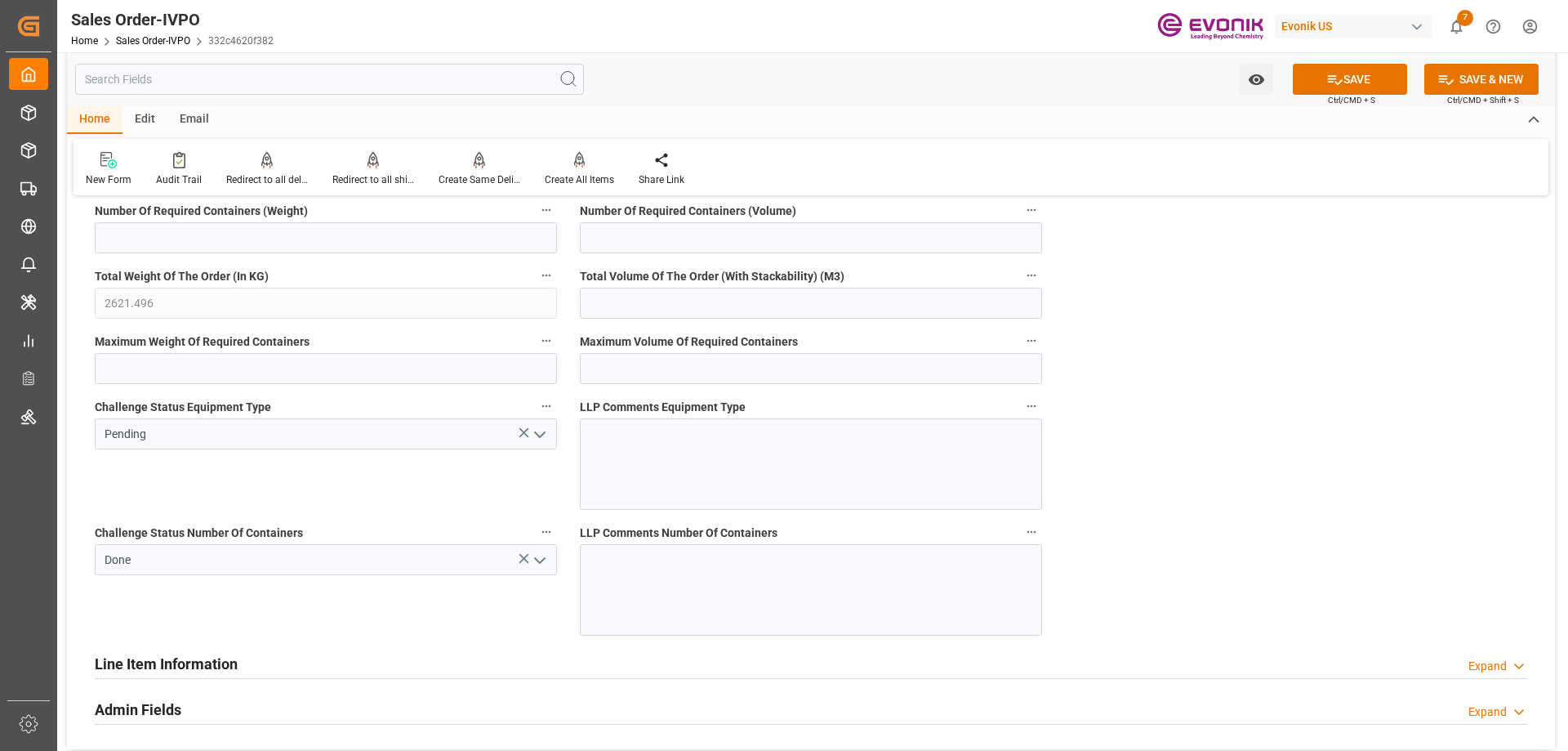
click at [544, 430] on icon "open menu" at bounding box center [540, 435] width 20 height 20
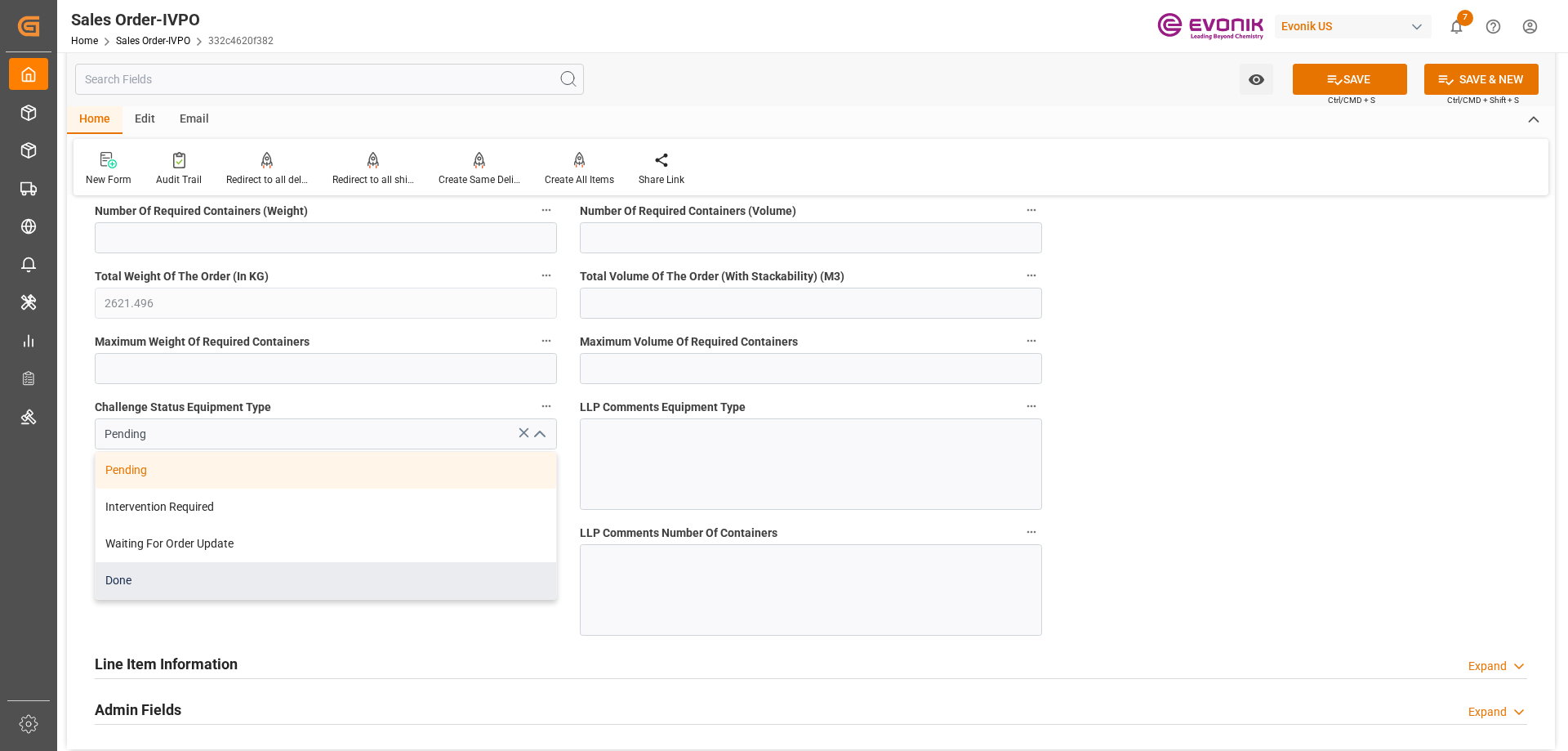
click at [126, 573] on div "Done" at bounding box center [326, 580] width 461 height 37
type input "Done"
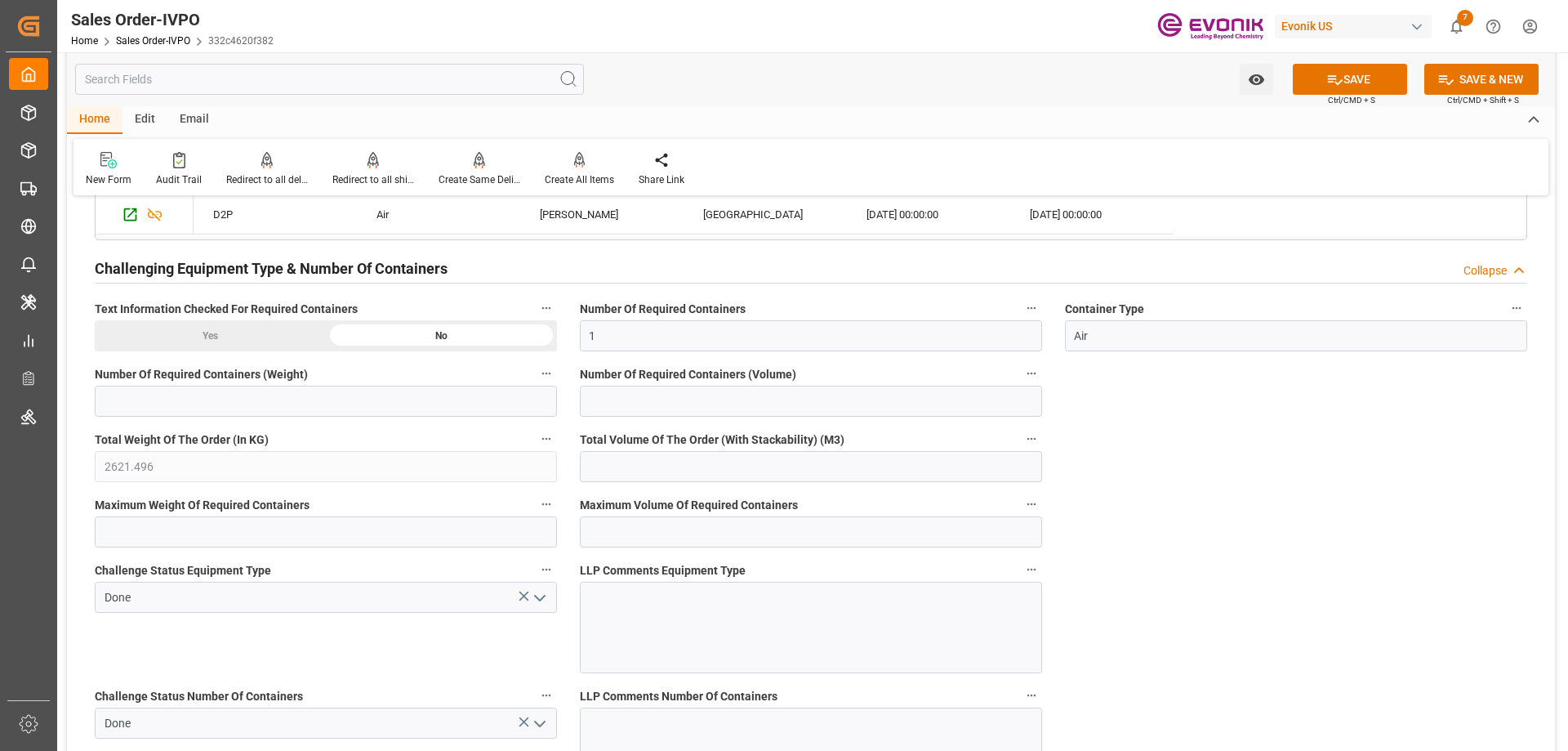
scroll to position [2568, 0]
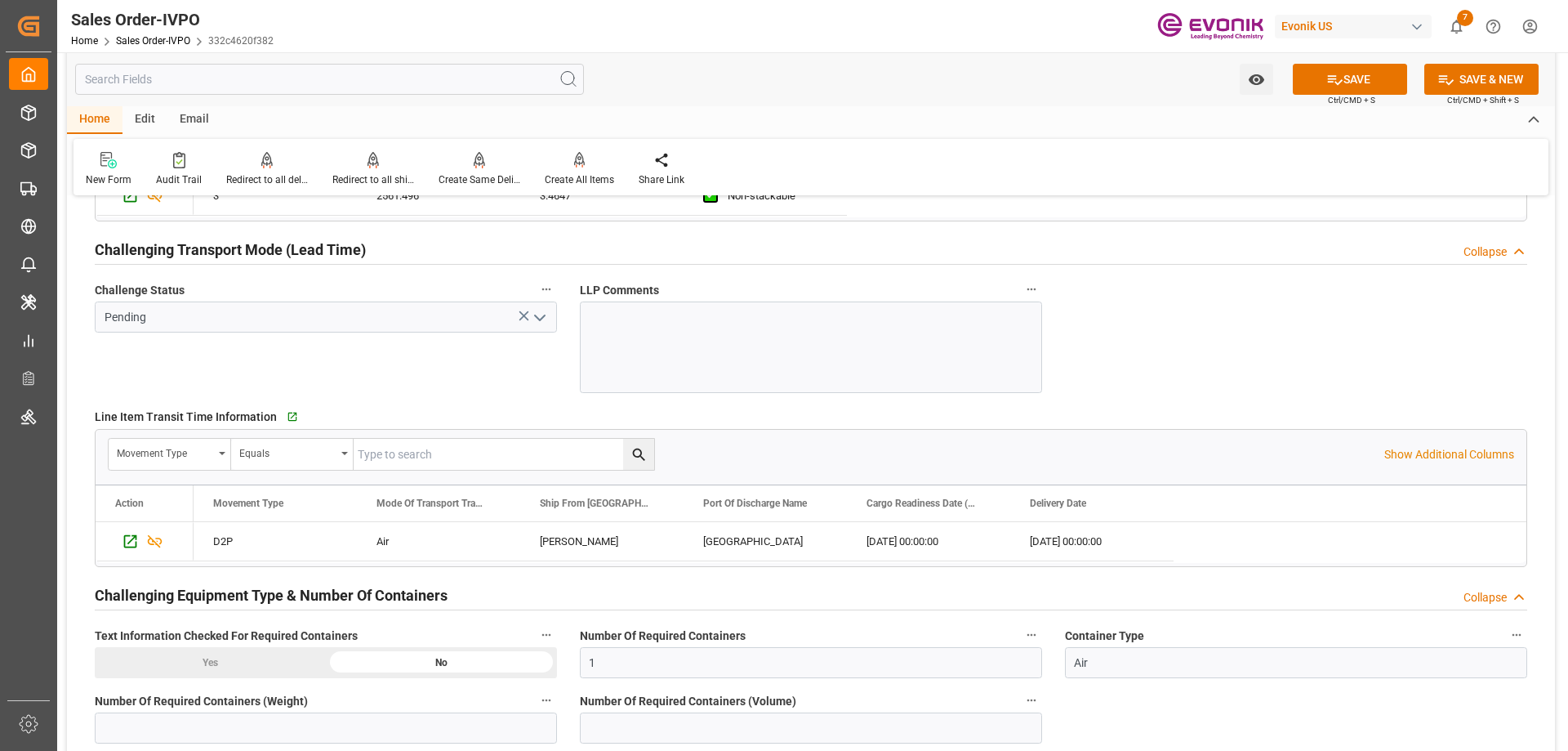
click at [542, 308] on icon "open menu" at bounding box center [540, 318] width 20 height 20
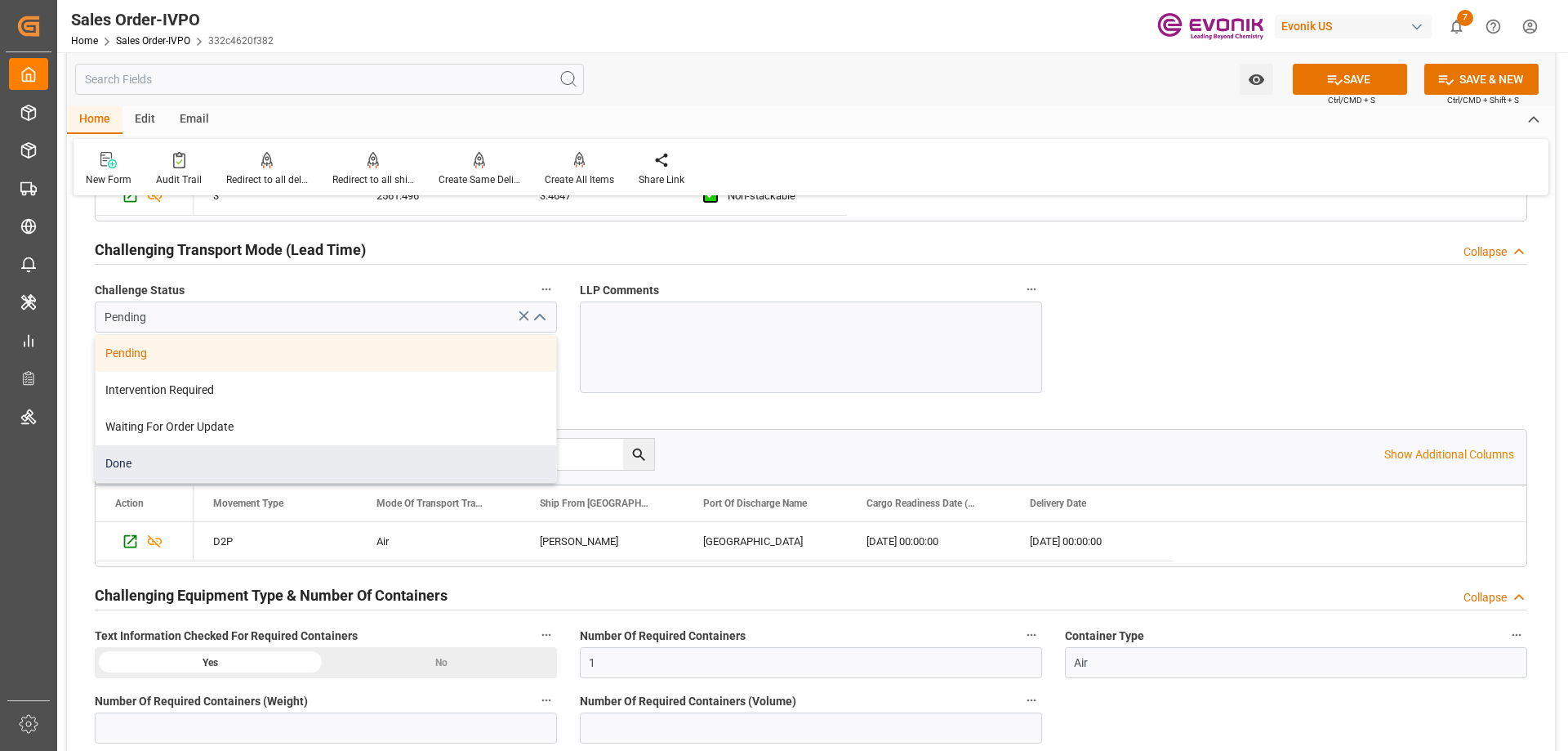
click at [150, 456] on div "Done" at bounding box center [326, 463] width 461 height 37
type input "Done"
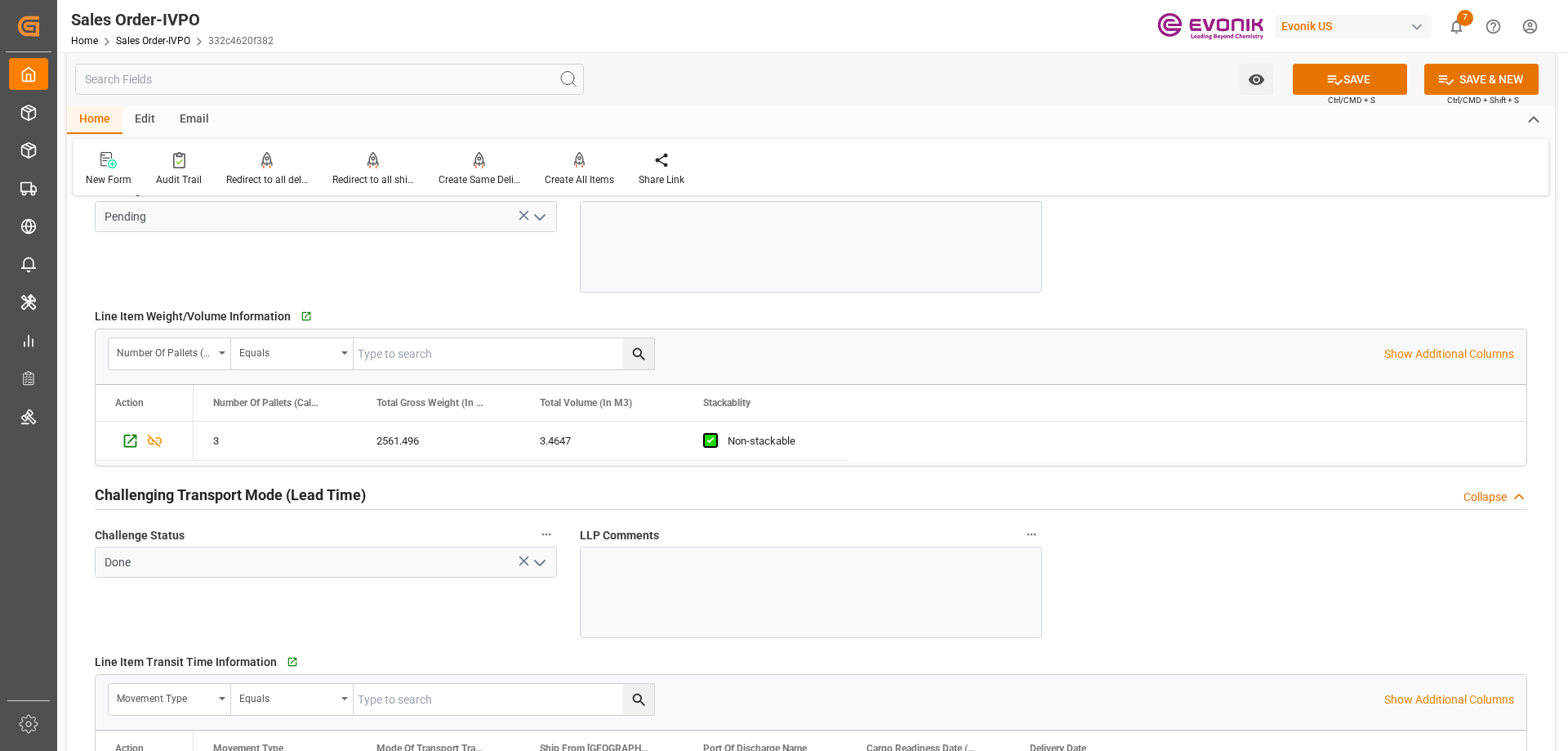
scroll to position [2160, 0]
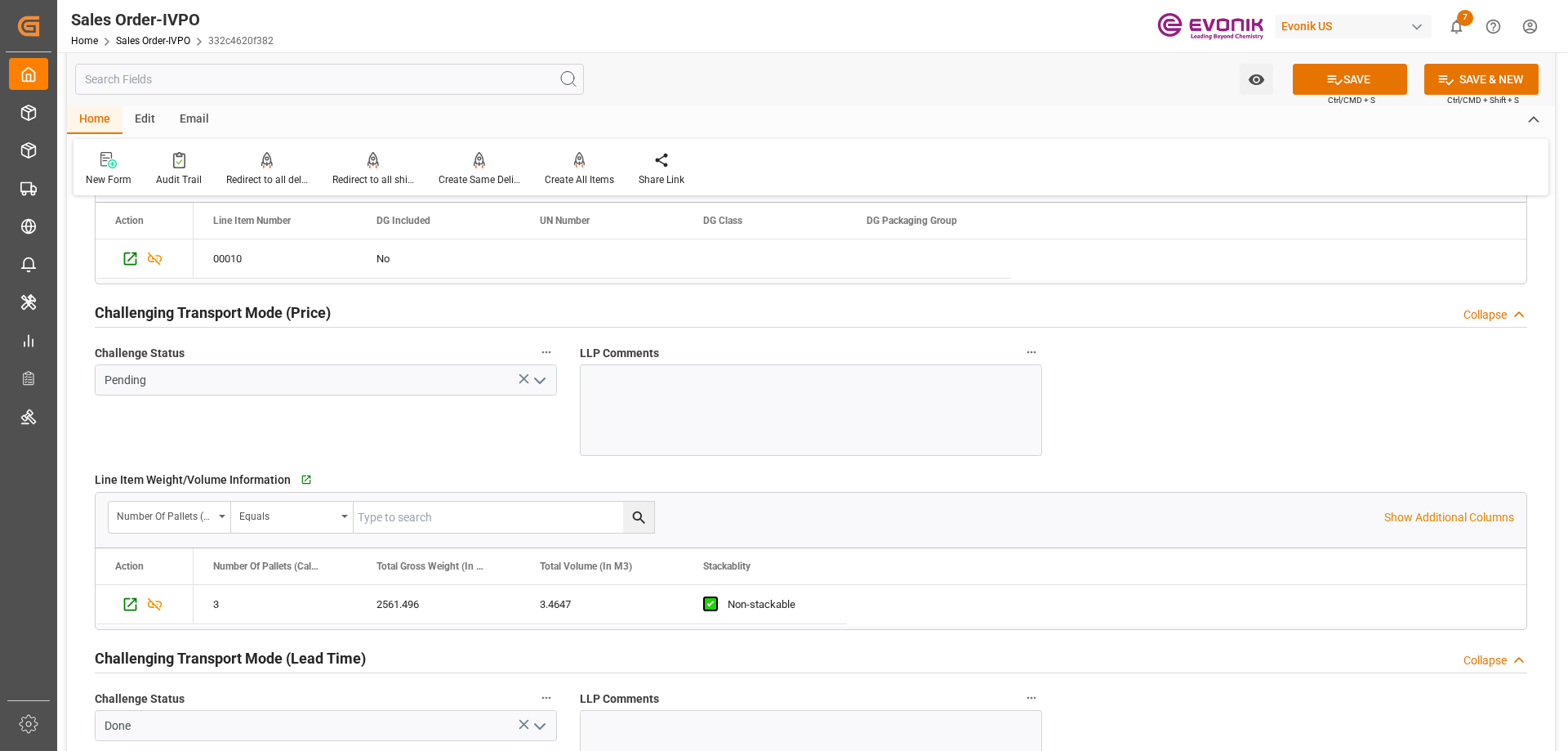
click at [536, 384] on icon "open menu" at bounding box center [540, 381] width 20 height 20
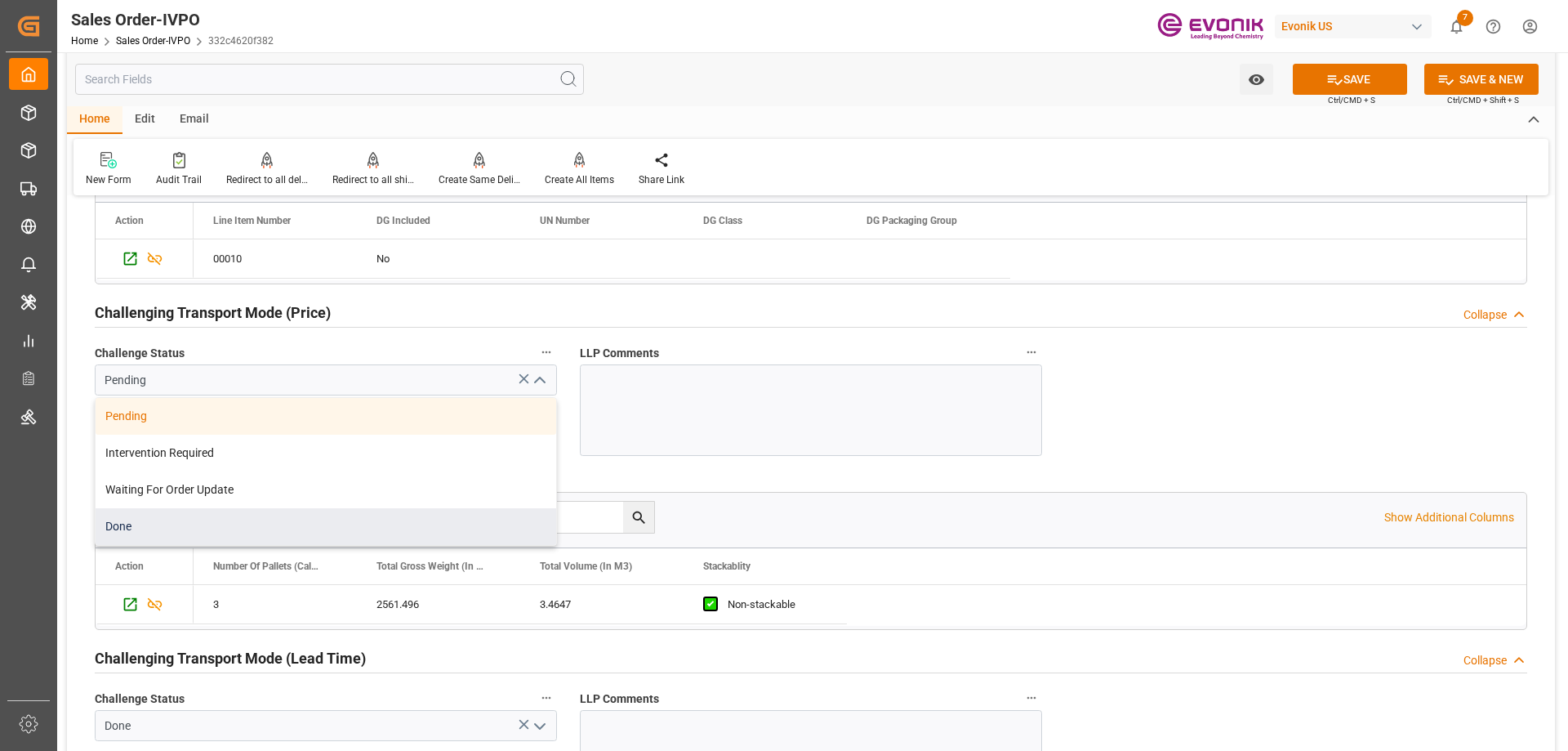
click at [217, 529] on div "Done" at bounding box center [326, 527] width 461 height 37
type input "Done"
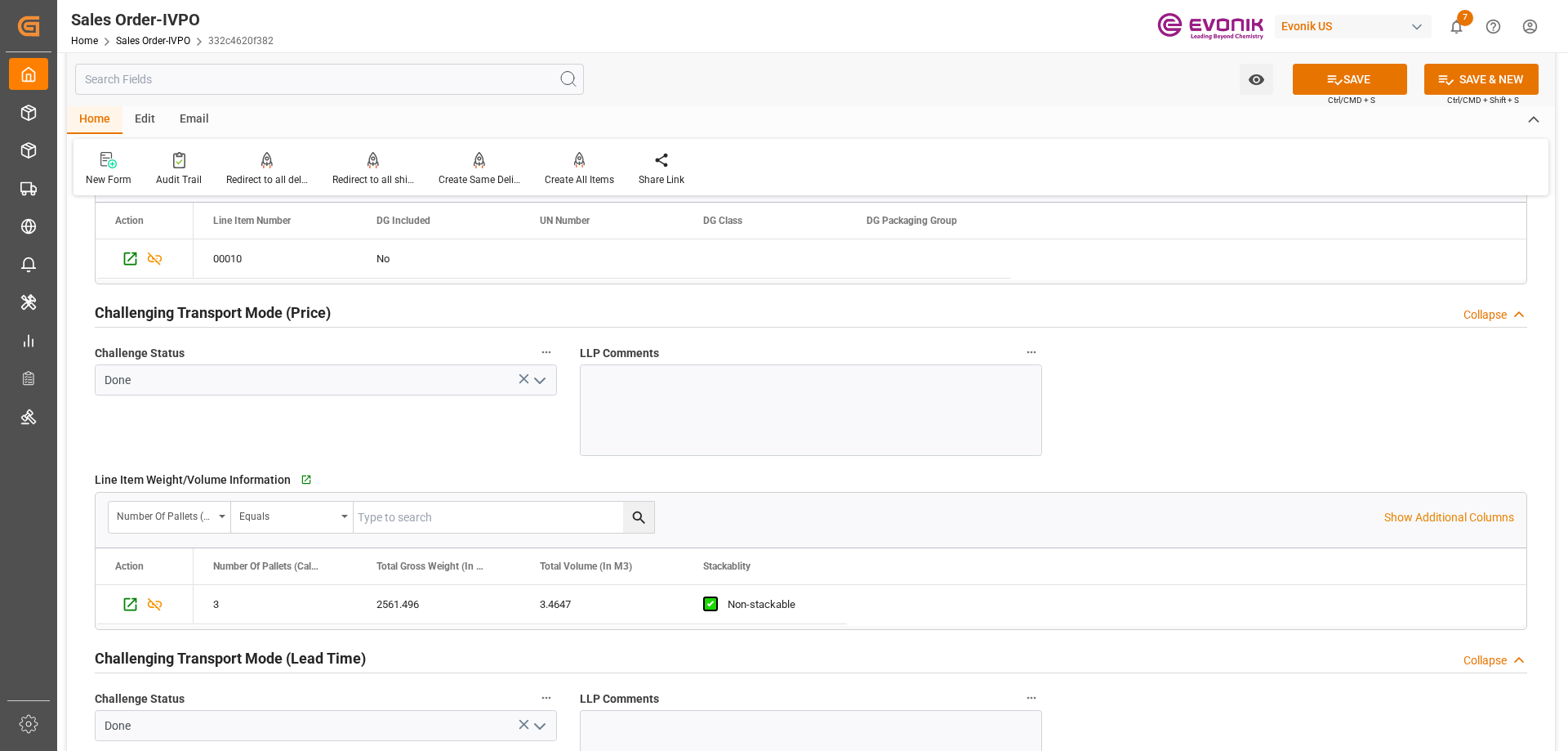
scroll to position [1833, 0]
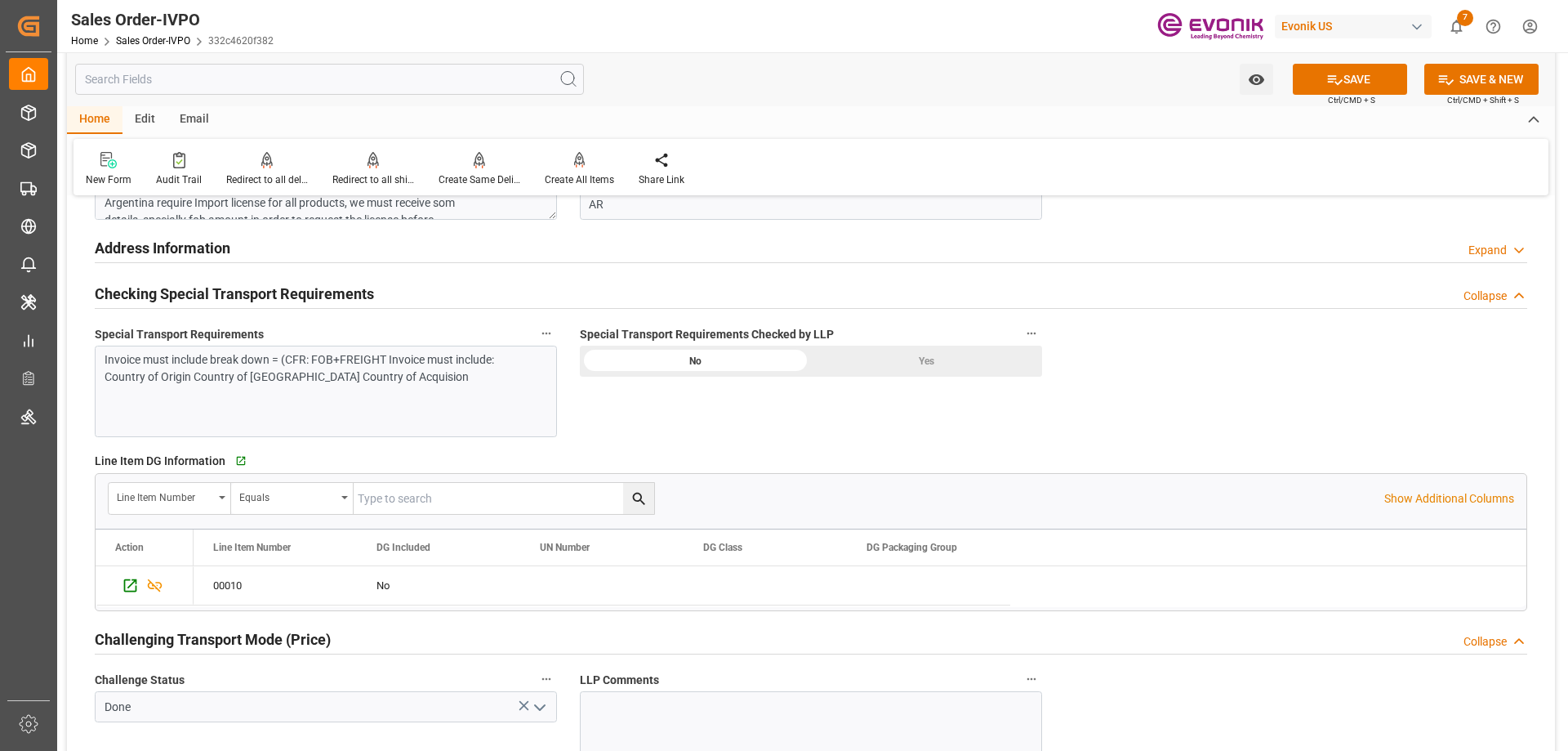
click at [869, 354] on div "Yes" at bounding box center [926, 361] width 231 height 31
click at [1338, 68] on button "SAVE" at bounding box center [1350, 78] width 114 height 31
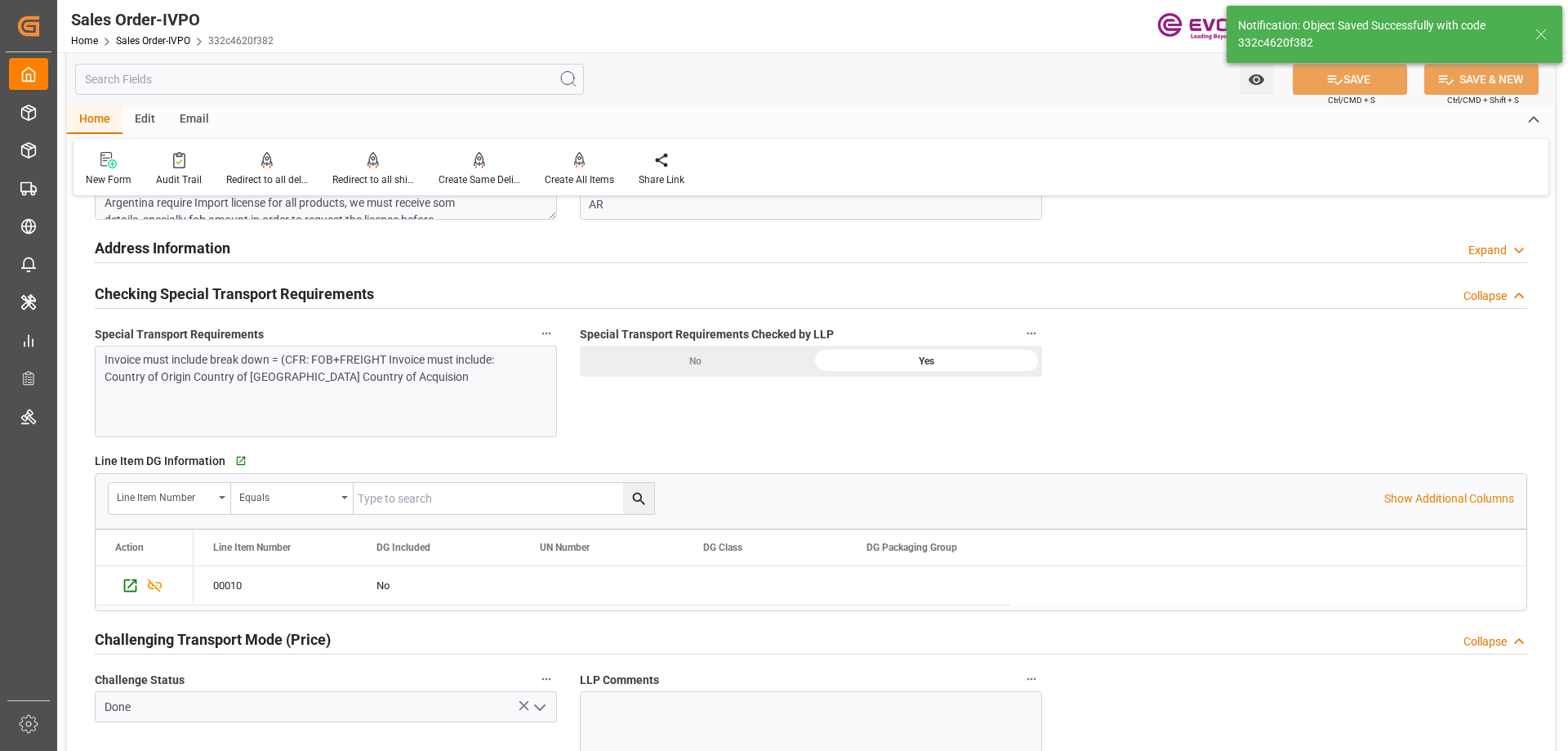
type textarea "Argentina require Import license for all products, we must receive som details,…"
type input "08-22-2025 14:48"
type input "No"
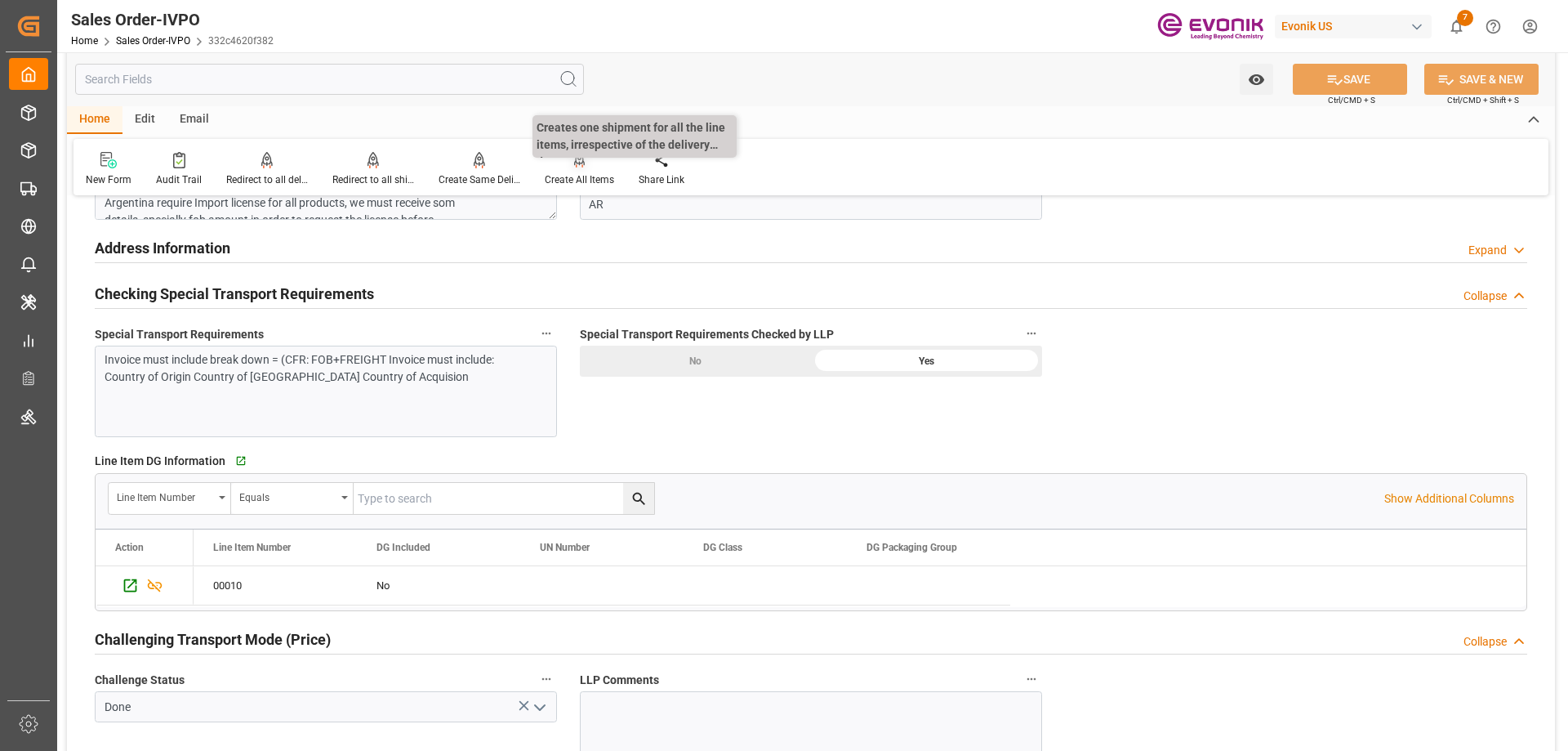
click at [581, 171] on div "Create All Items" at bounding box center [579, 168] width 94 height 36
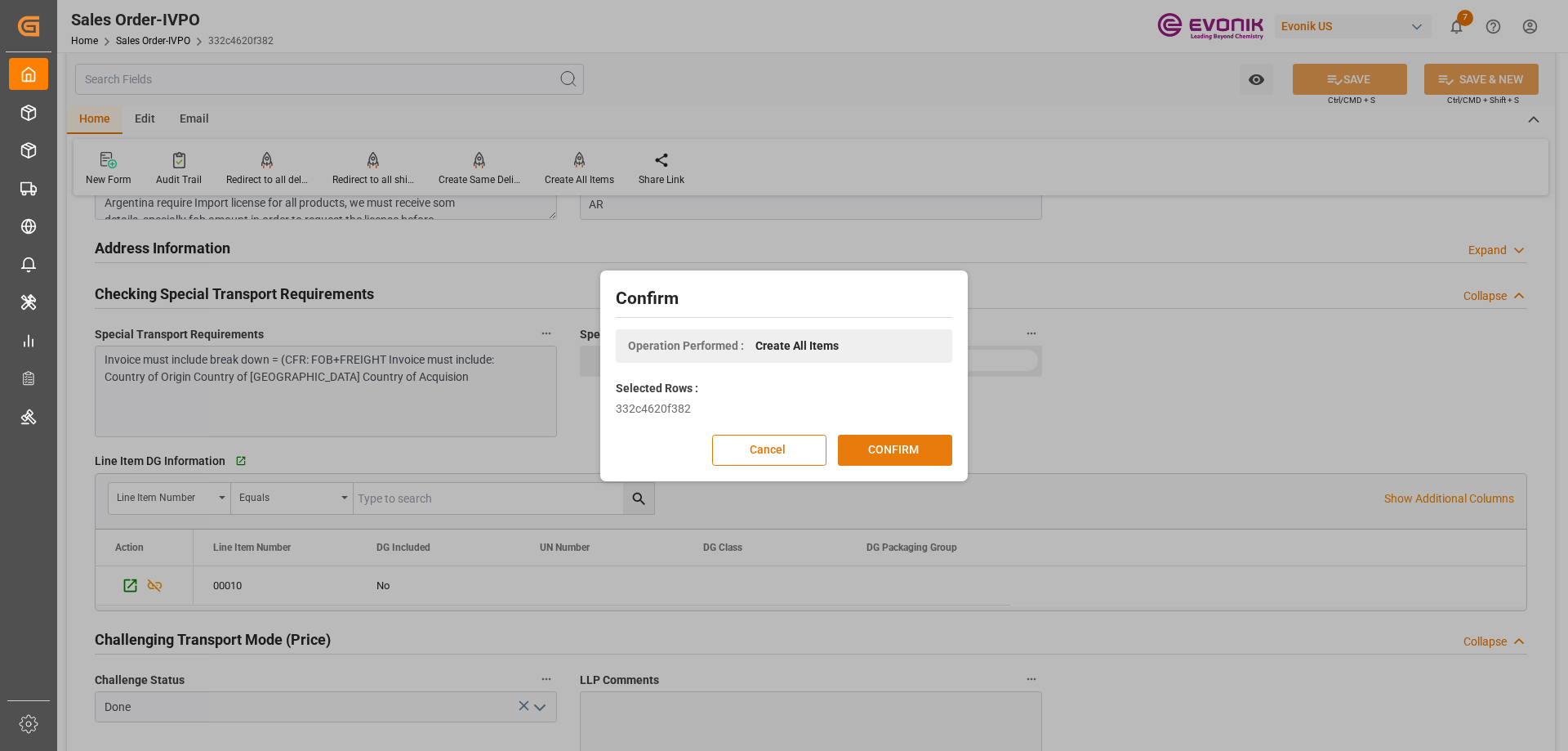
click at [911, 450] on button "CONFIRM" at bounding box center [895, 449] width 114 height 31
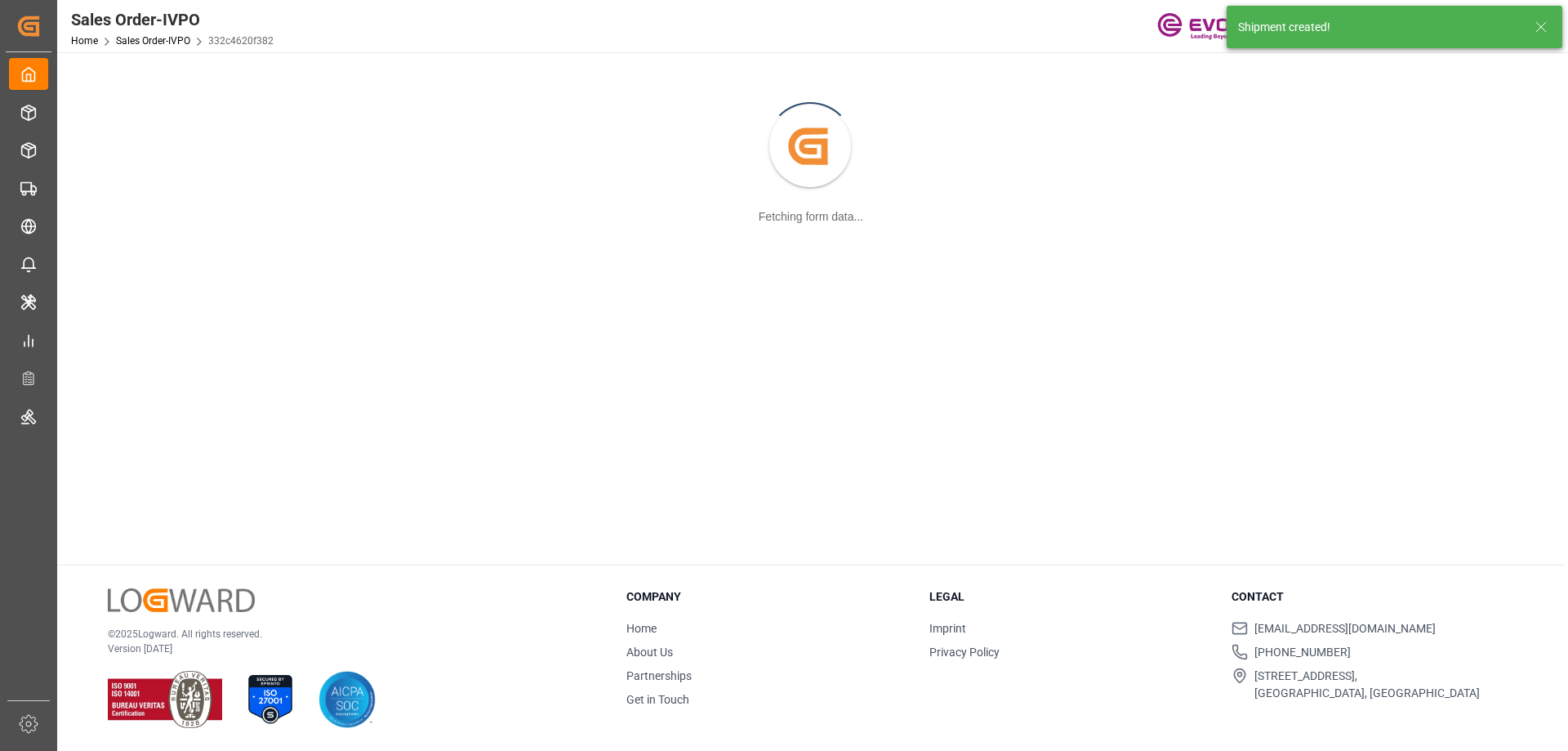
scroll to position [178, 0]
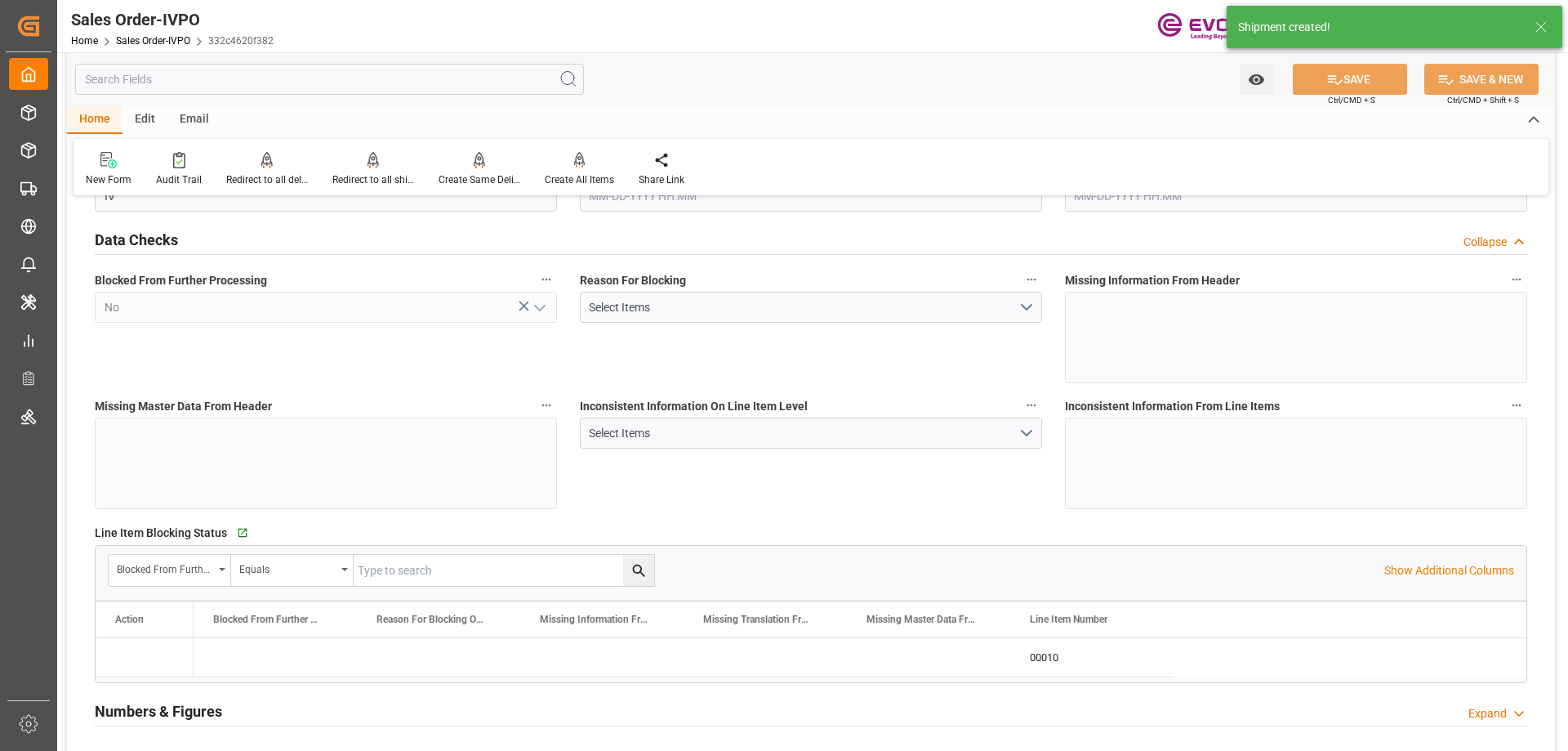
type input "ARBUE"
type input "12006.95"
type input "1"
type input "2621.496"
type input "08-21-2025 21:02"
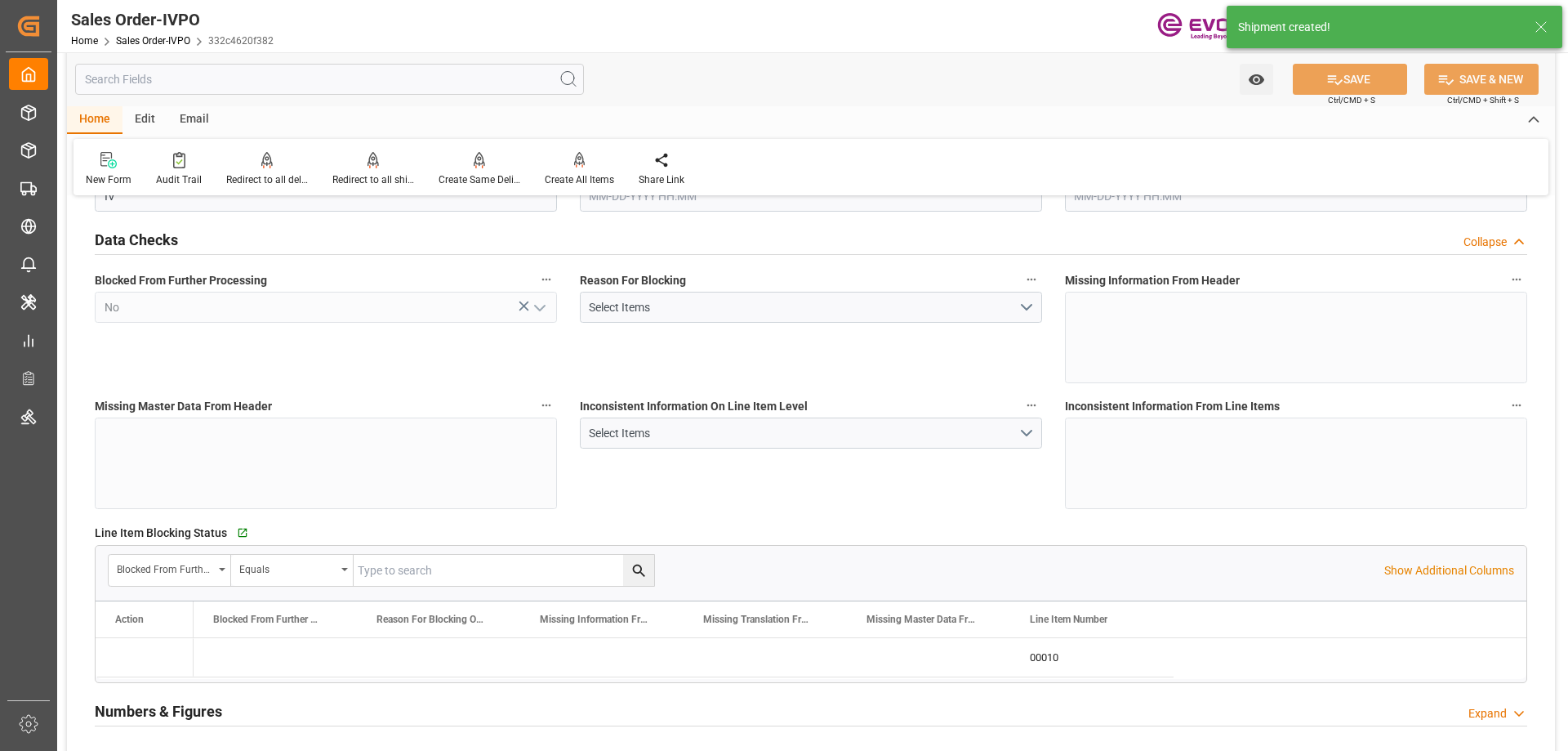
type input "[DATE] 14:49"
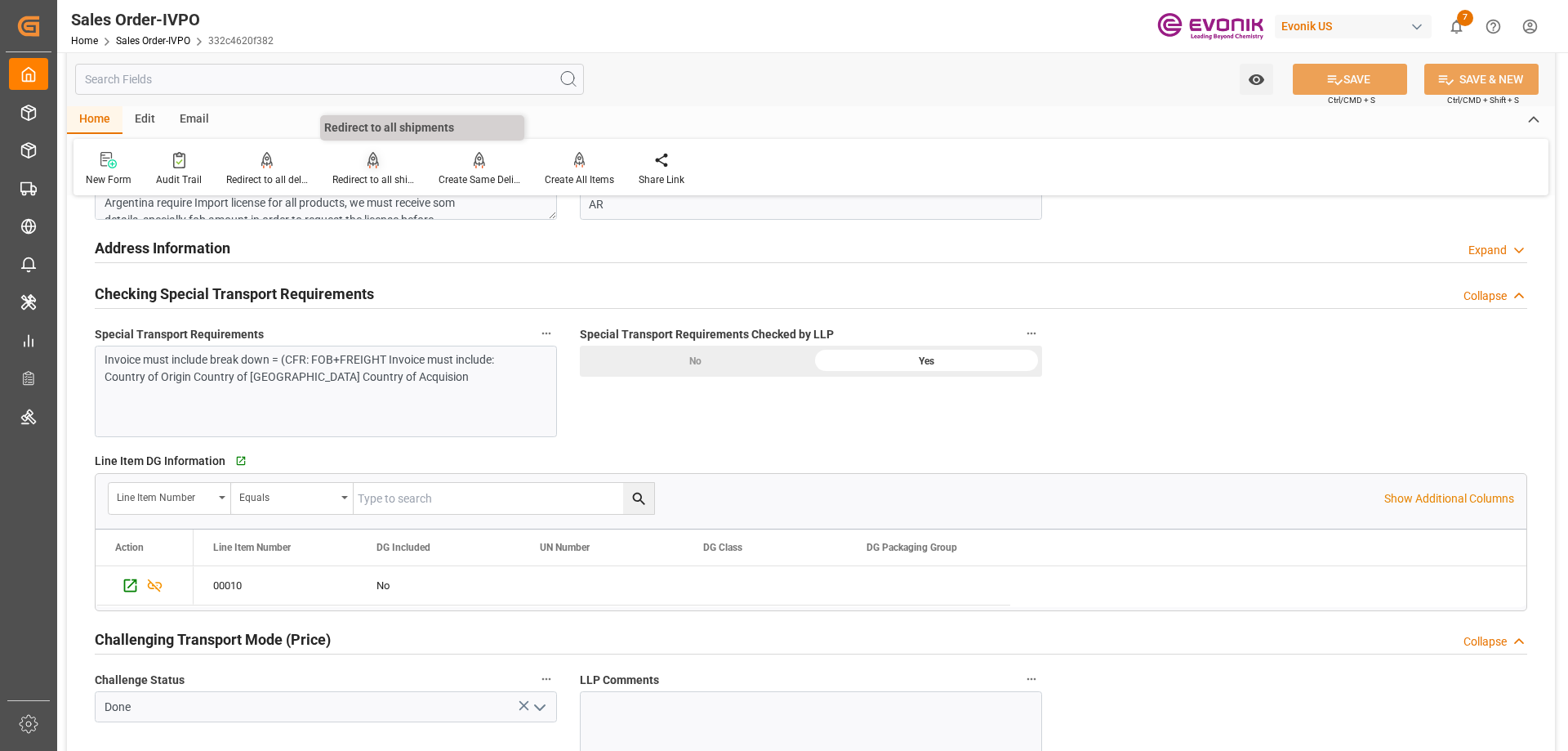
click at [348, 166] on div at bounding box center [373, 159] width 82 height 18
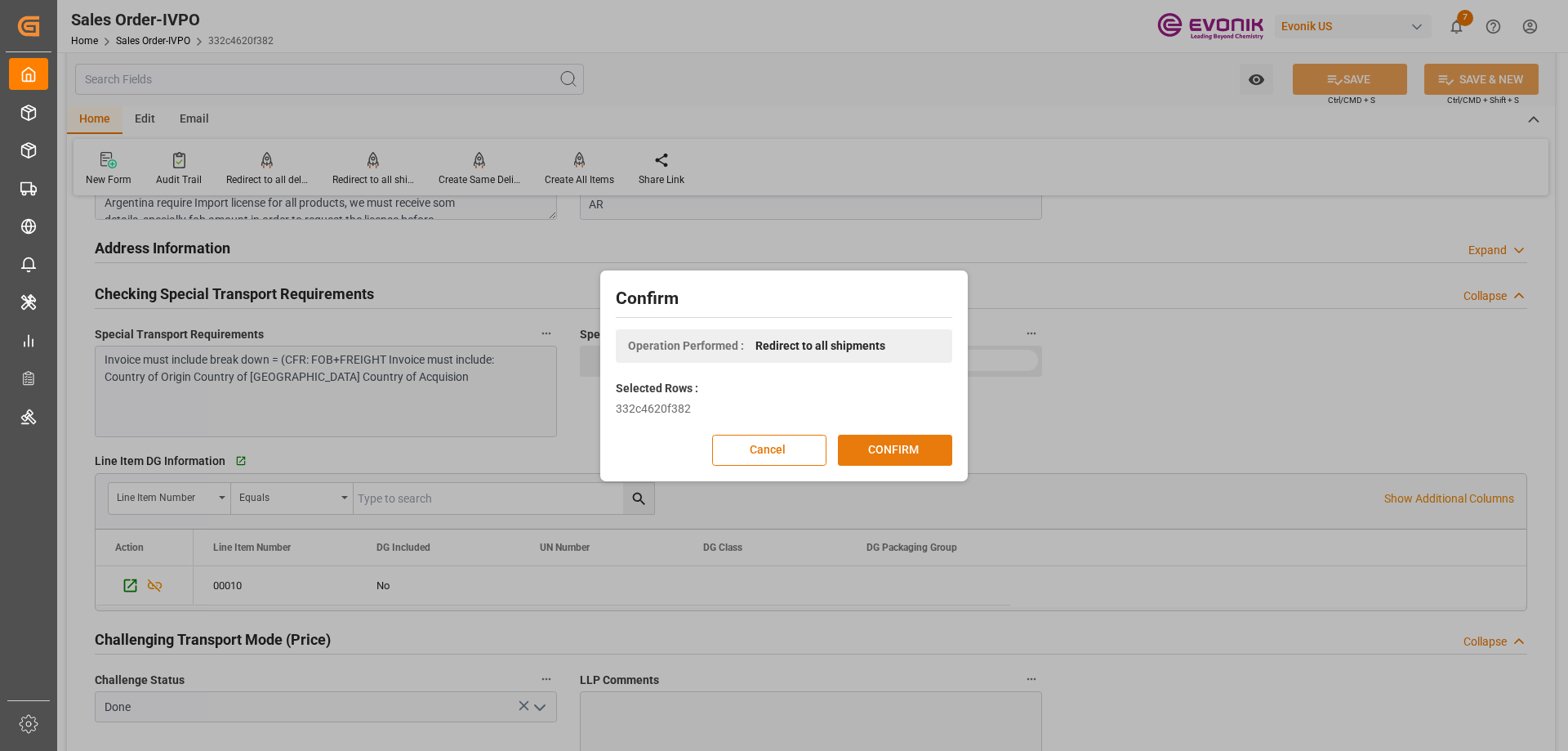
click at [894, 447] on button "CONFIRM" at bounding box center [895, 449] width 114 height 31
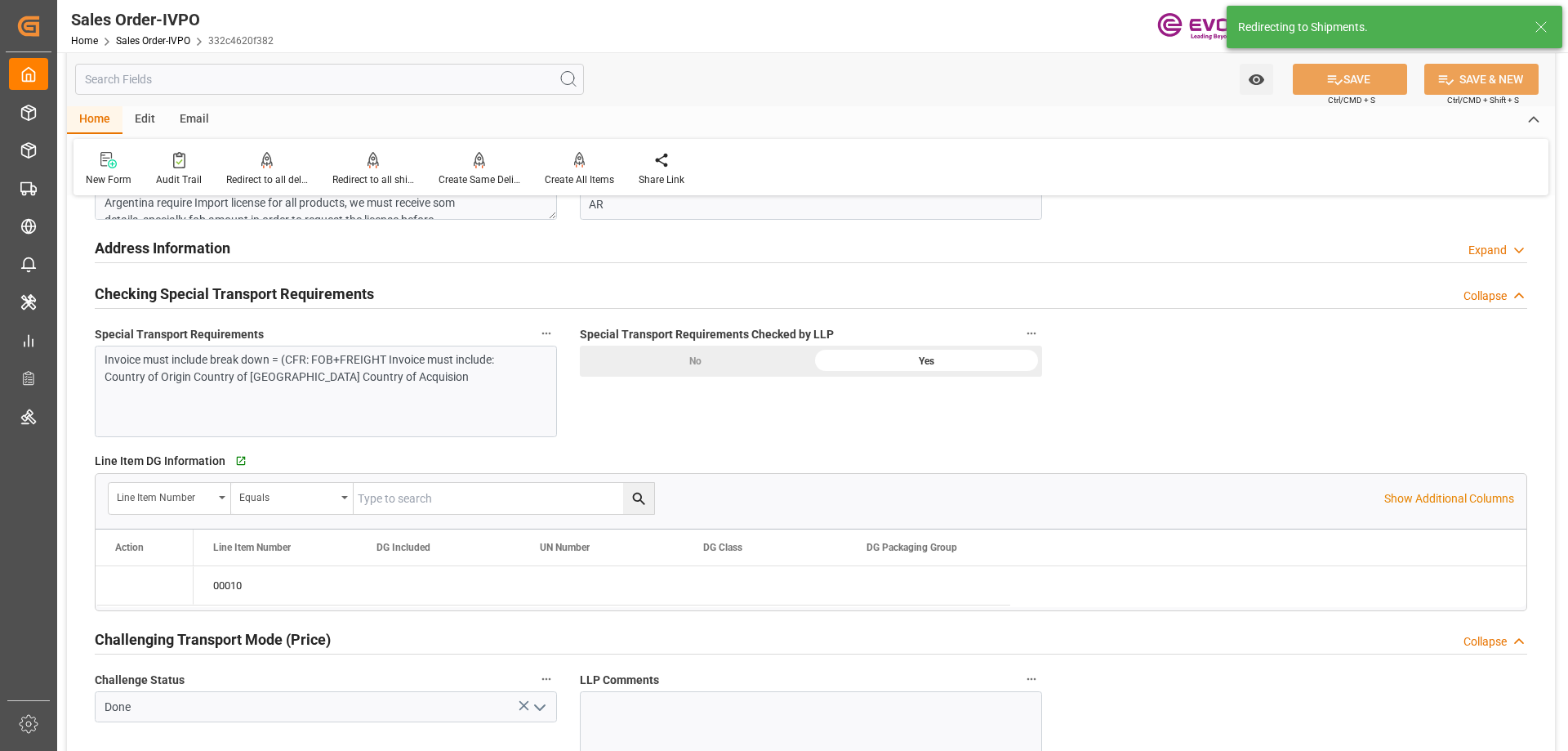
type input "08-21-2025 21:02"
type input "[DATE] 14:49"
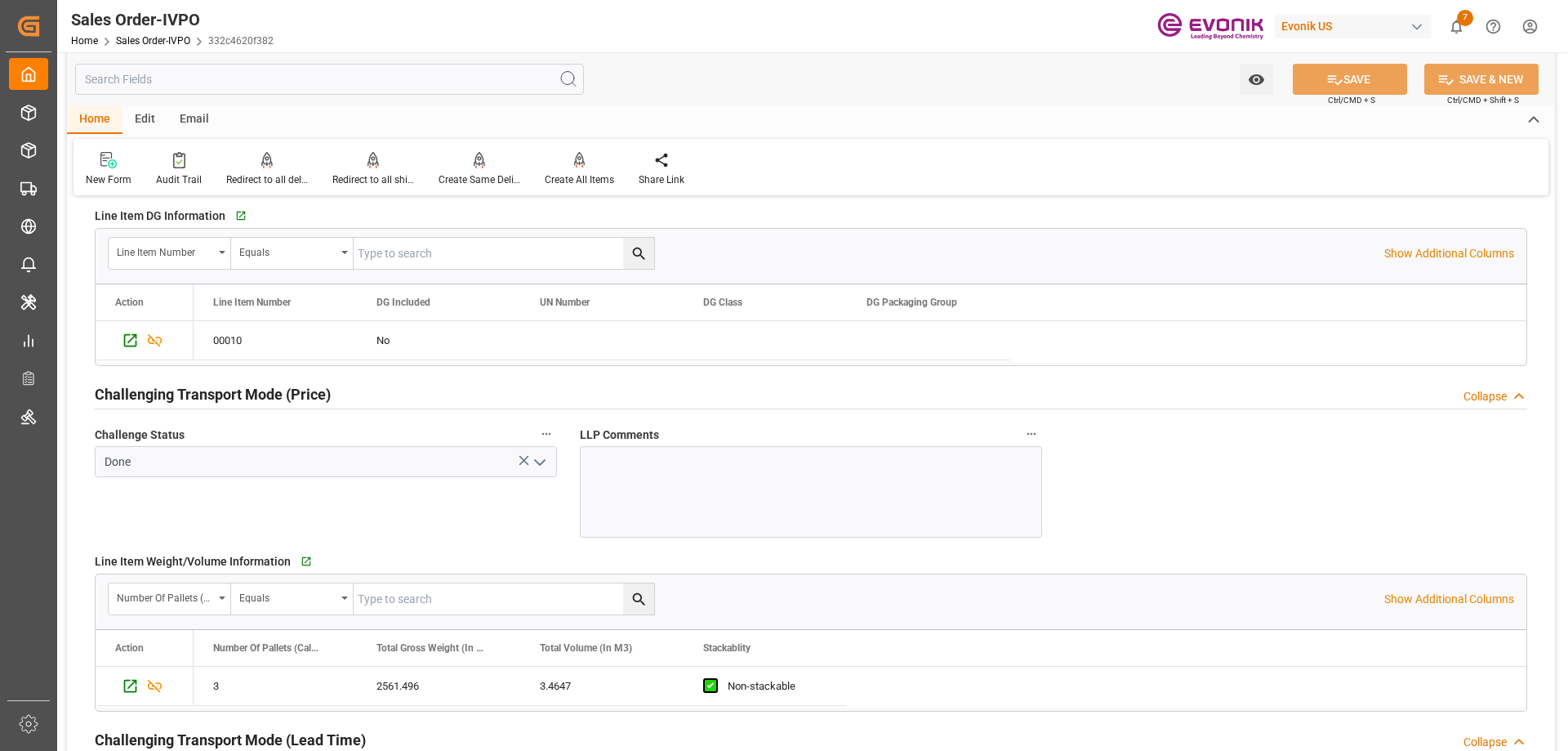
scroll to position [1588, 0]
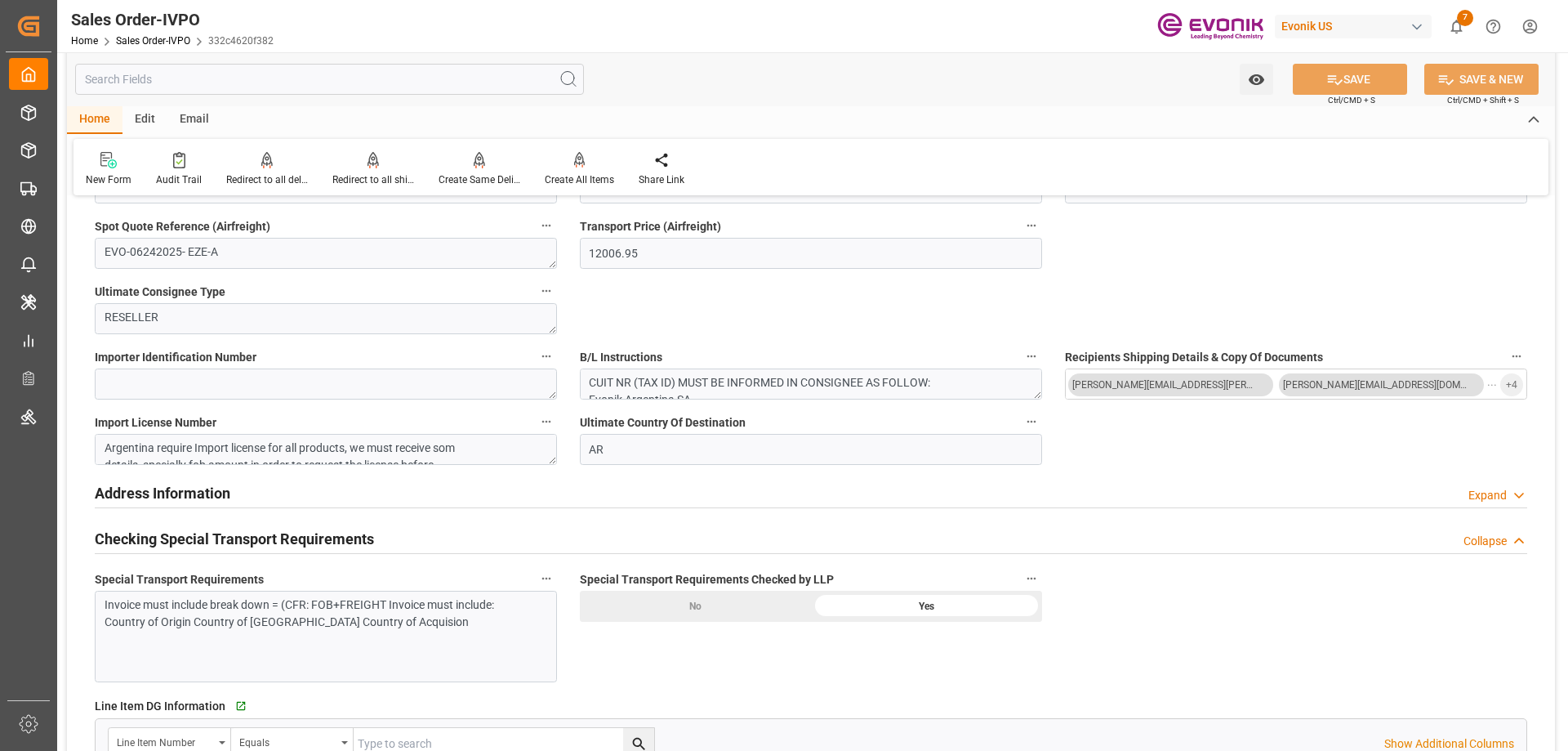
click at [402, 77] on input "text" at bounding box center [329, 78] width 509 height 31
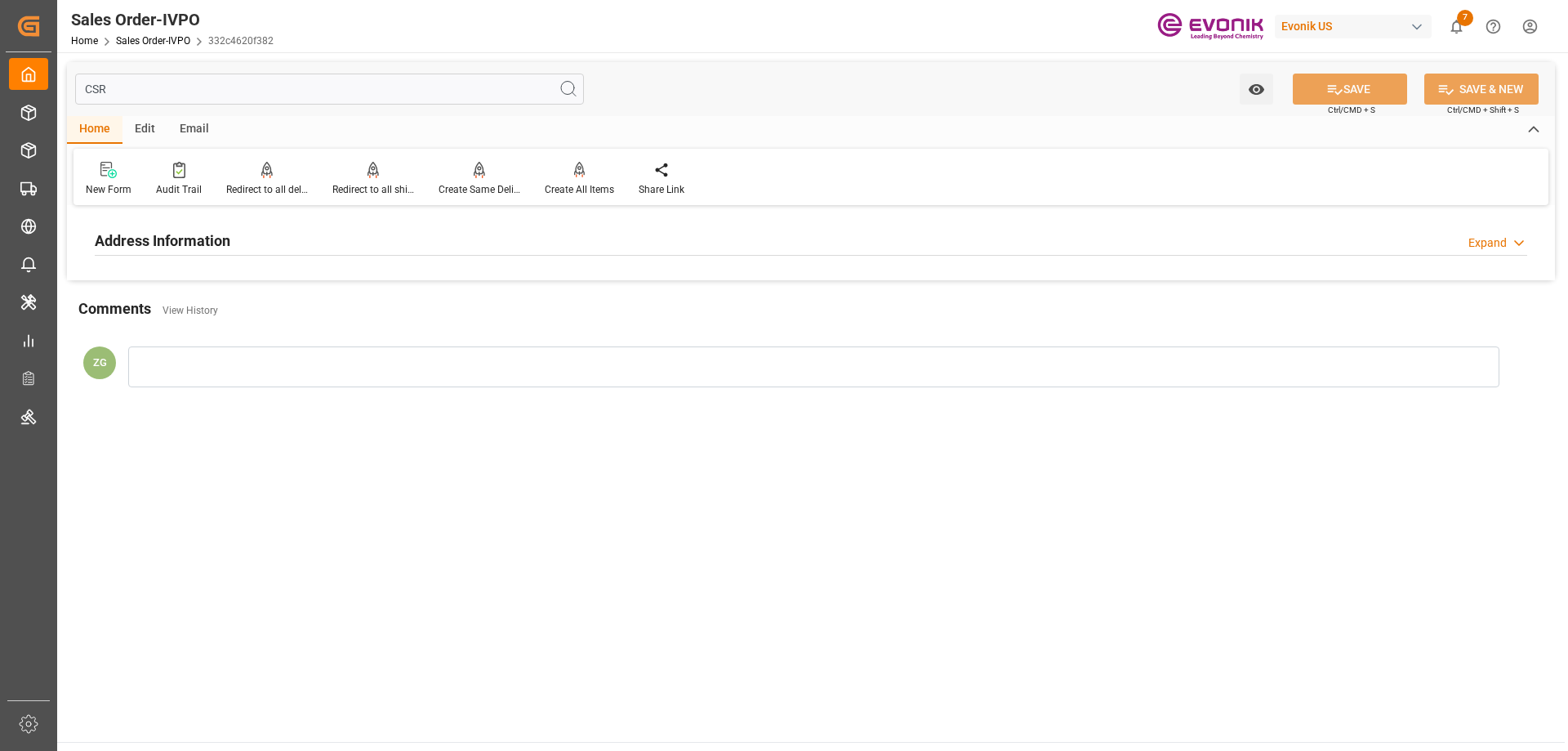
type input "CSR"
click at [259, 243] on div "Address Information Expand" at bounding box center [811, 239] width 1432 height 31
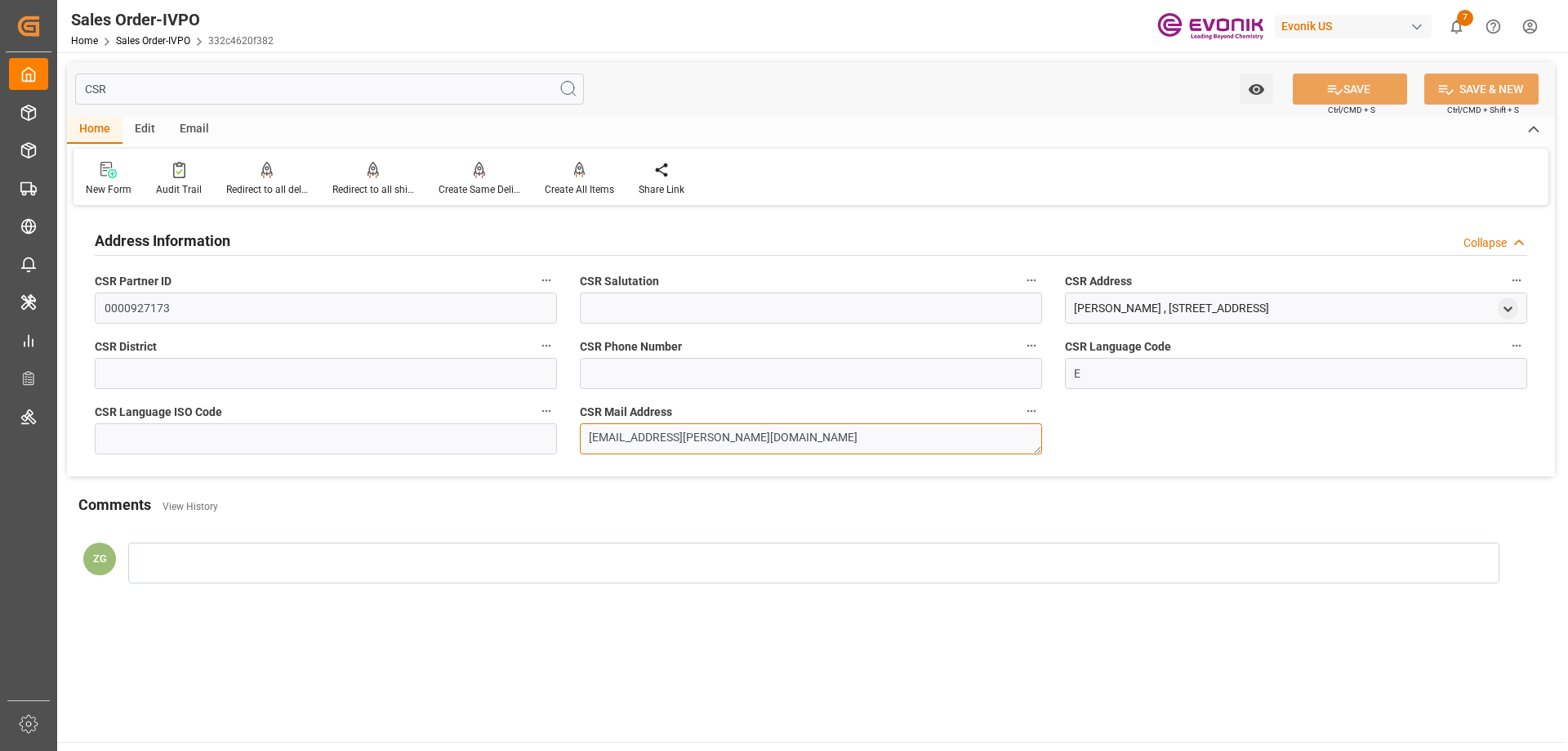
drag, startPoint x: 739, startPoint y: 442, endPoint x: 582, endPoint y: 442, distance: 157.0
click at [582, 442] on textarea "[EMAIL_ADDRESS][PERSON_NAME][DOMAIN_NAME]" at bounding box center [811, 438] width 462 height 31
click at [245, 94] on input "CSR" at bounding box center [329, 88] width 509 height 31
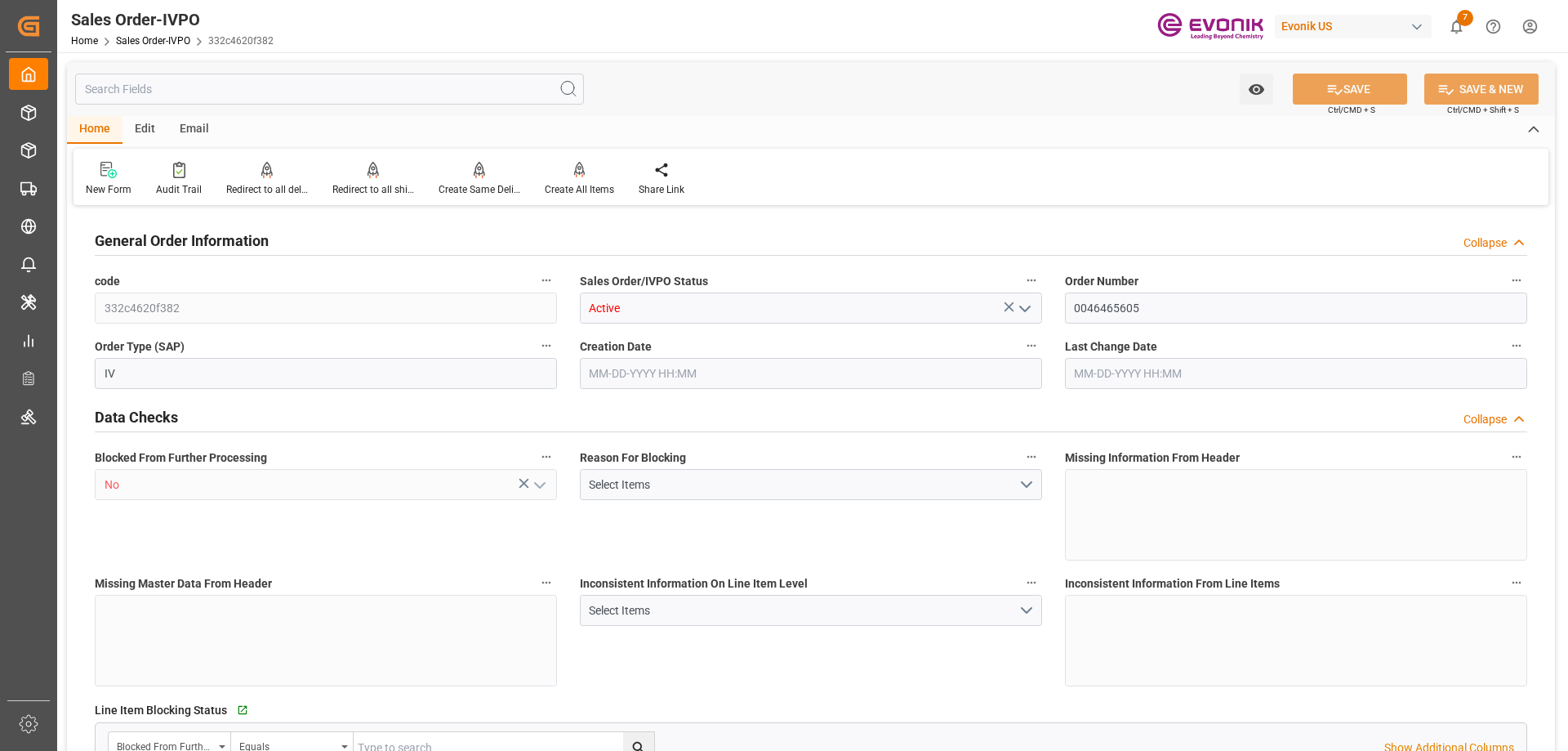
type input "ARBUE"
type input "12006.95"
type input "1"
type input "2621.496"
type input "08-21-2025 21:02"
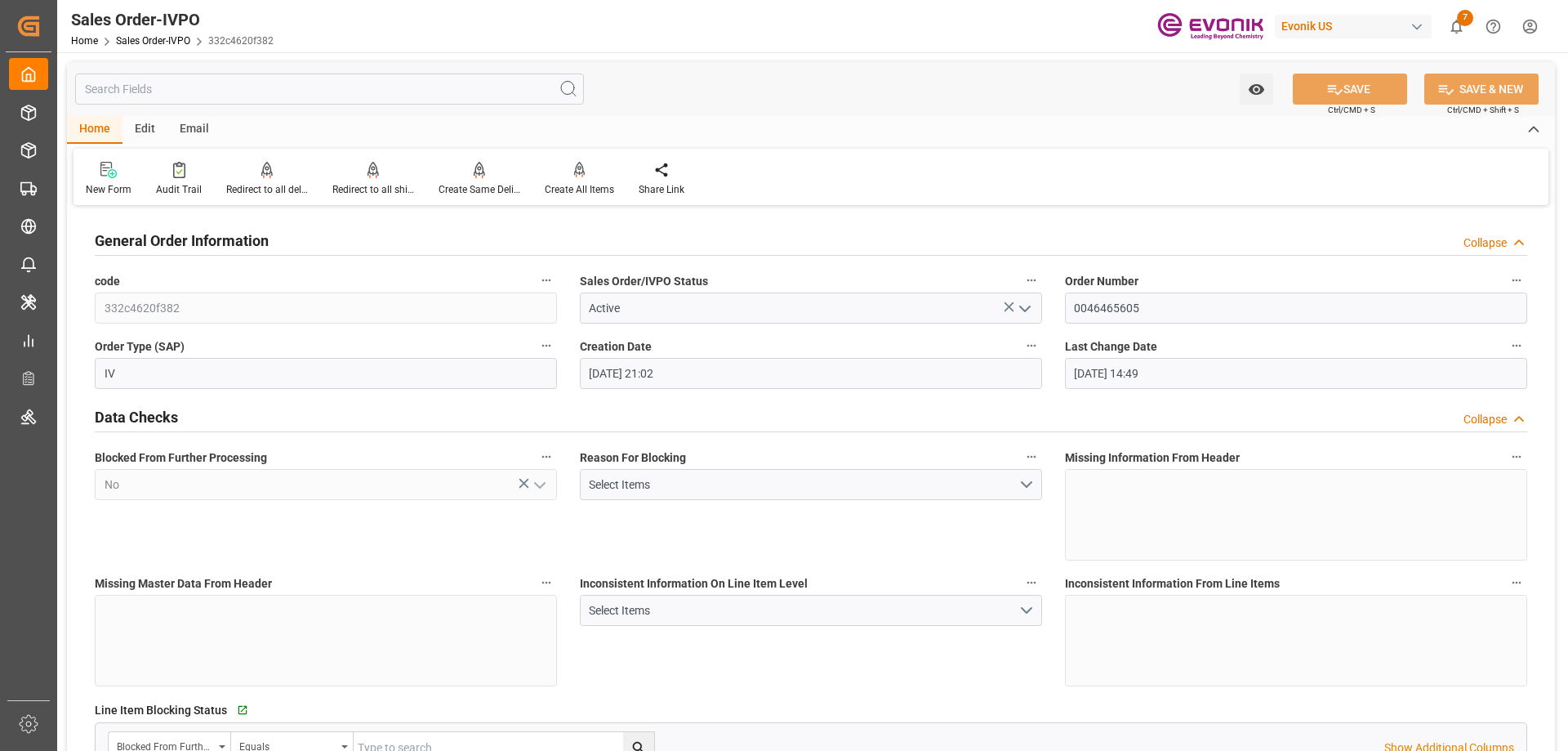
type input "[DATE] 14:49"
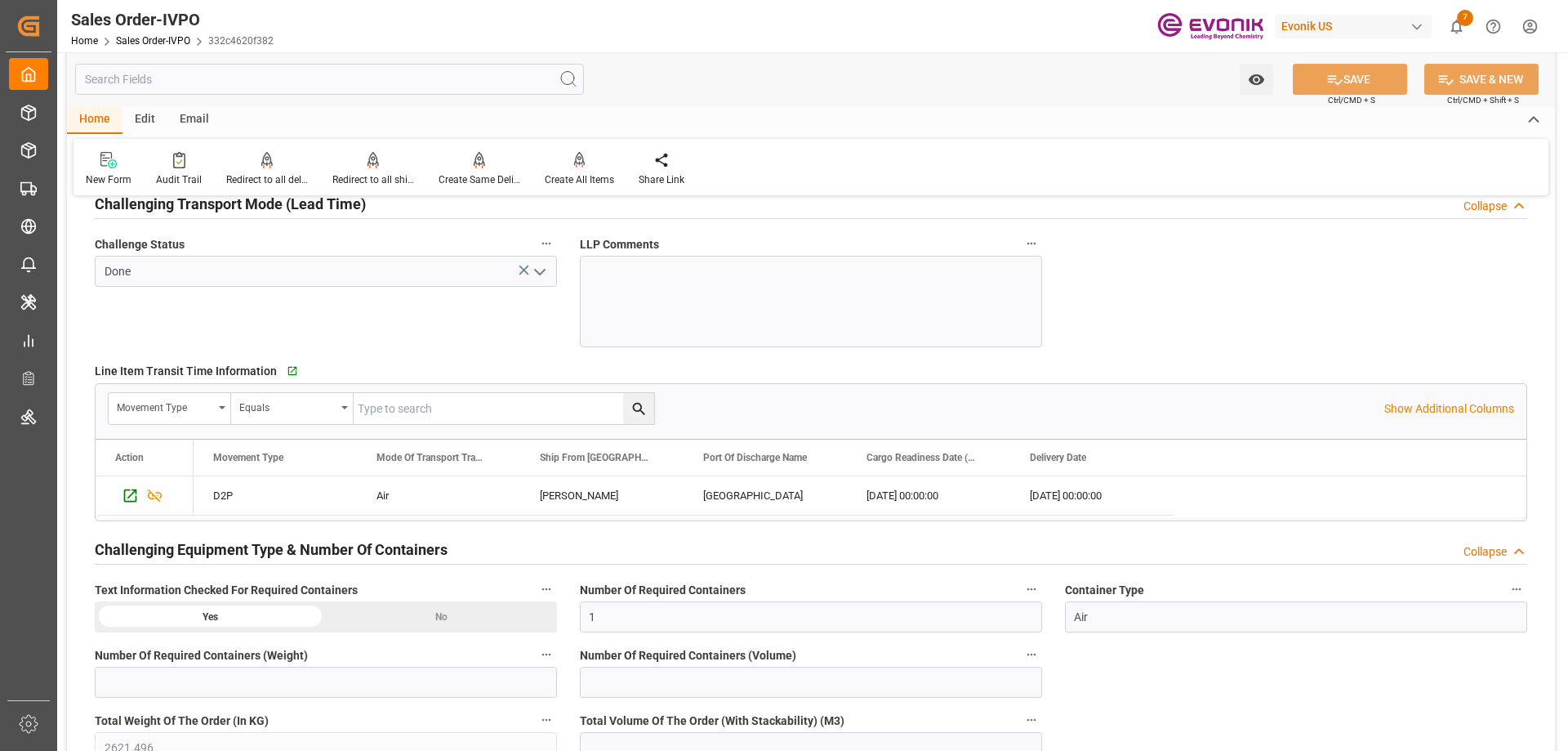
scroll to position [2696, 0]
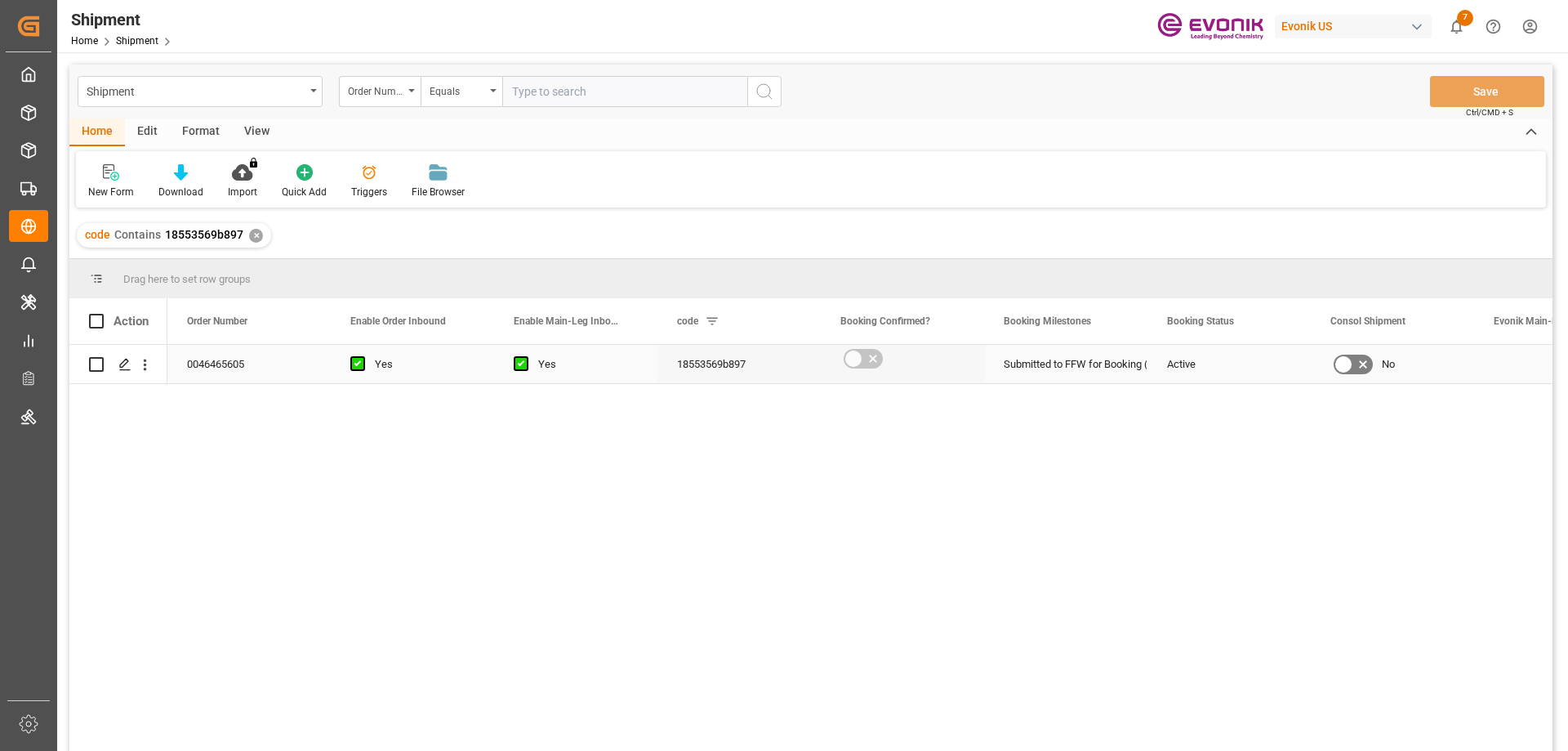
click at [124, 368] on icon "Press SPACE to select this row." at bounding box center [125, 364] width 13 height 13
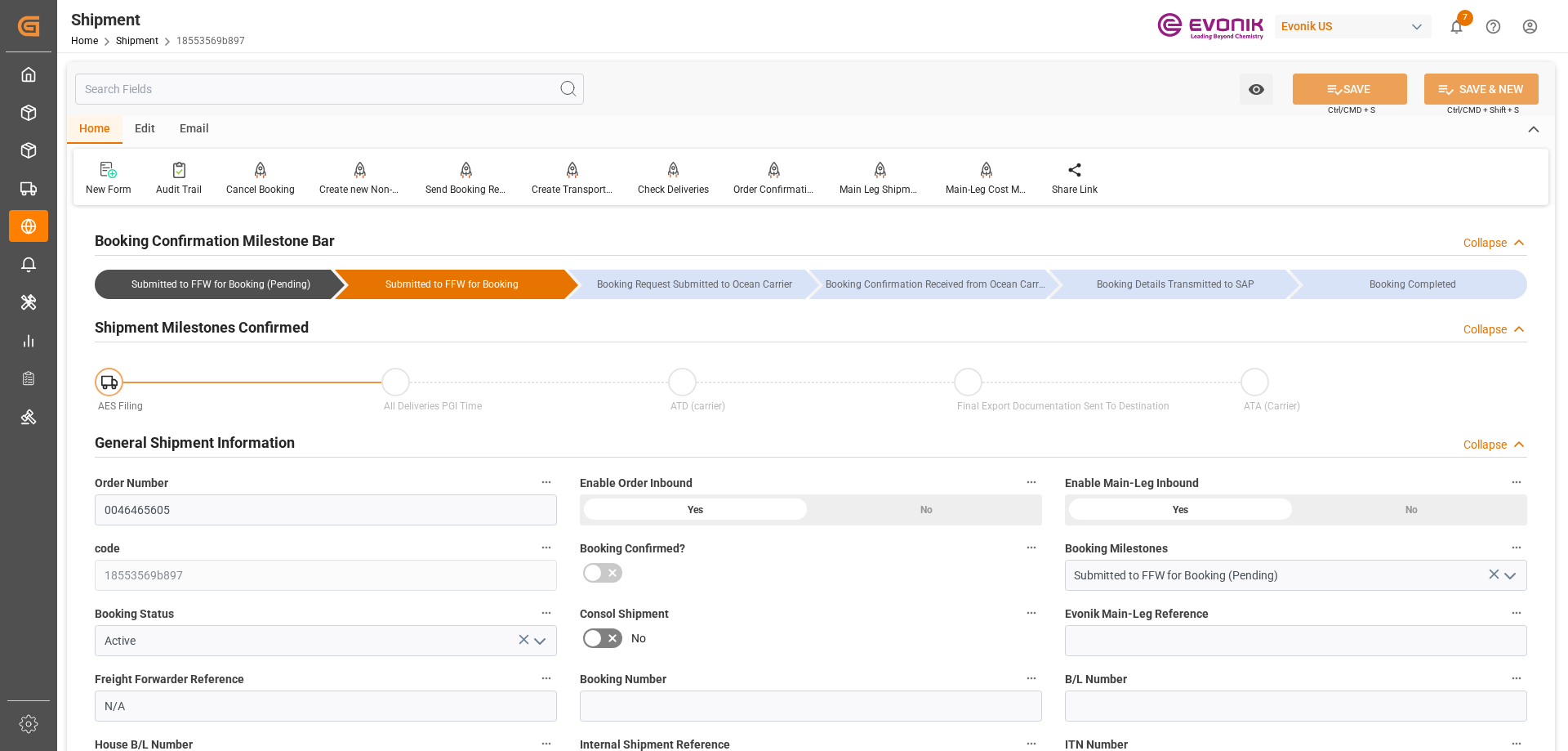
scroll to position [82, 0]
